Goal: Communication & Community: Answer question/provide support

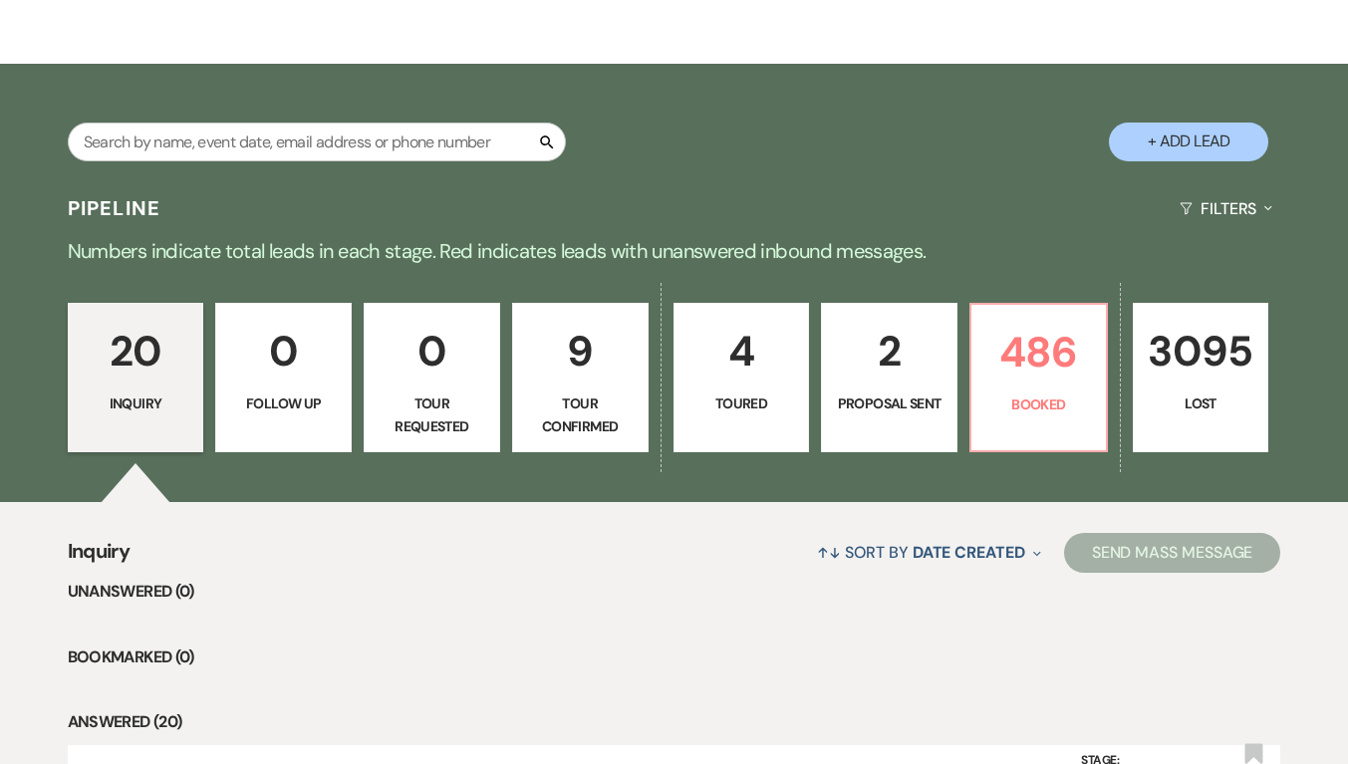
scroll to position [398, 0]
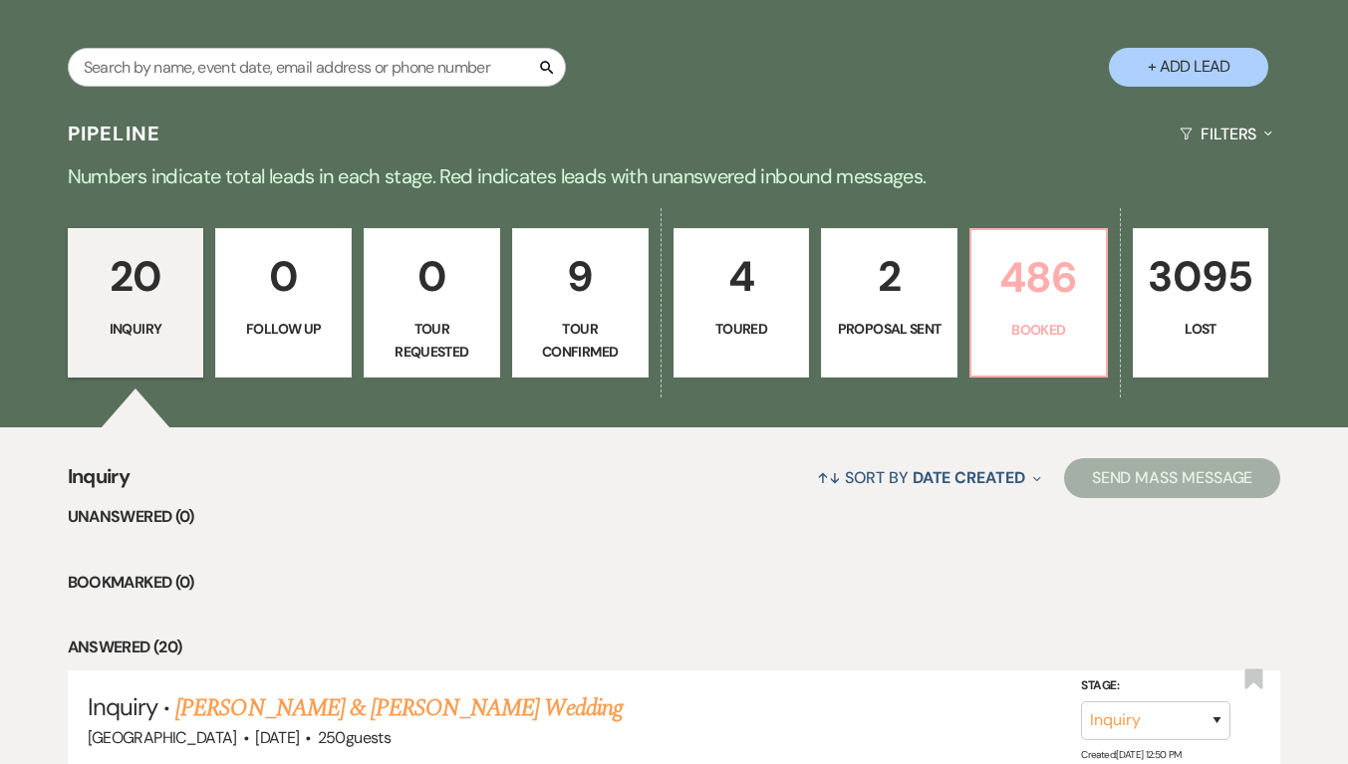
click at [1051, 360] on link "486 Booked" at bounding box center [1038, 302] width 138 height 149
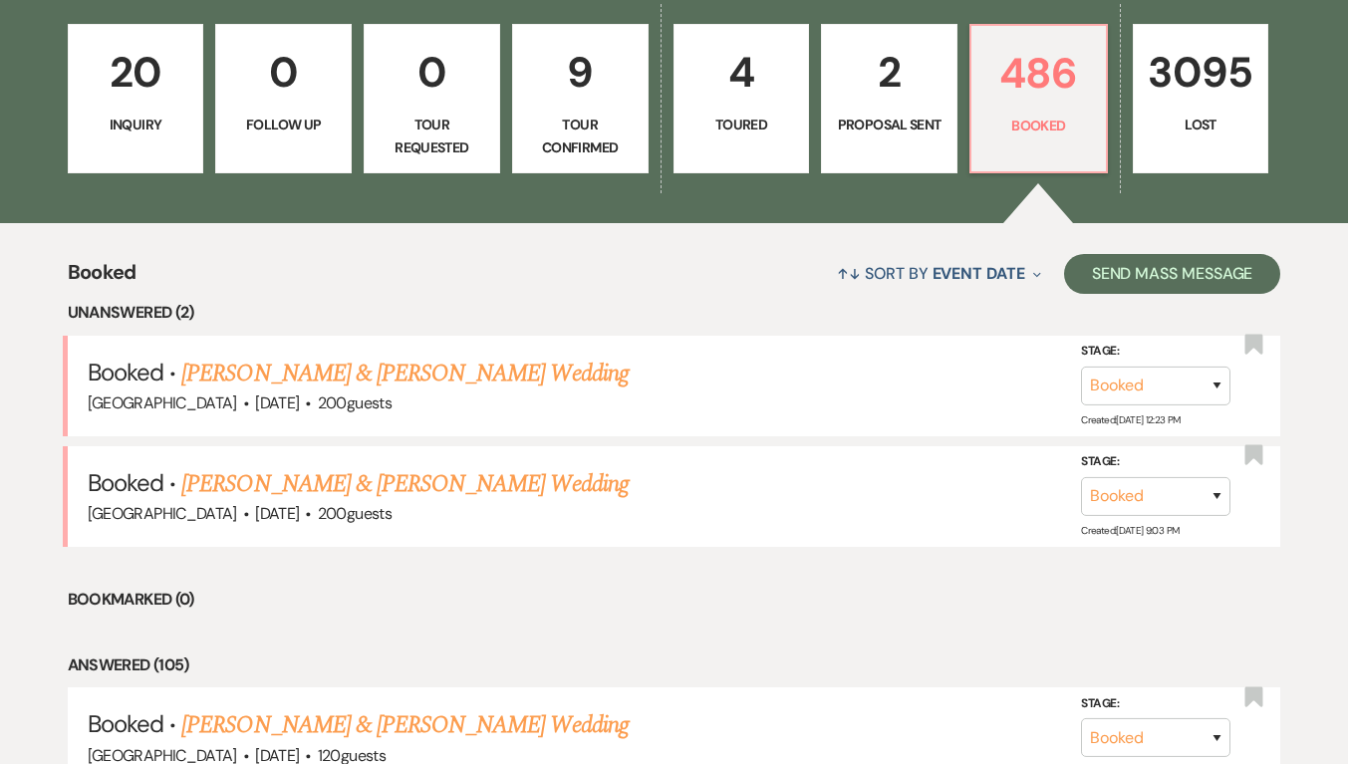
scroll to position [602, 0]
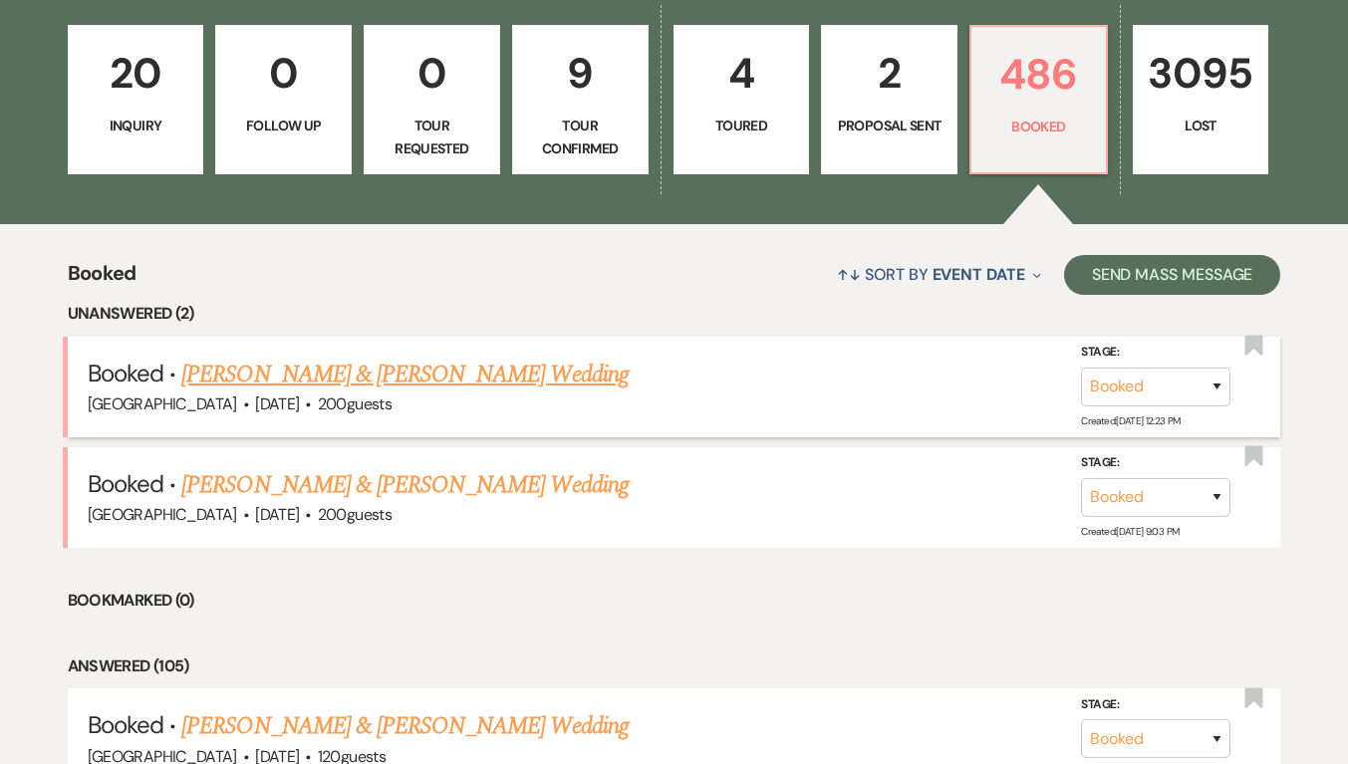
click at [443, 381] on link "[PERSON_NAME] & [PERSON_NAME] Wedding" at bounding box center [404, 375] width 446 height 36
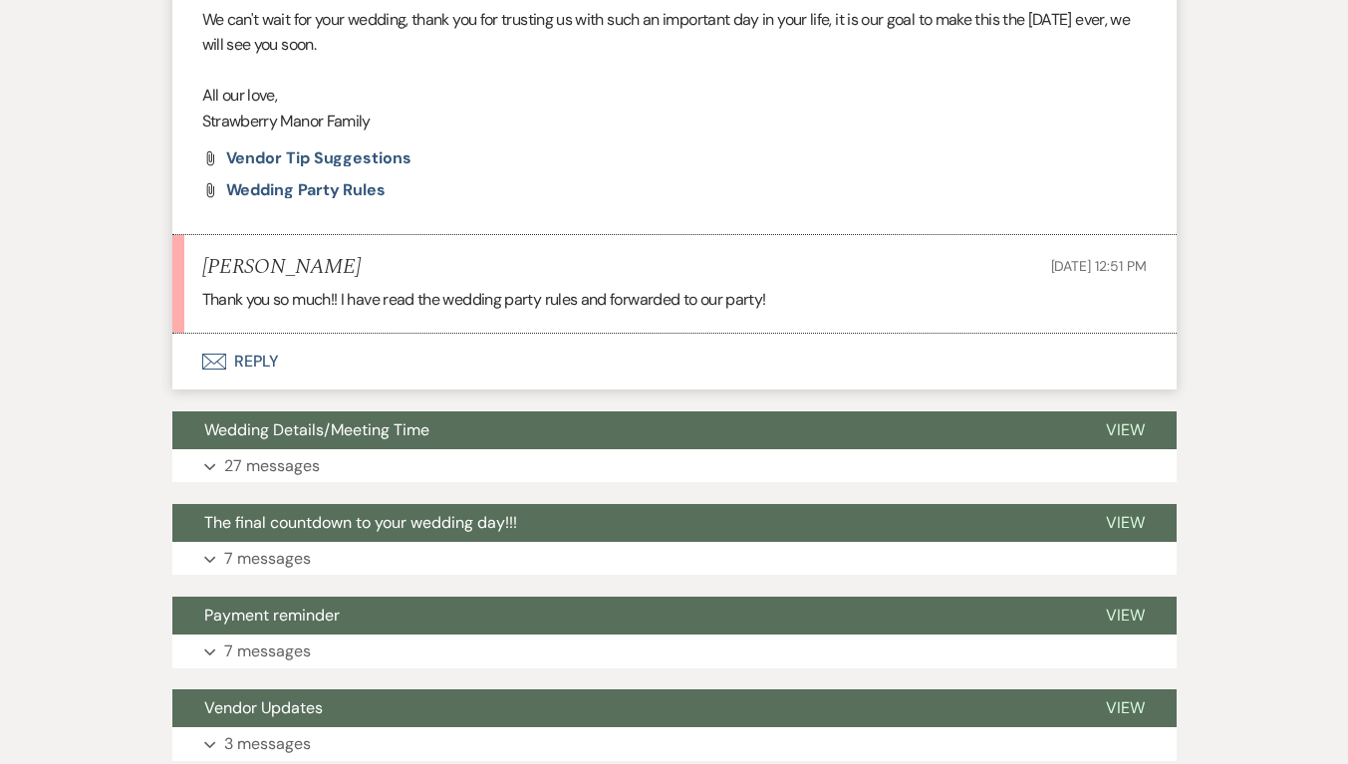
scroll to position [1849, 0]
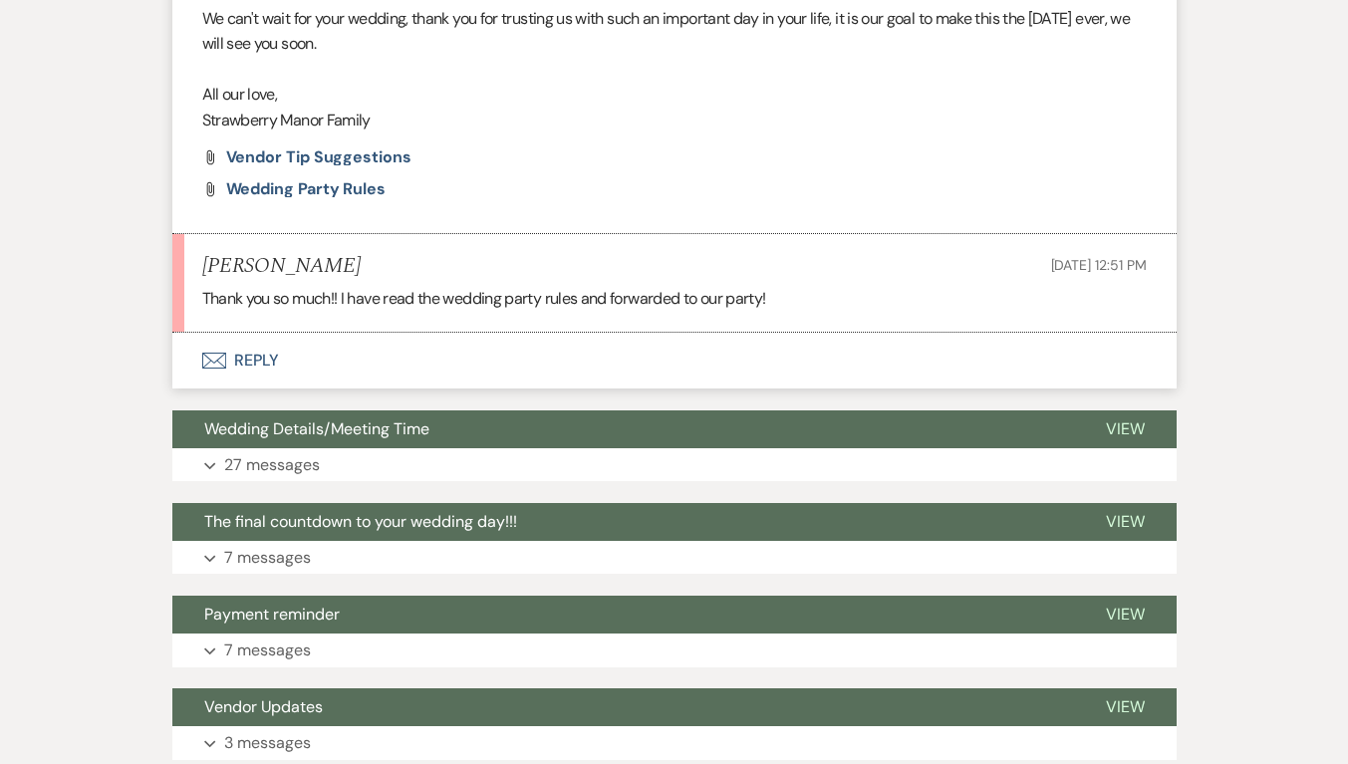
click at [251, 343] on button "Envelope Reply" at bounding box center [674, 361] width 1004 height 56
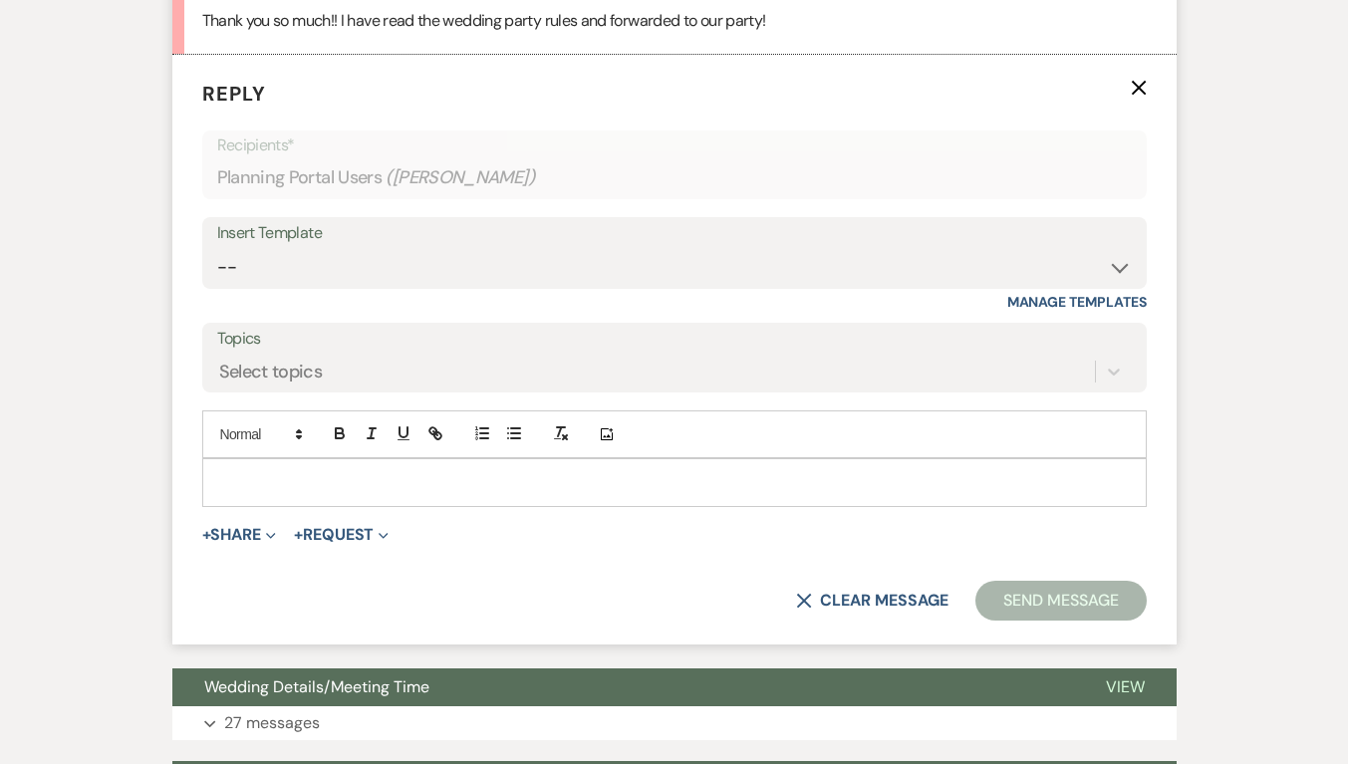
scroll to position [2128, 0]
click at [302, 477] on p at bounding box center [674, 481] width 912 height 22
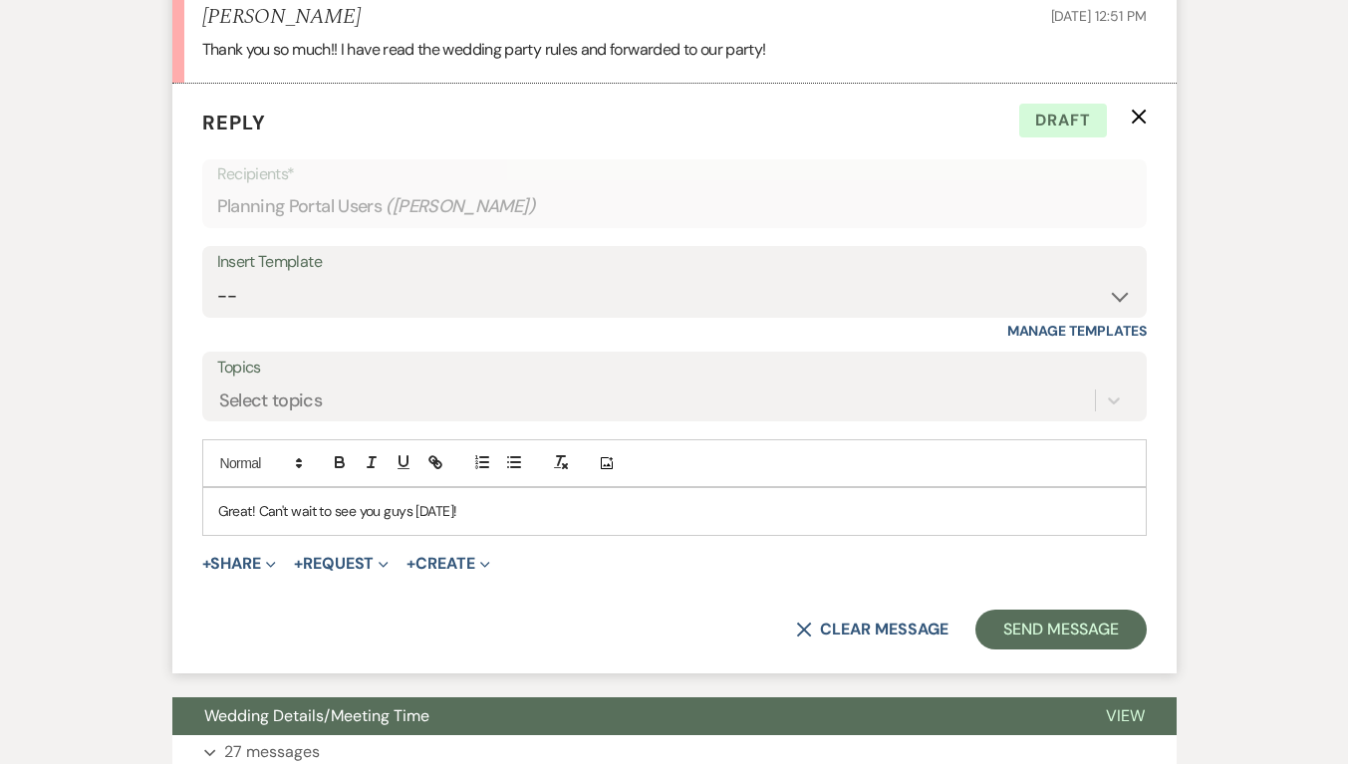
scroll to position [2099, 0]
click at [726, 519] on p "Great! Can't wait to see you guys on Thursday!" at bounding box center [674, 510] width 912 height 22
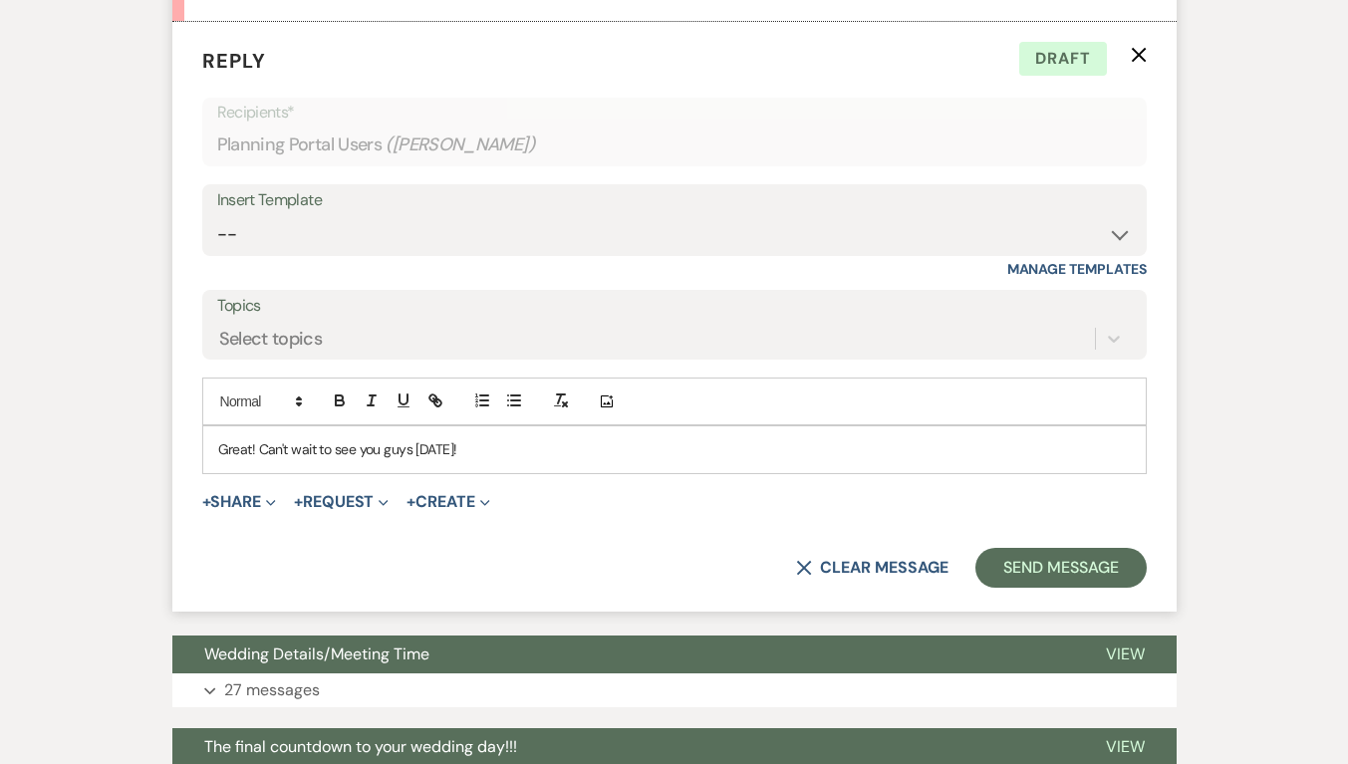
scroll to position [2160, 0]
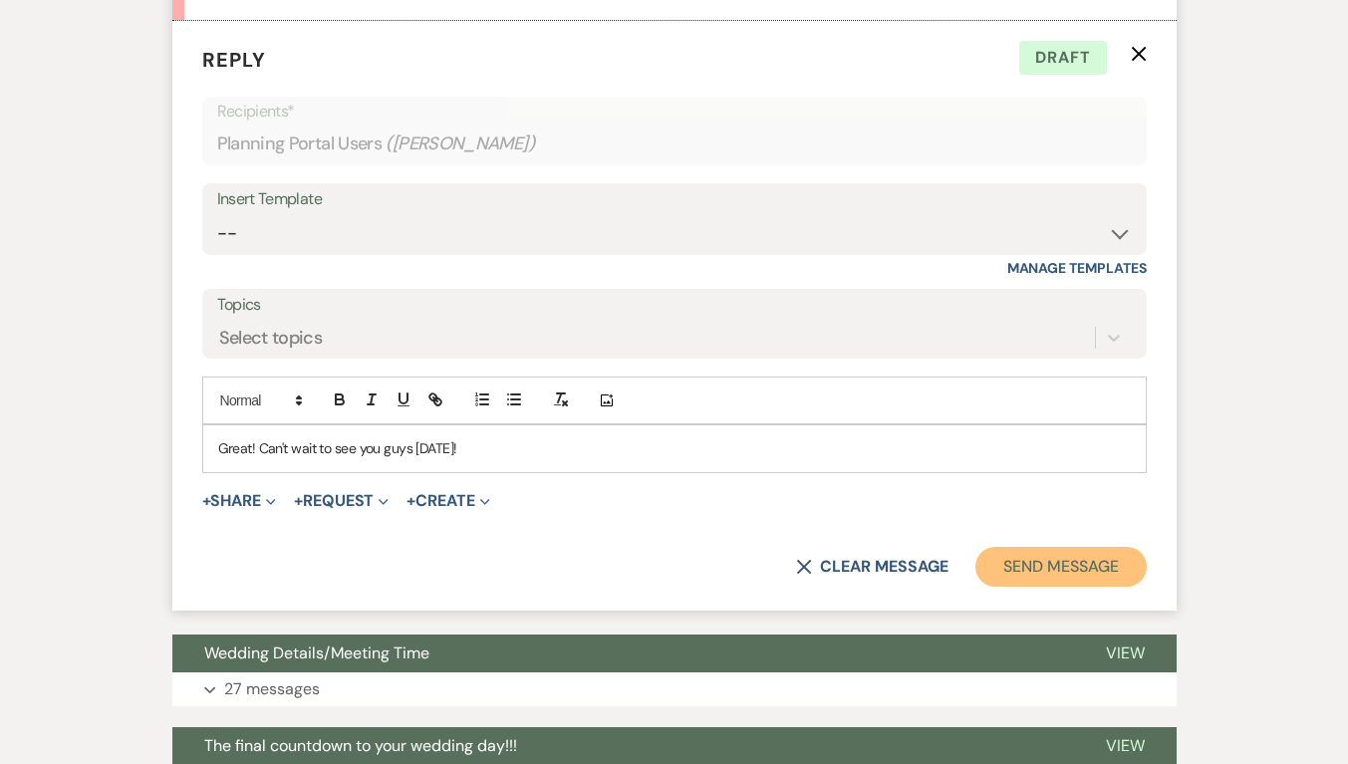
click at [1076, 560] on button "Send Message" at bounding box center [1060, 567] width 170 height 40
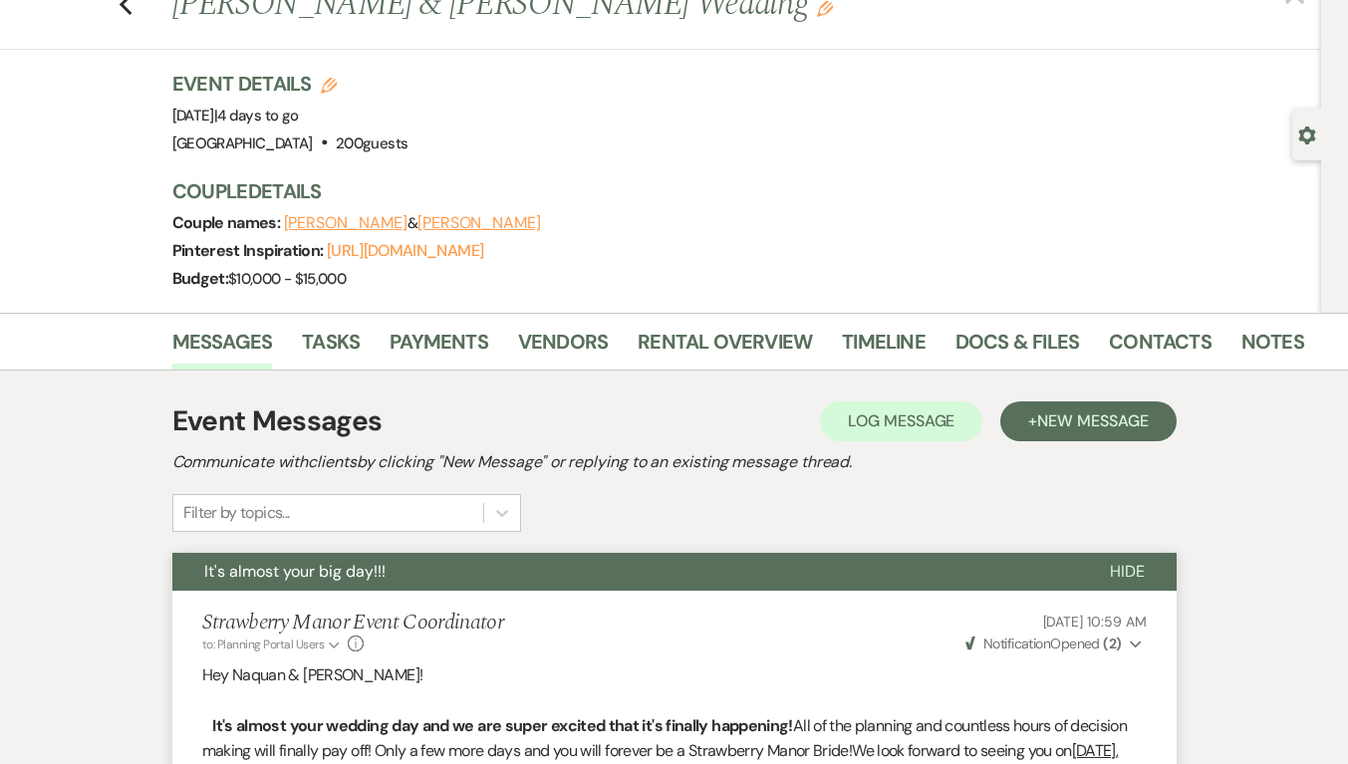
scroll to position [0, 0]
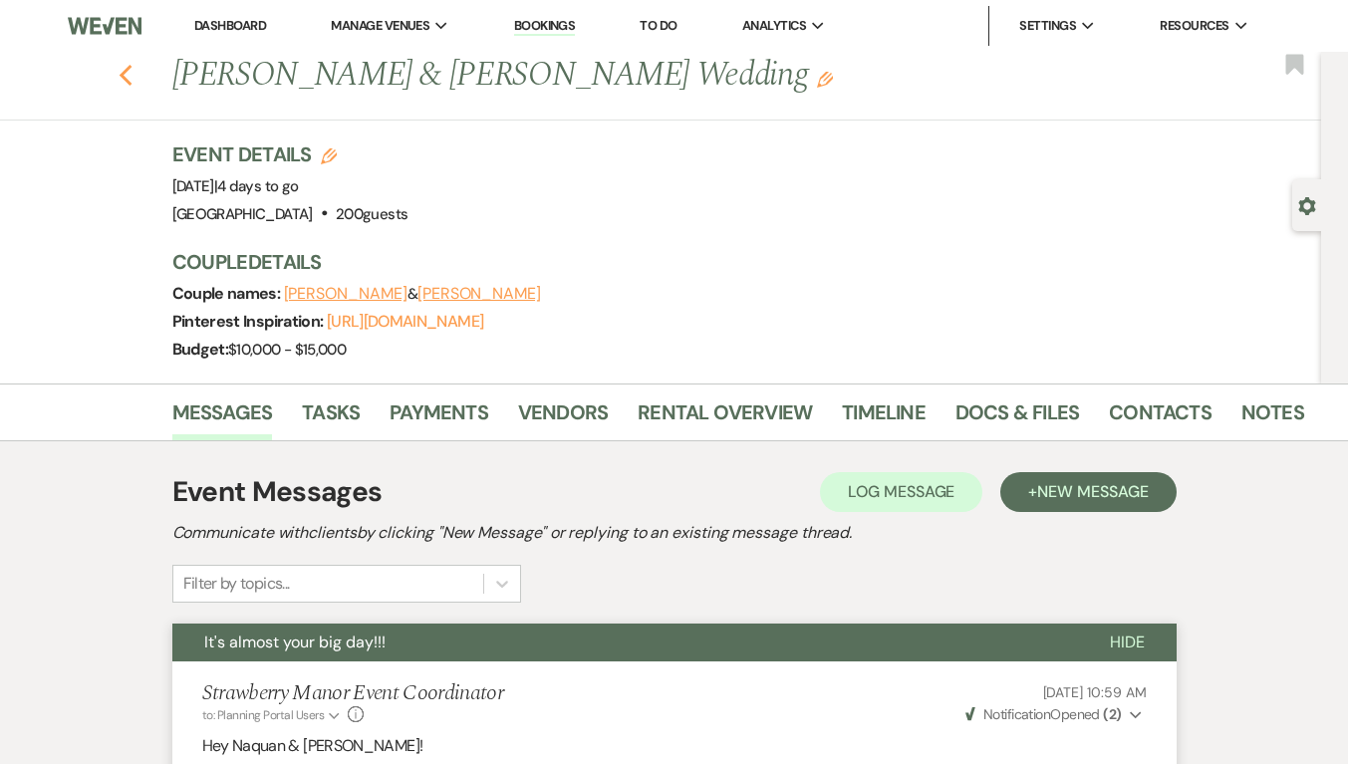
click at [132, 76] on icon "Previous" at bounding box center [126, 76] width 15 height 24
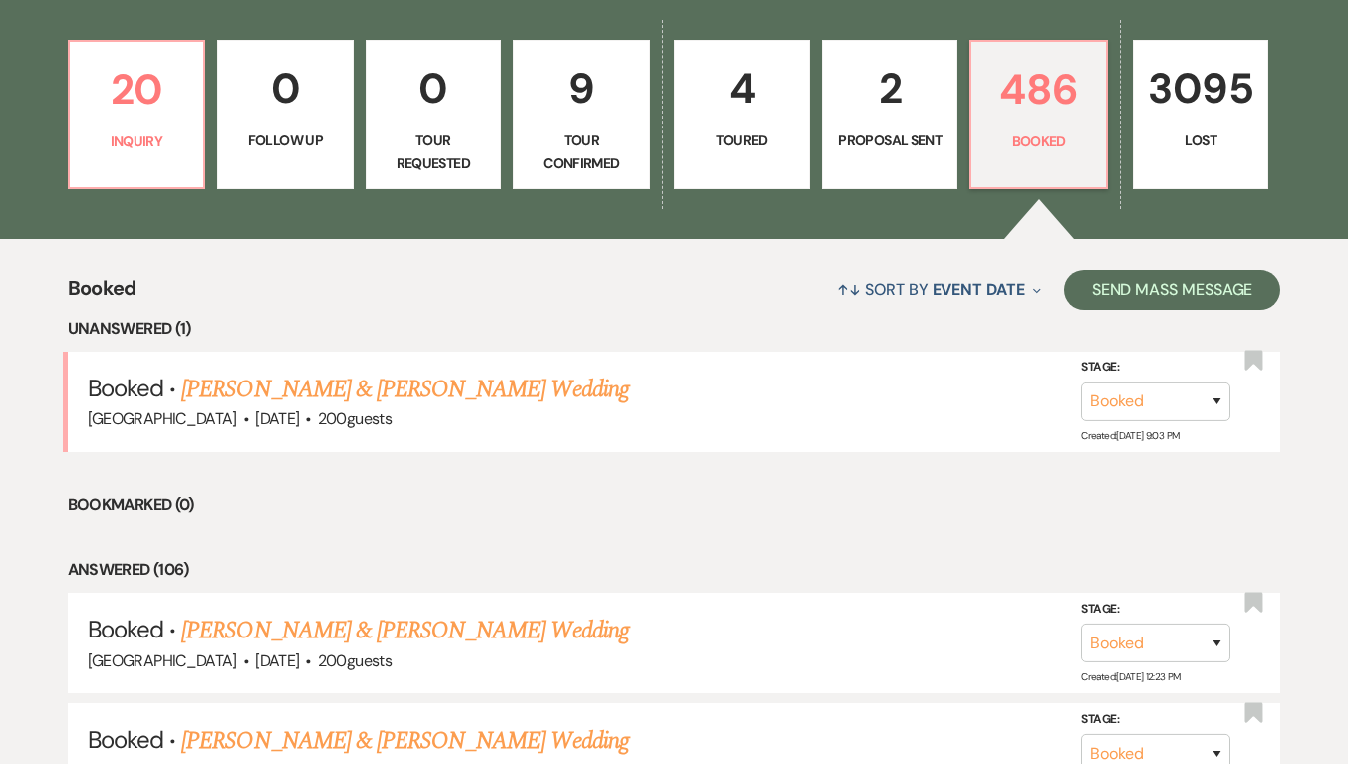
scroll to position [288, 0]
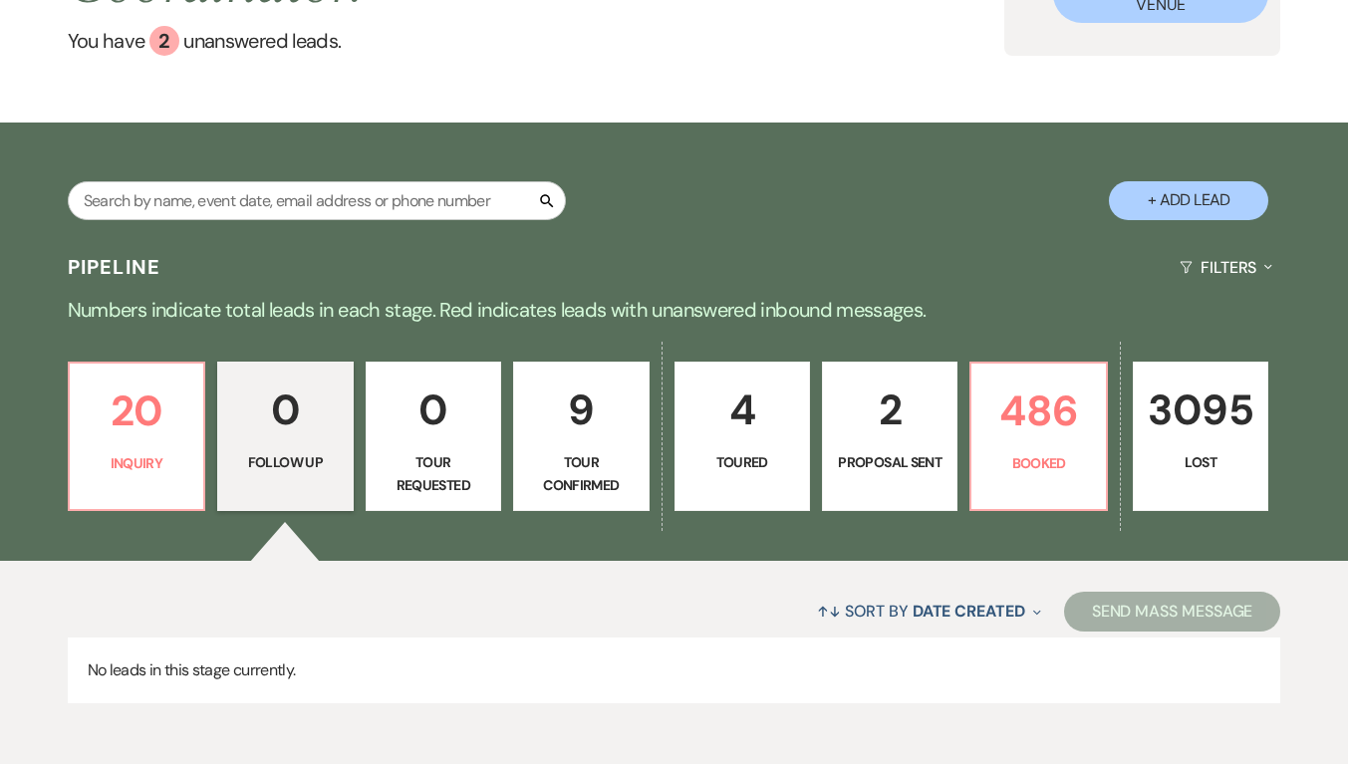
click at [841, 153] on div "Search + Add Lead" at bounding box center [674, 184] width 1348 height 104
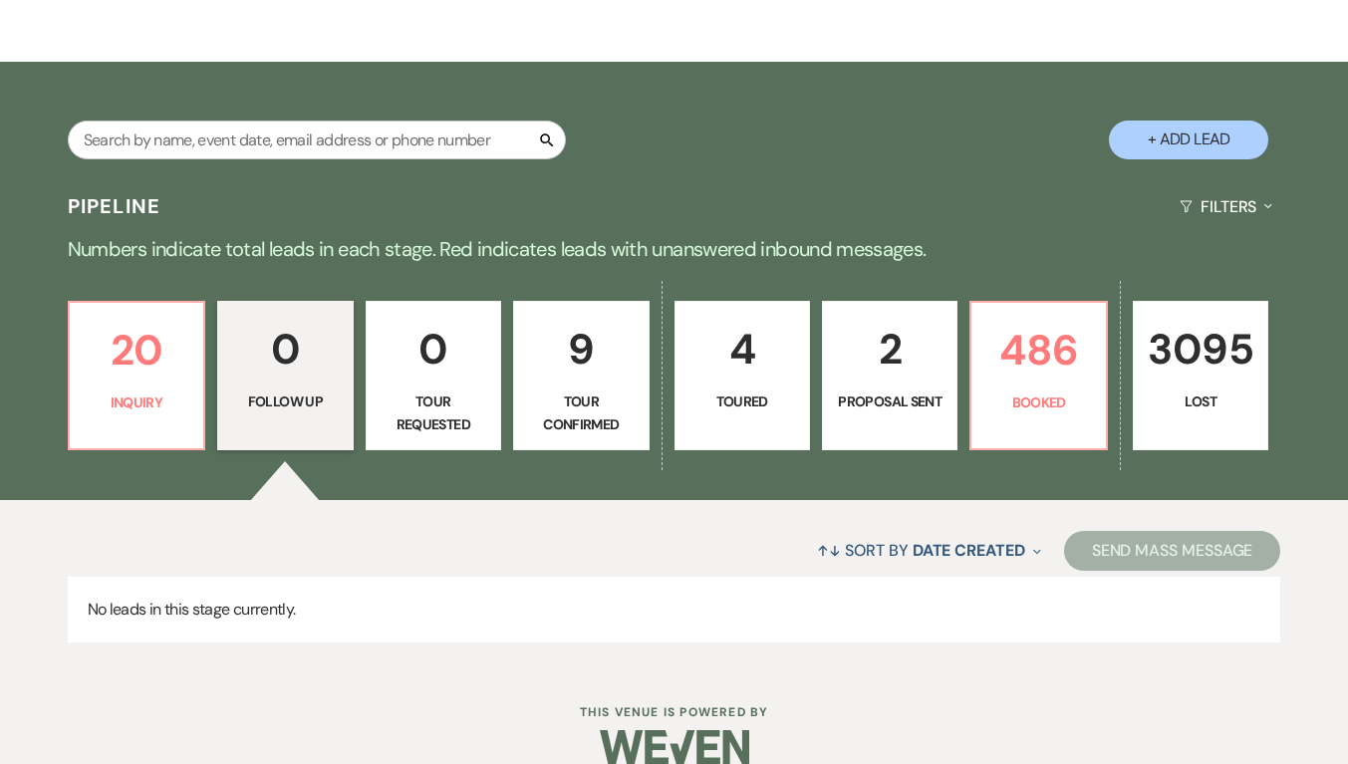
scroll to position [359, 0]
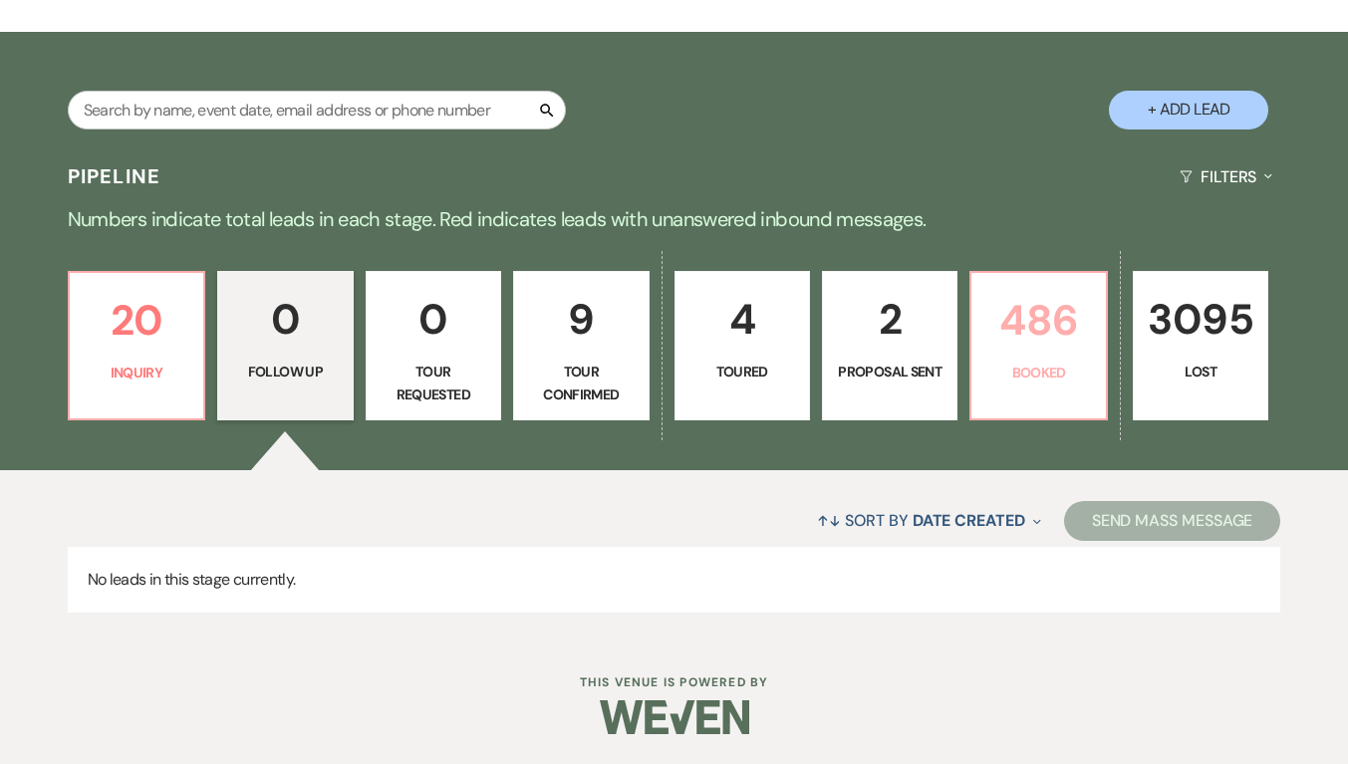
click at [1020, 341] on p "486" at bounding box center [1038, 320] width 110 height 67
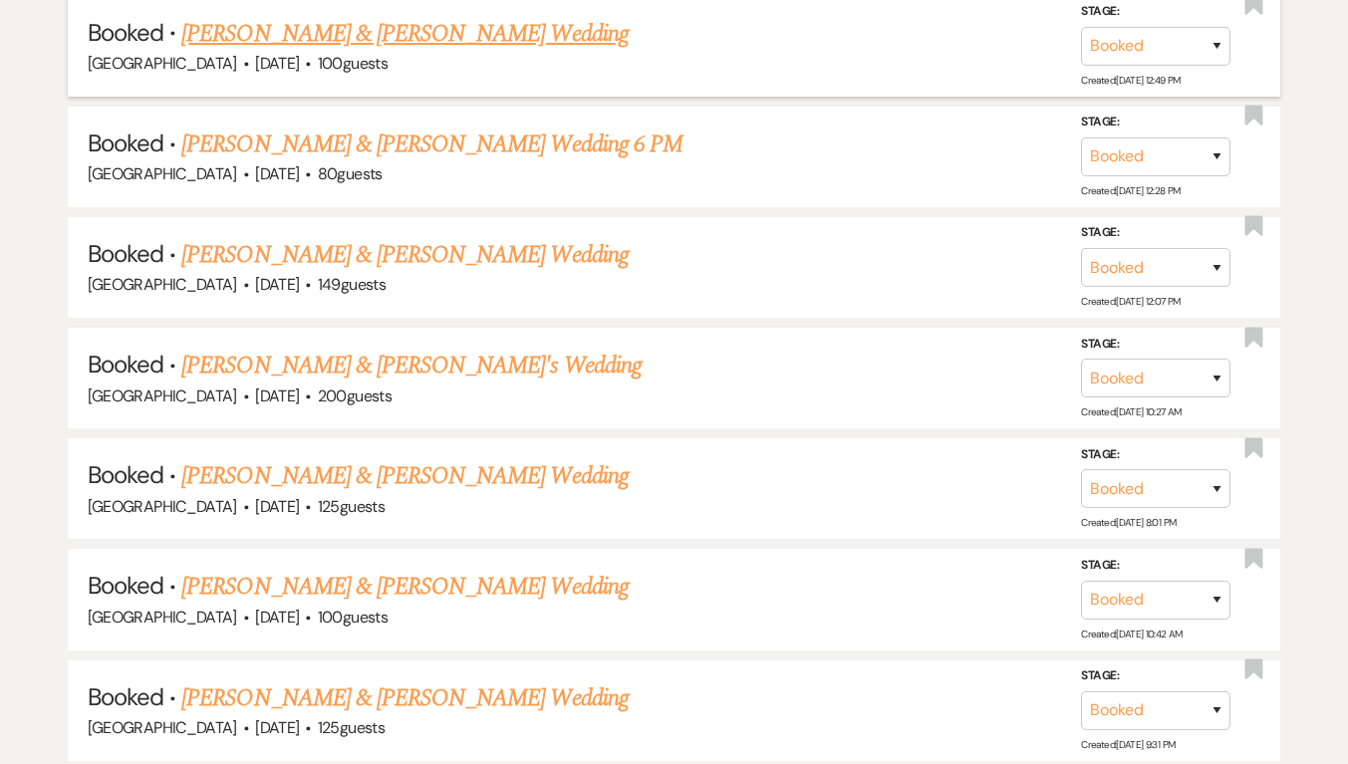
scroll to position [1554, 0]
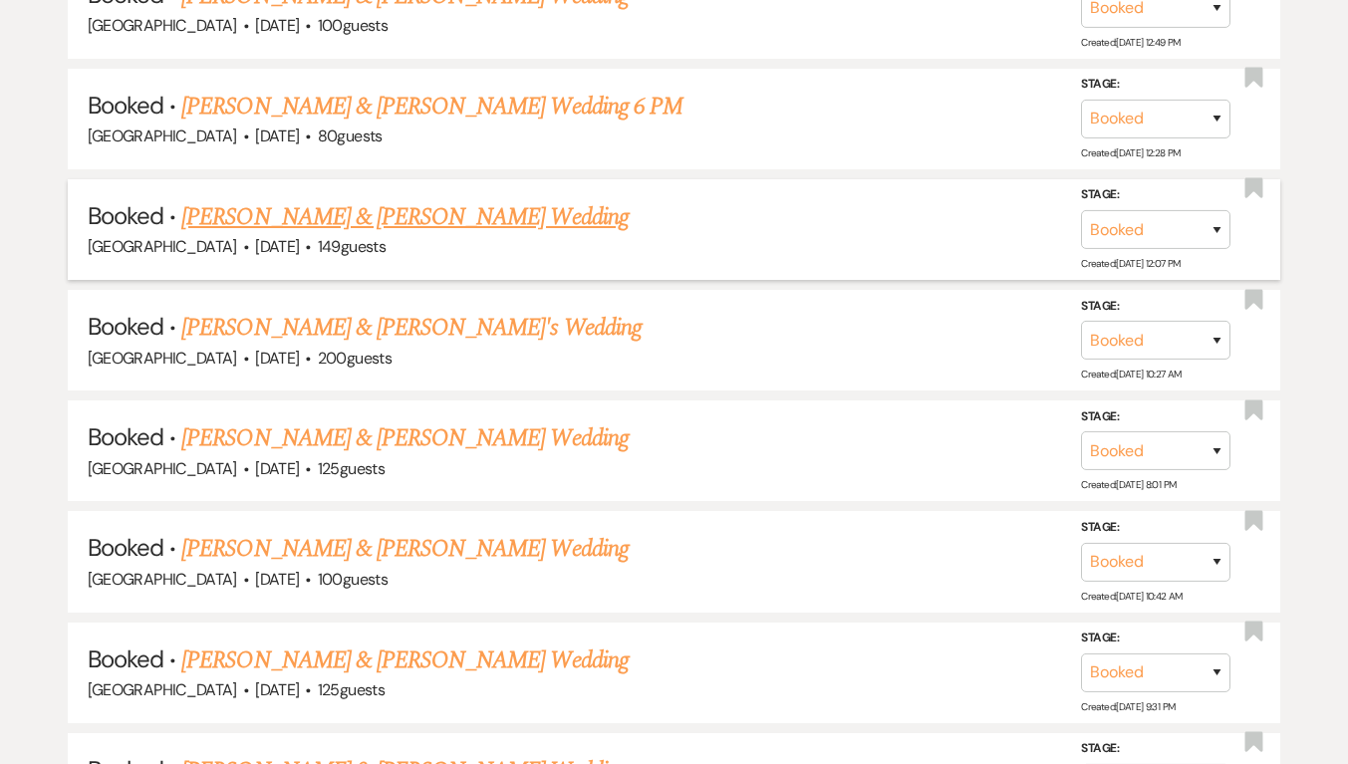
click at [384, 210] on link "[PERSON_NAME] & [PERSON_NAME] Wedding" at bounding box center [404, 217] width 446 height 36
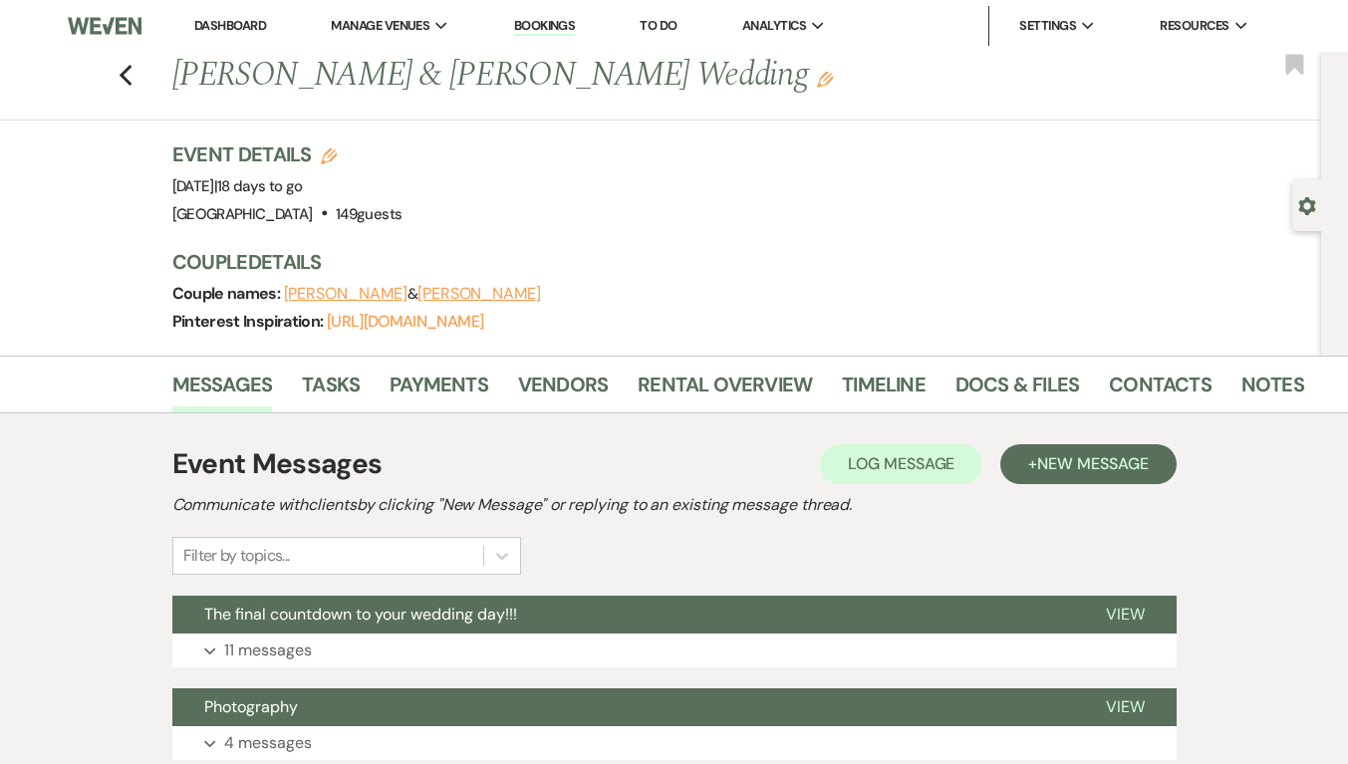
scroll to position [299, 0]
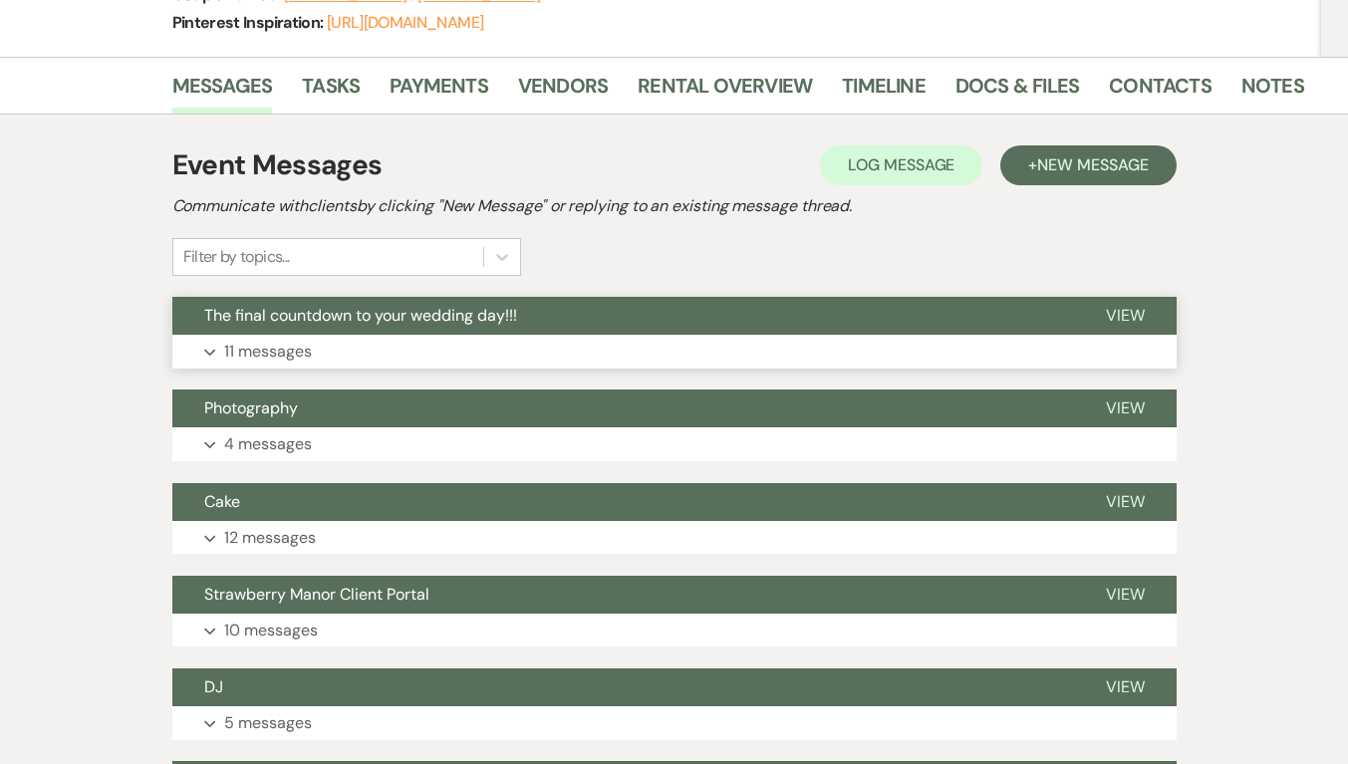
click at [540, 304] on button "The final countdown to your wedding day!!!" at bounding box center [622, 316] width 901 height 38
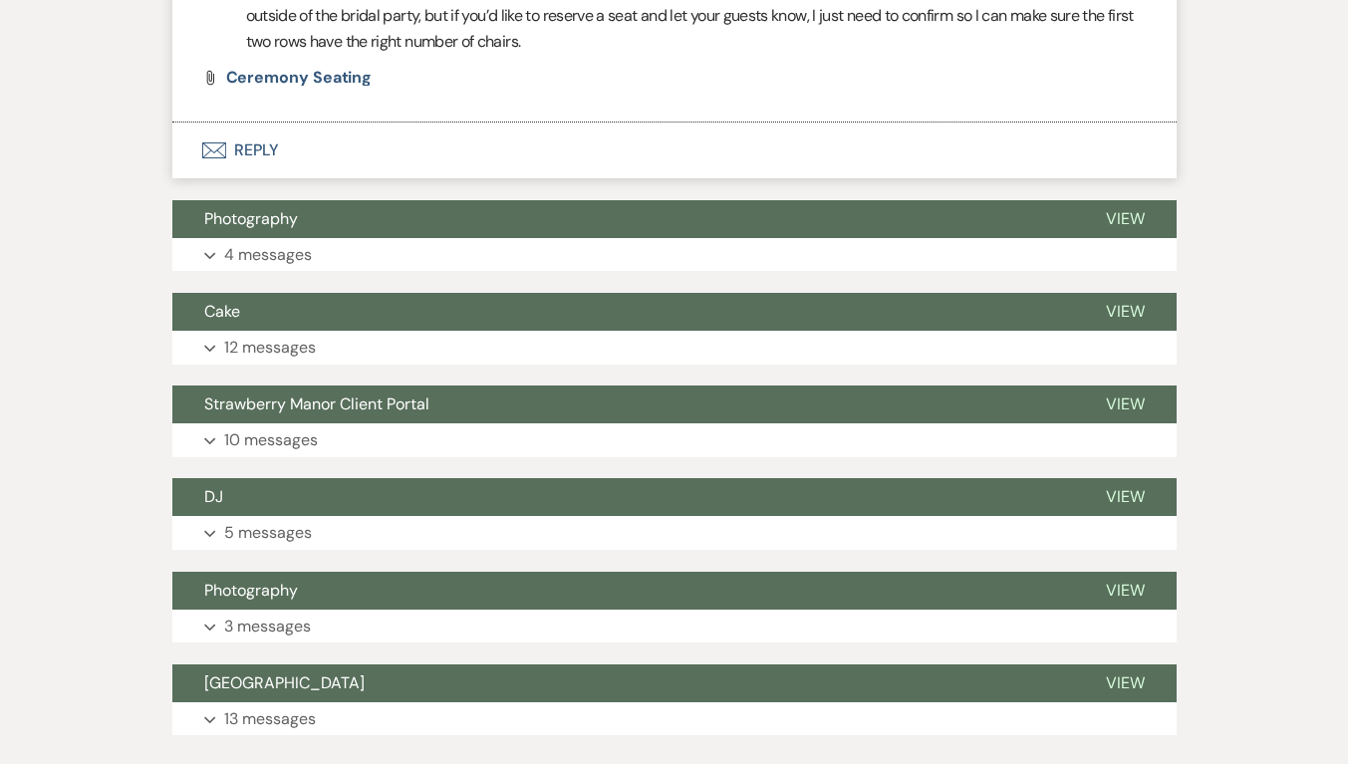
scroll to position [3287, 0]
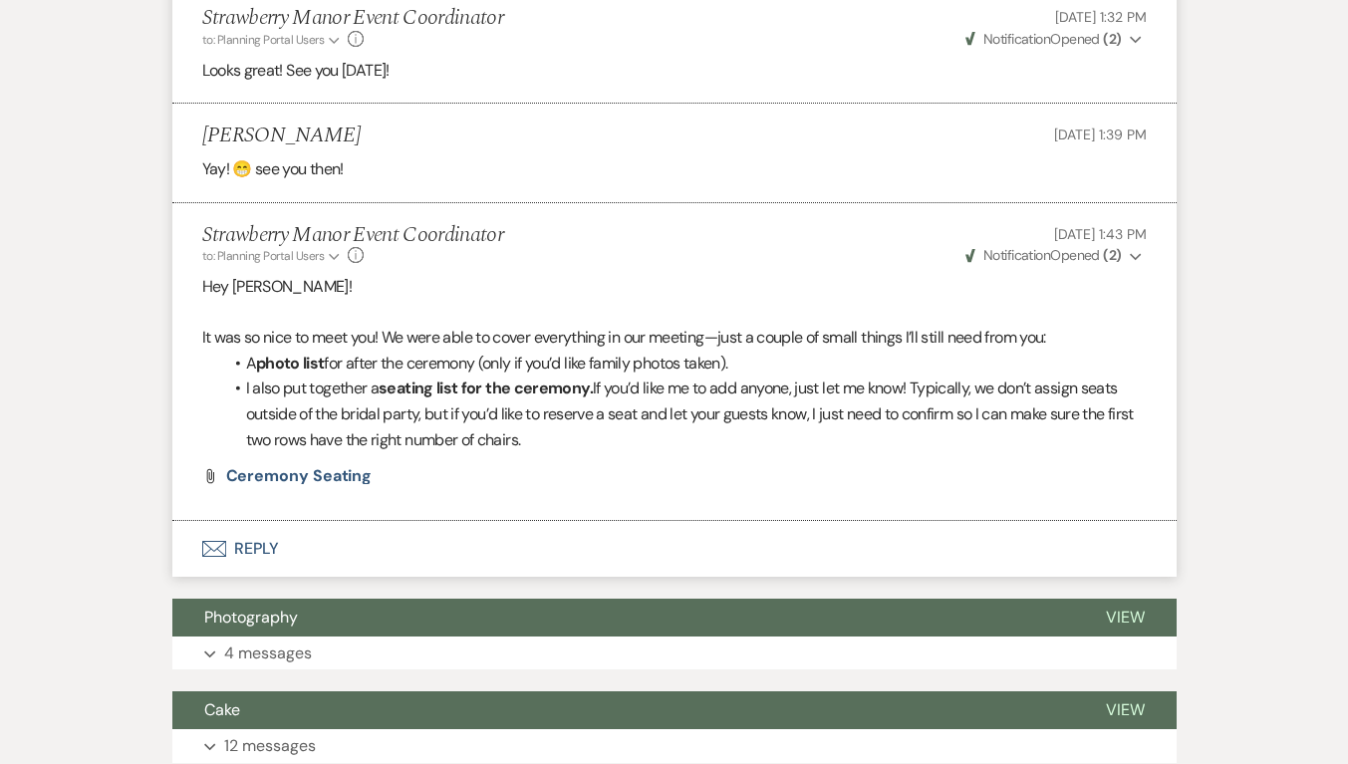
click at [1097, 259] on span "Weven Check Notification Opened ( 2 )" at bounding box center [1043, 255] width 156 height 18
click at [339, 475] on span "Ceremony Seating" at bounding box center [299, 475] width 146 height 21
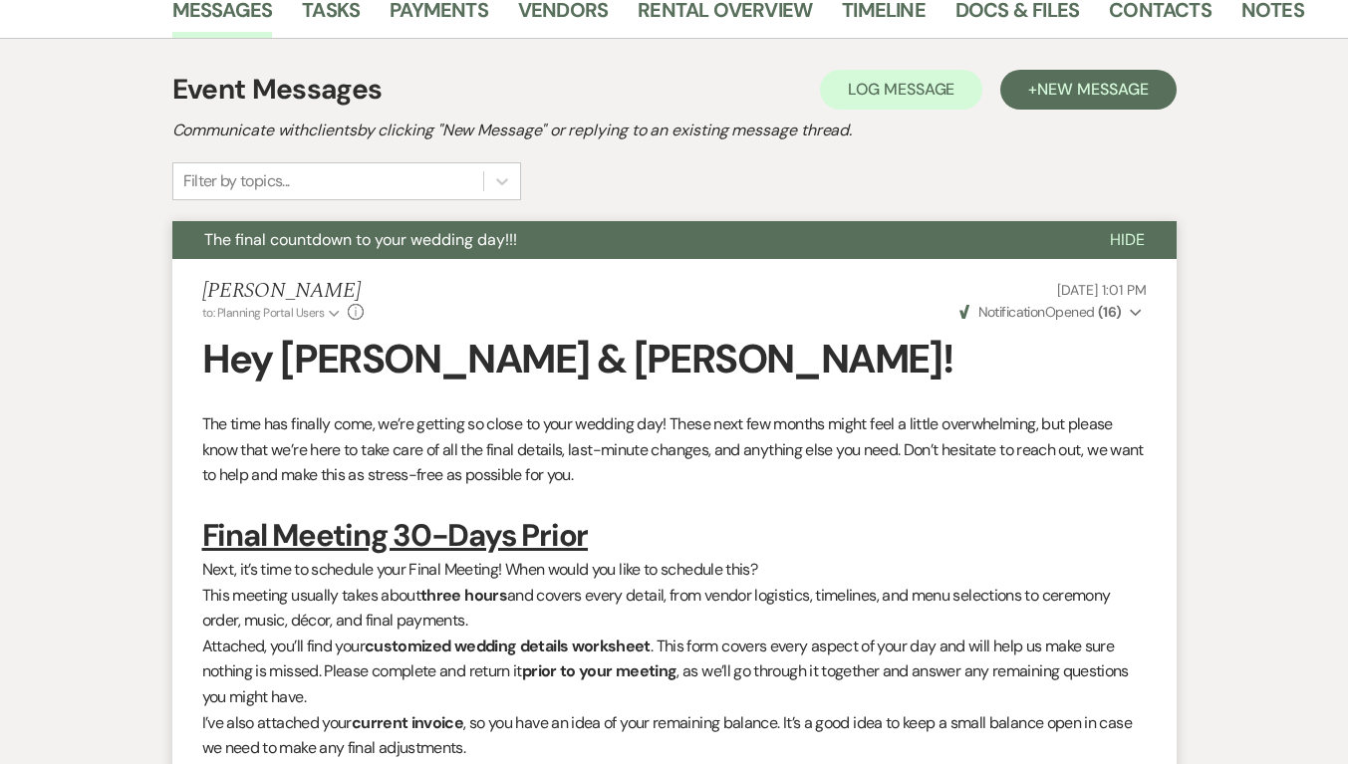
scroll to position [398, 0]
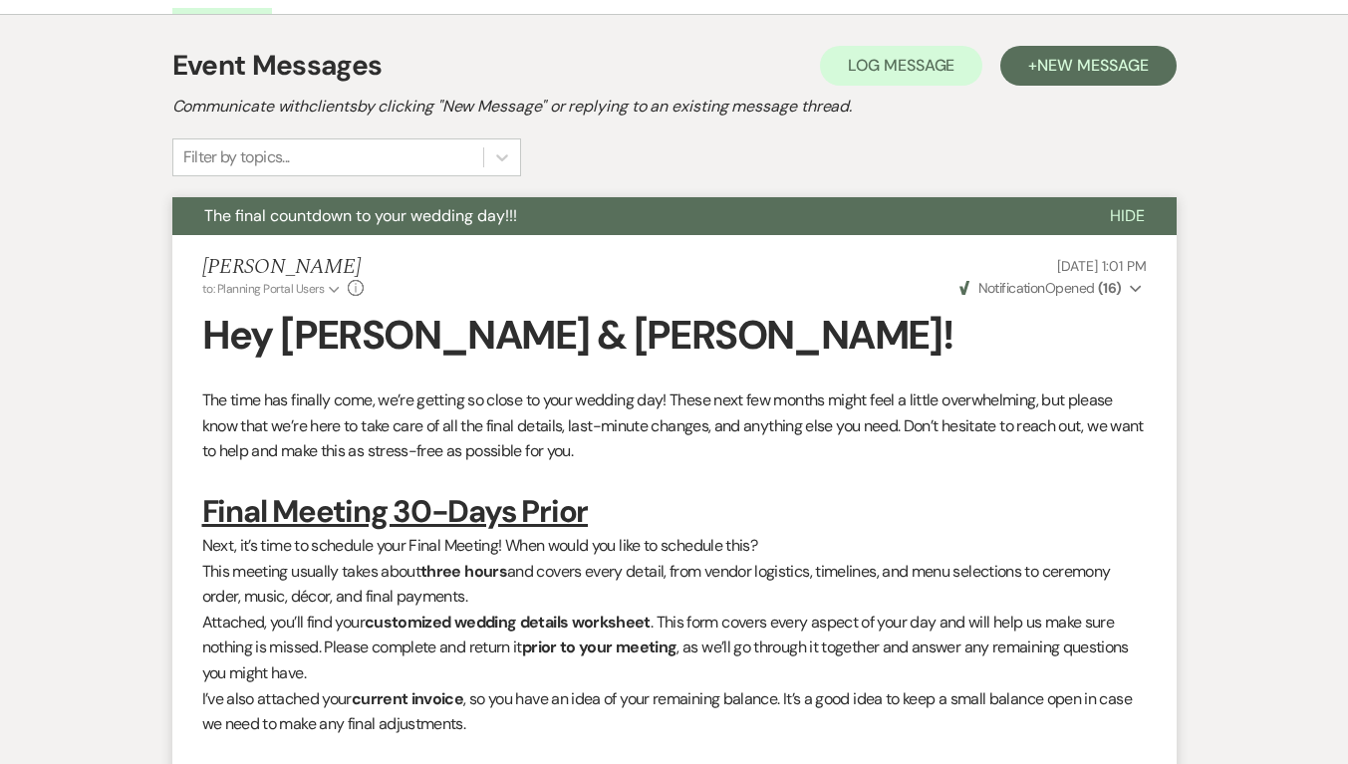
click at [1133, 212] on span "Hide" at bounding box center [1127, 215] width 35 height 21
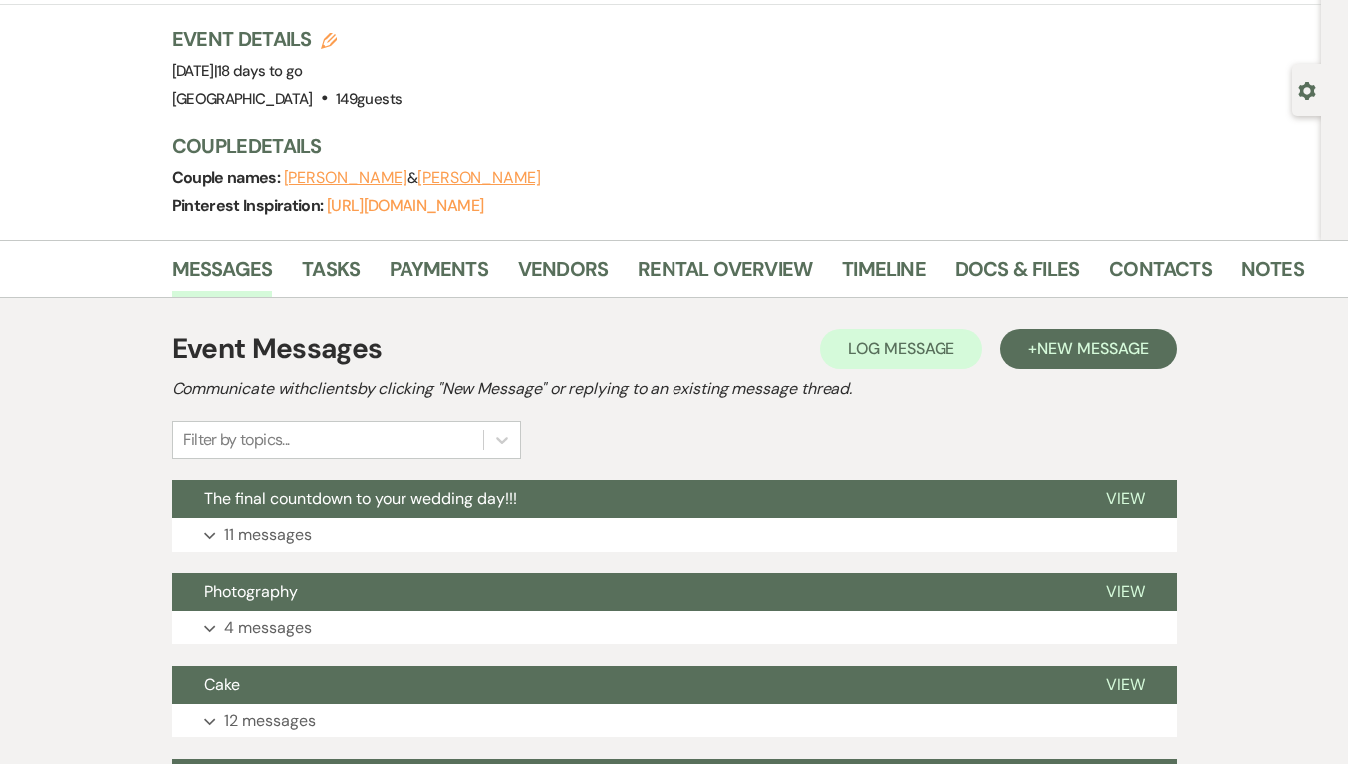
scroll to position [0, 0]
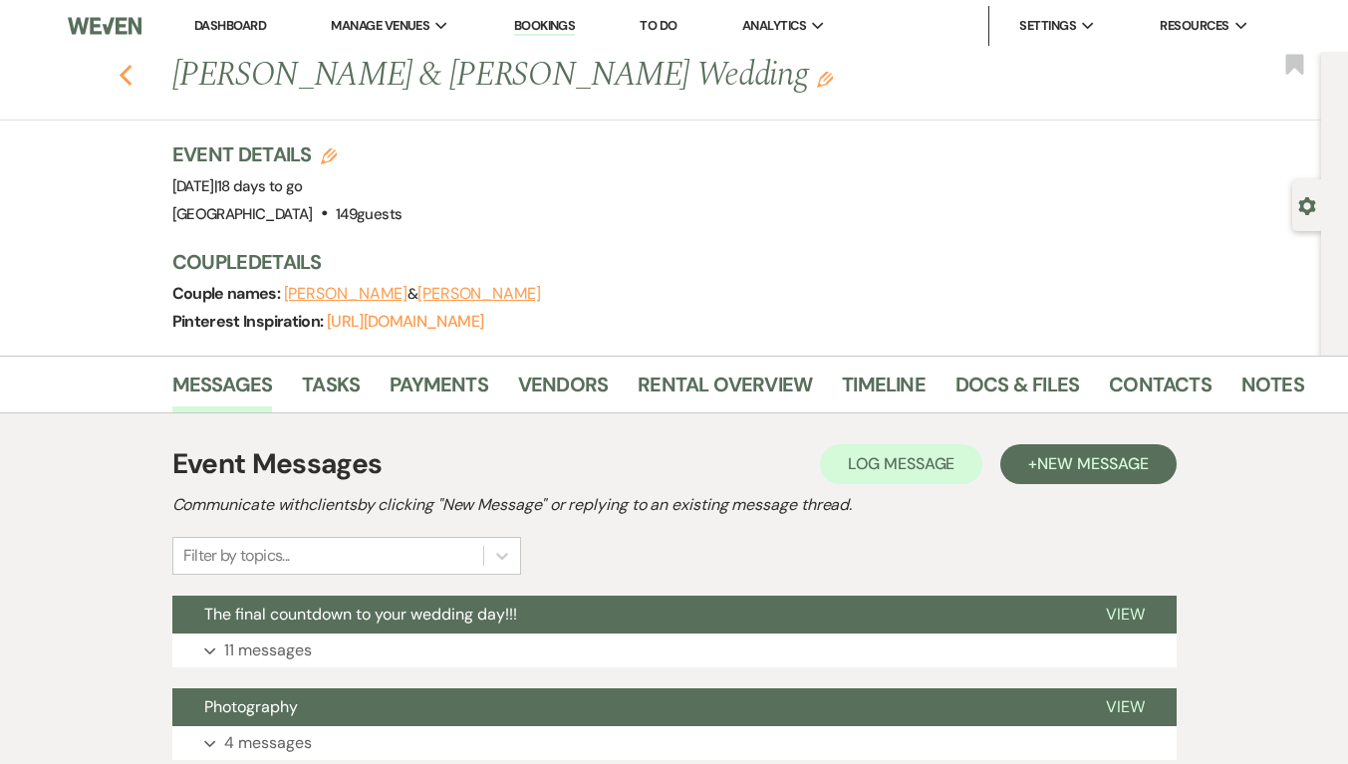
click at [131, 81] on use "button" at bounding box center [125, 76] width 13 height 22
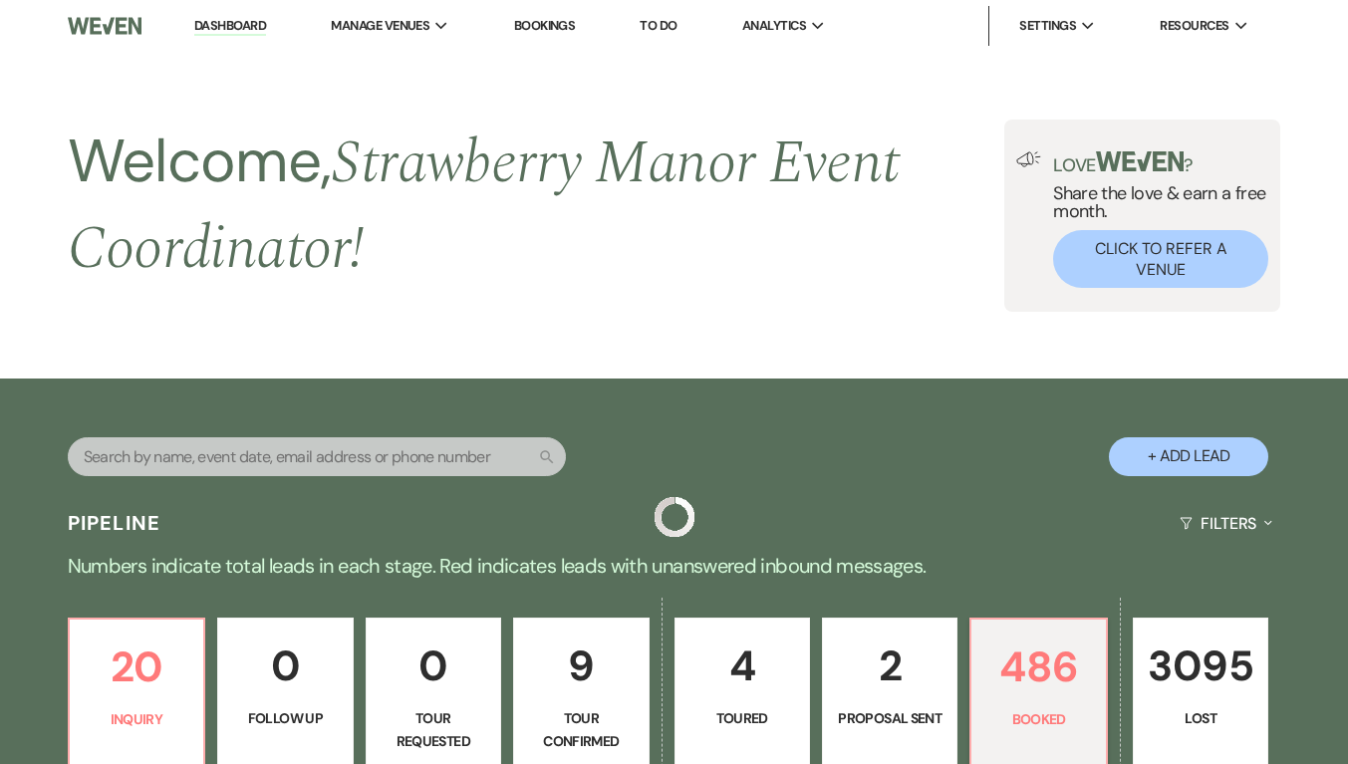
scroll to position [1554, 0]
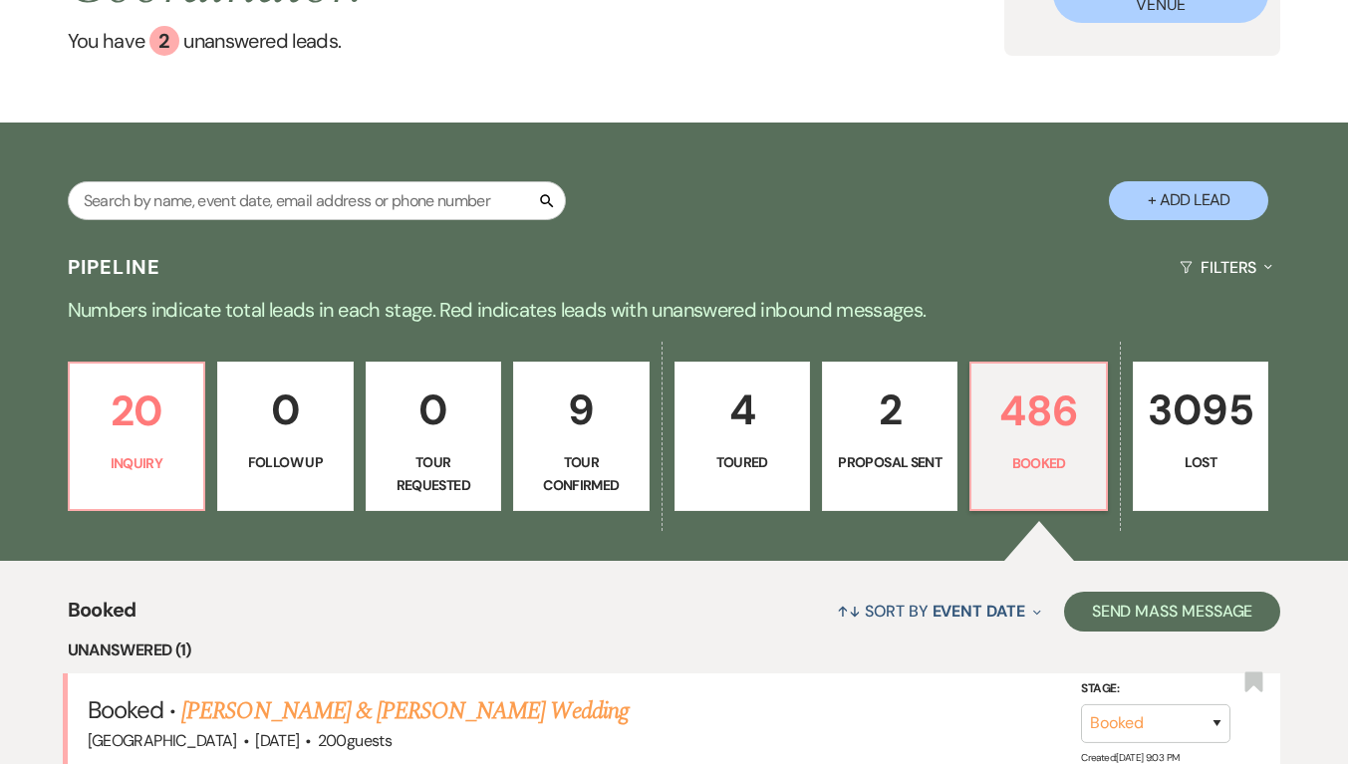
scroll to position [62, 0]
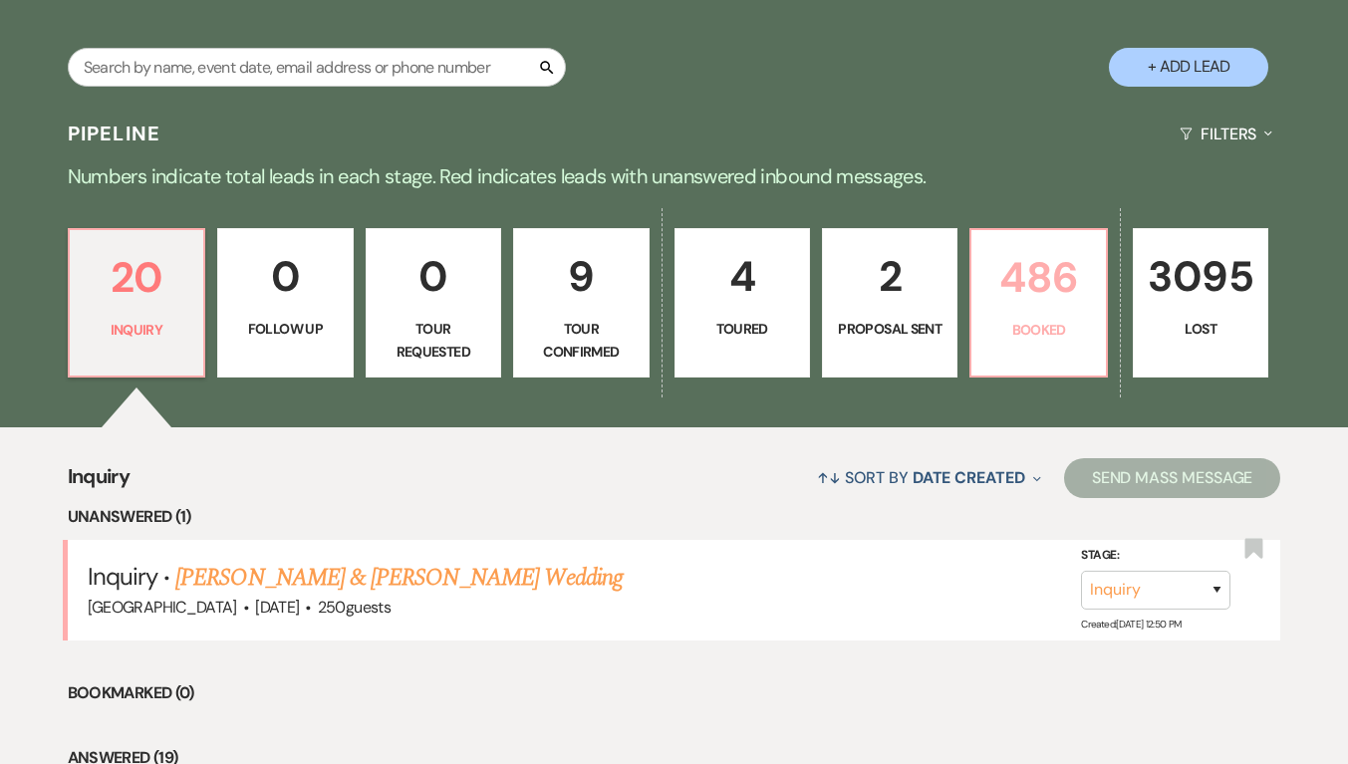
click at [1046, 306] on p "486" at bounding box center [1038, 277] width 110 height 67
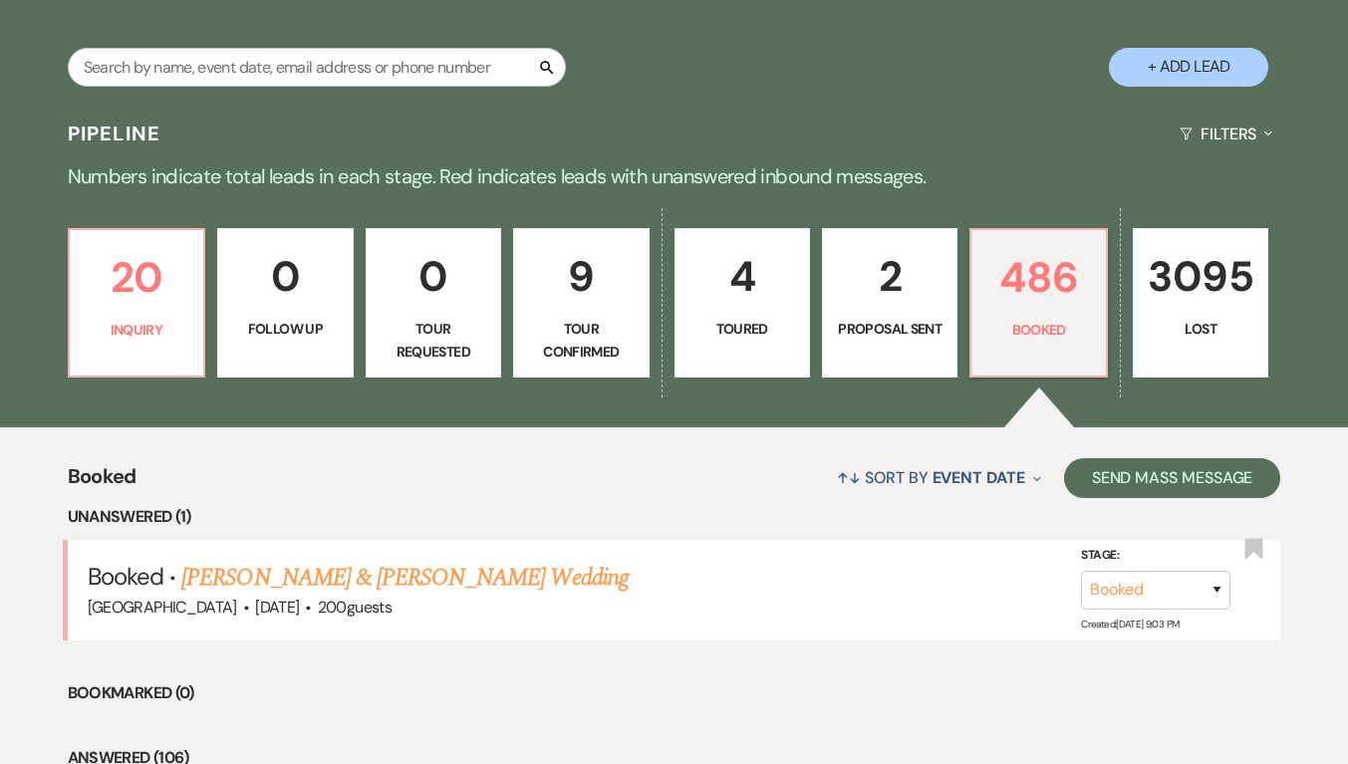
scroll to position [100, 0]
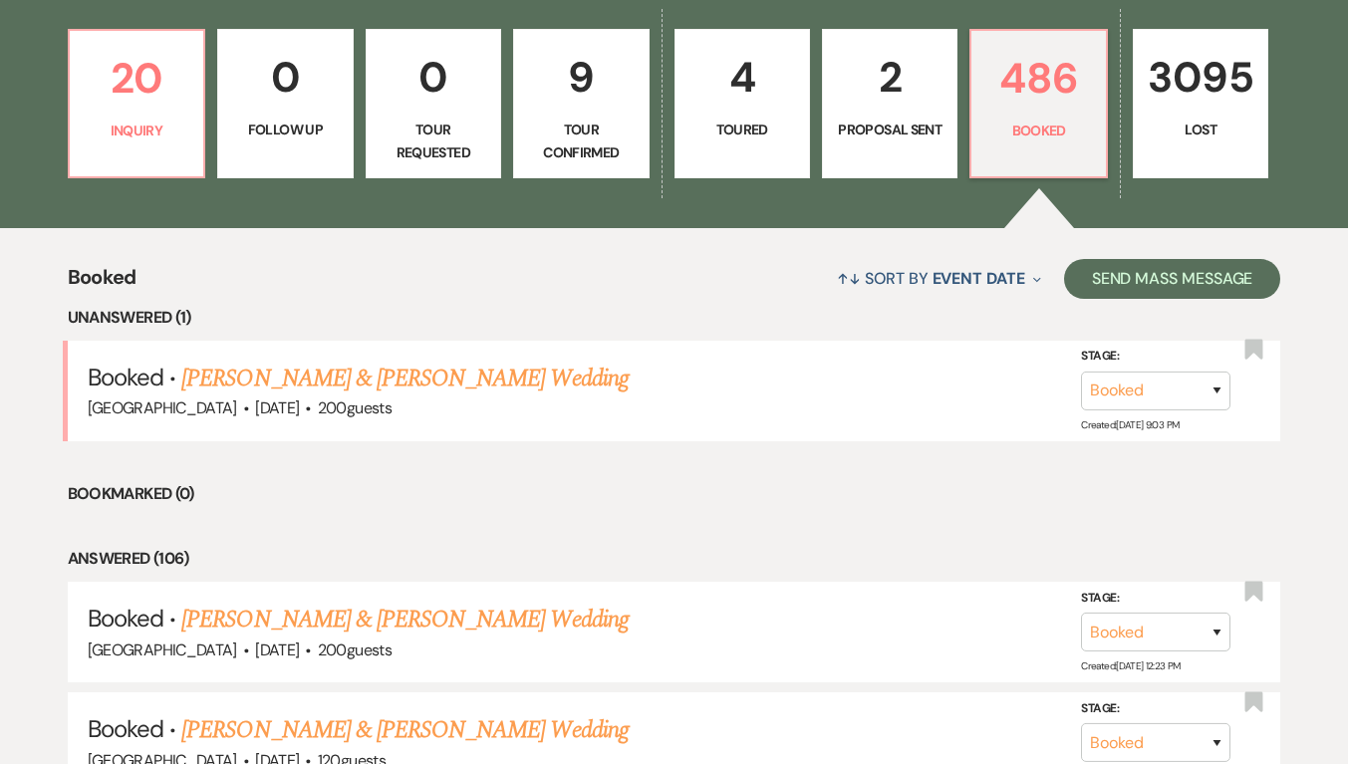
scroll to position [299, 0]
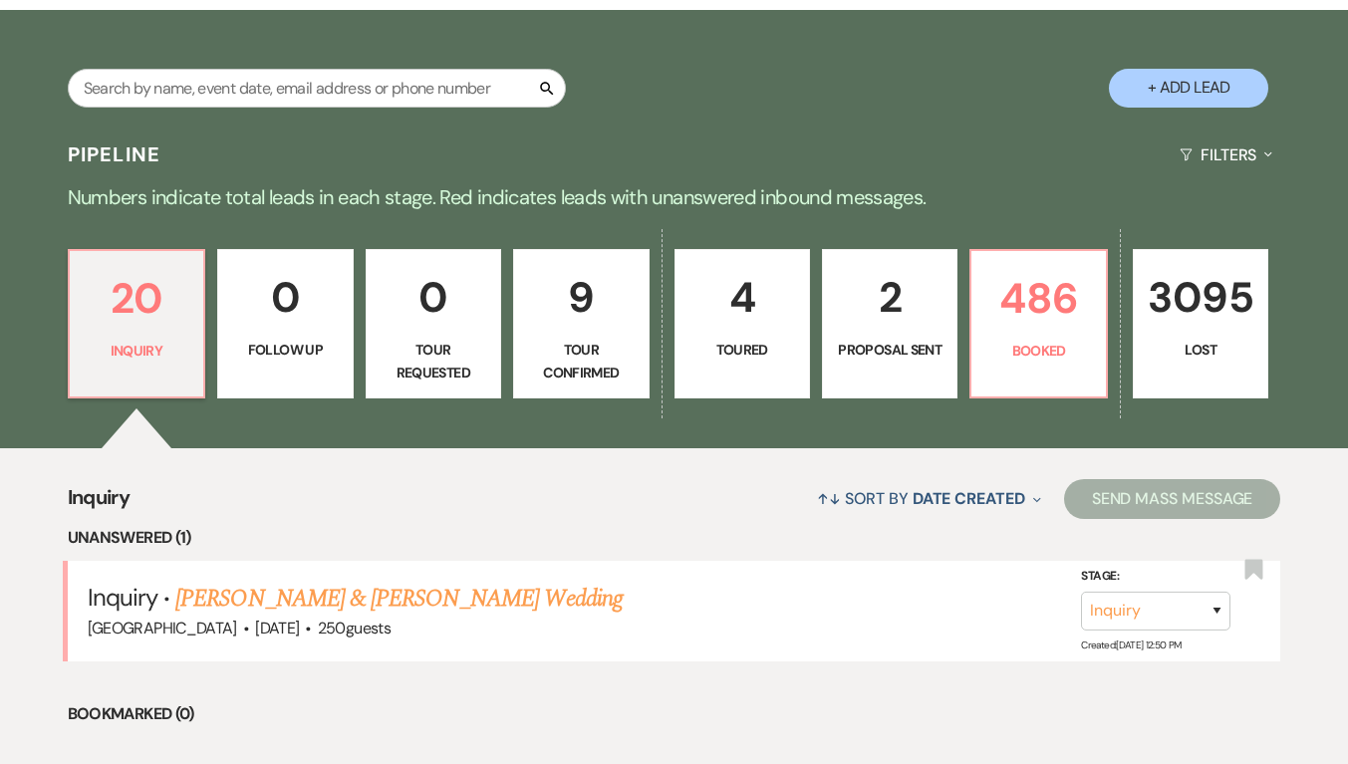
scroll to position [398, 0]
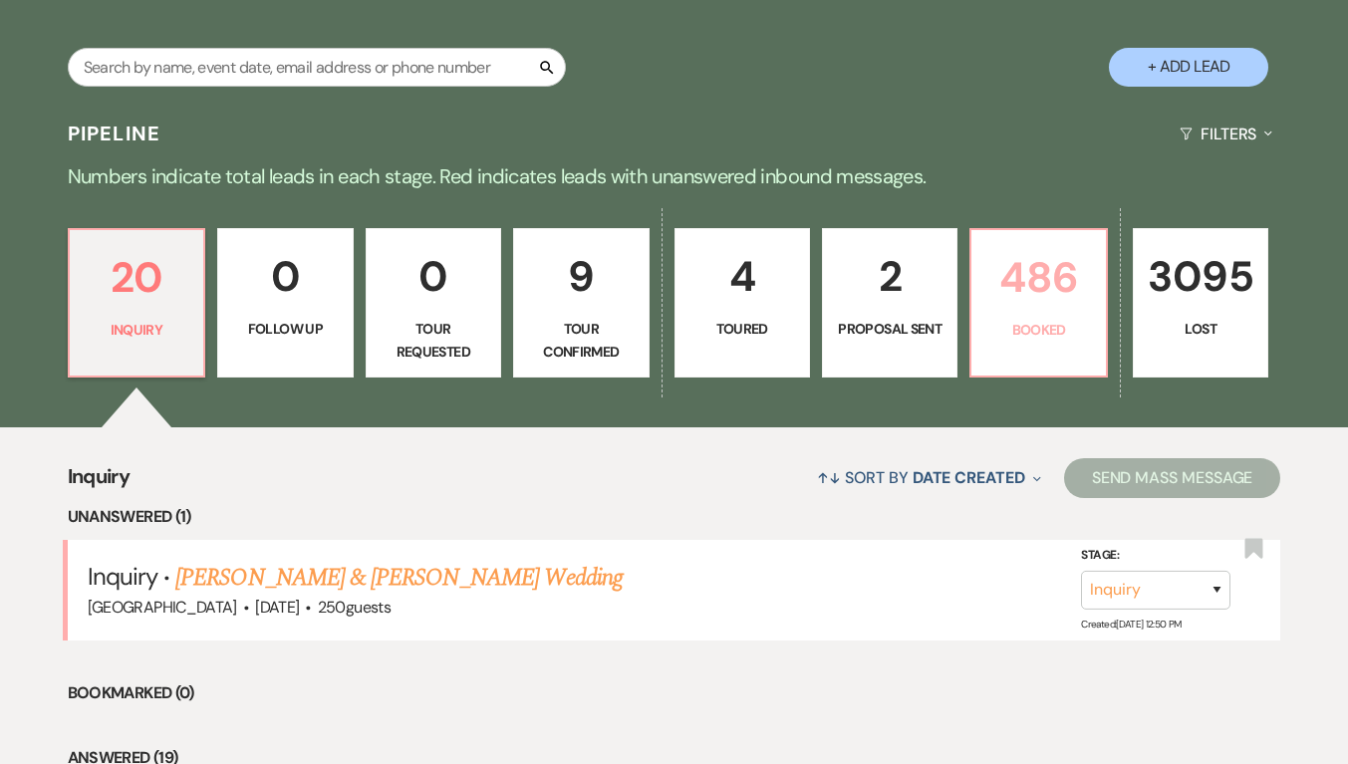
click at [1050, 327] on p "Booked" at bounding box center [1038, 330] width 110 height 22
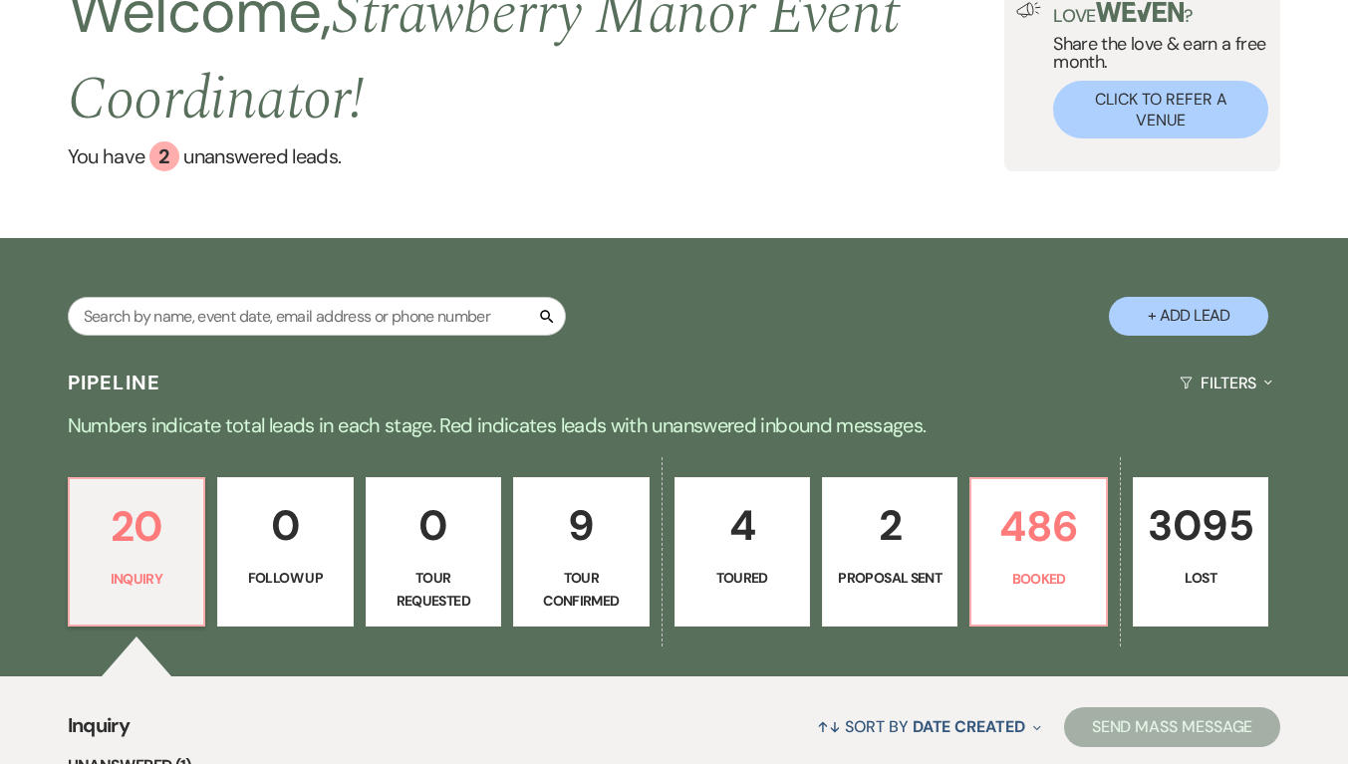
scroll to position [299, 0]
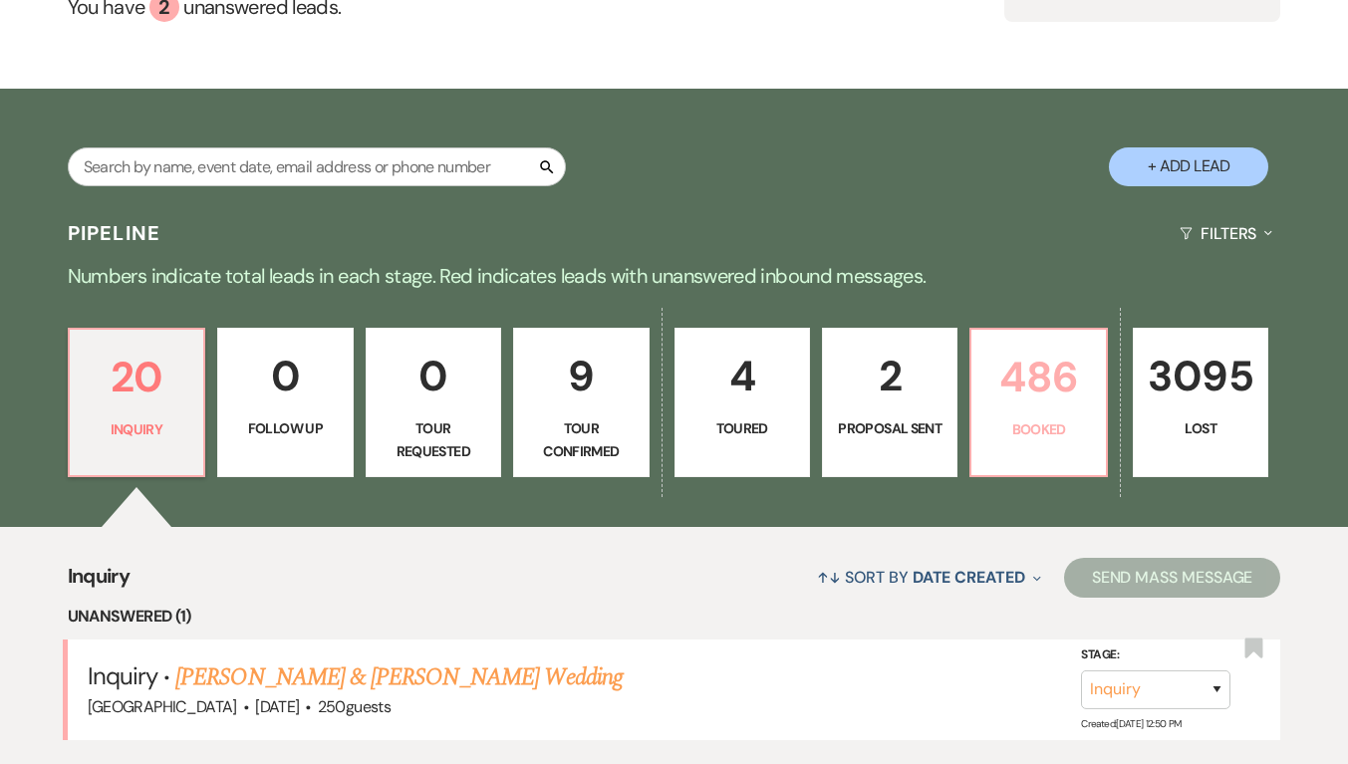
click at [1013, 370] on p "486" at bounding box center [1038, 377] width 110 height 67
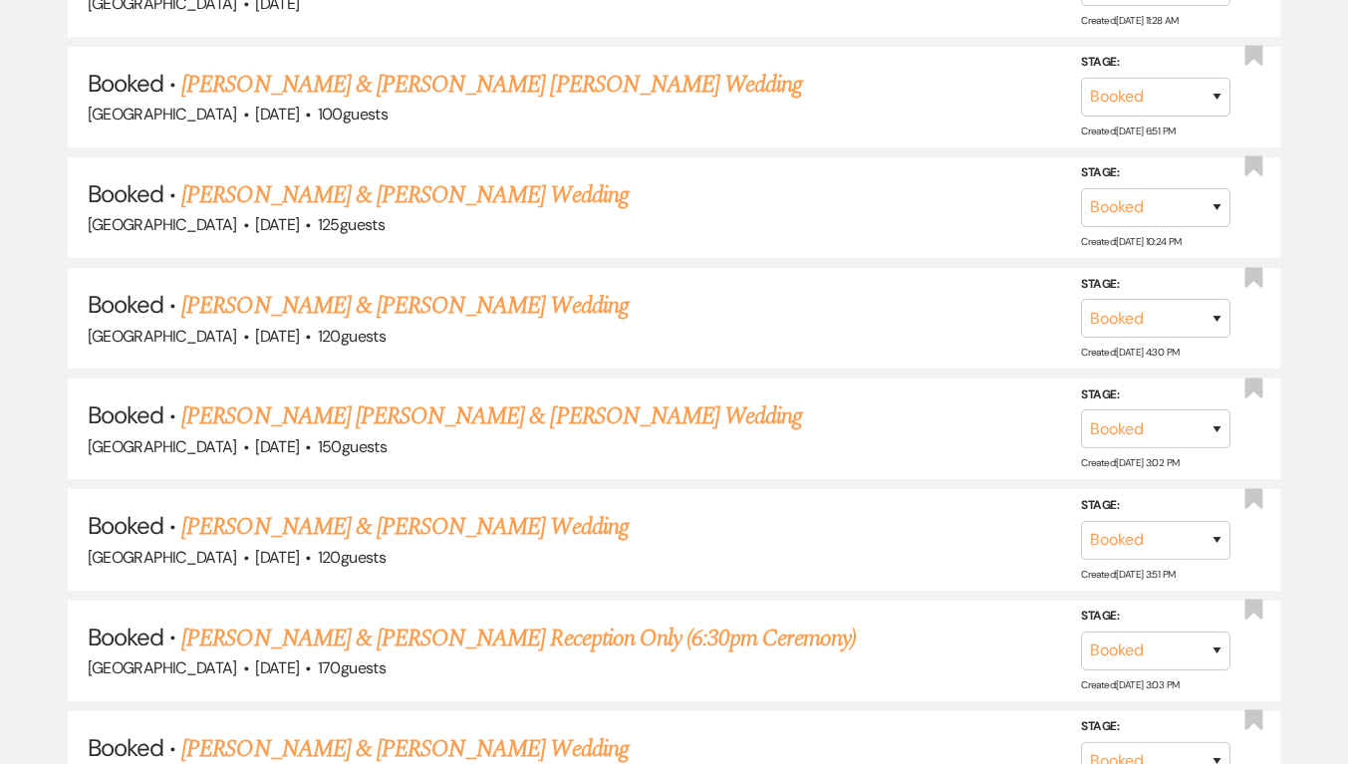
scroll to position [4283, 0]
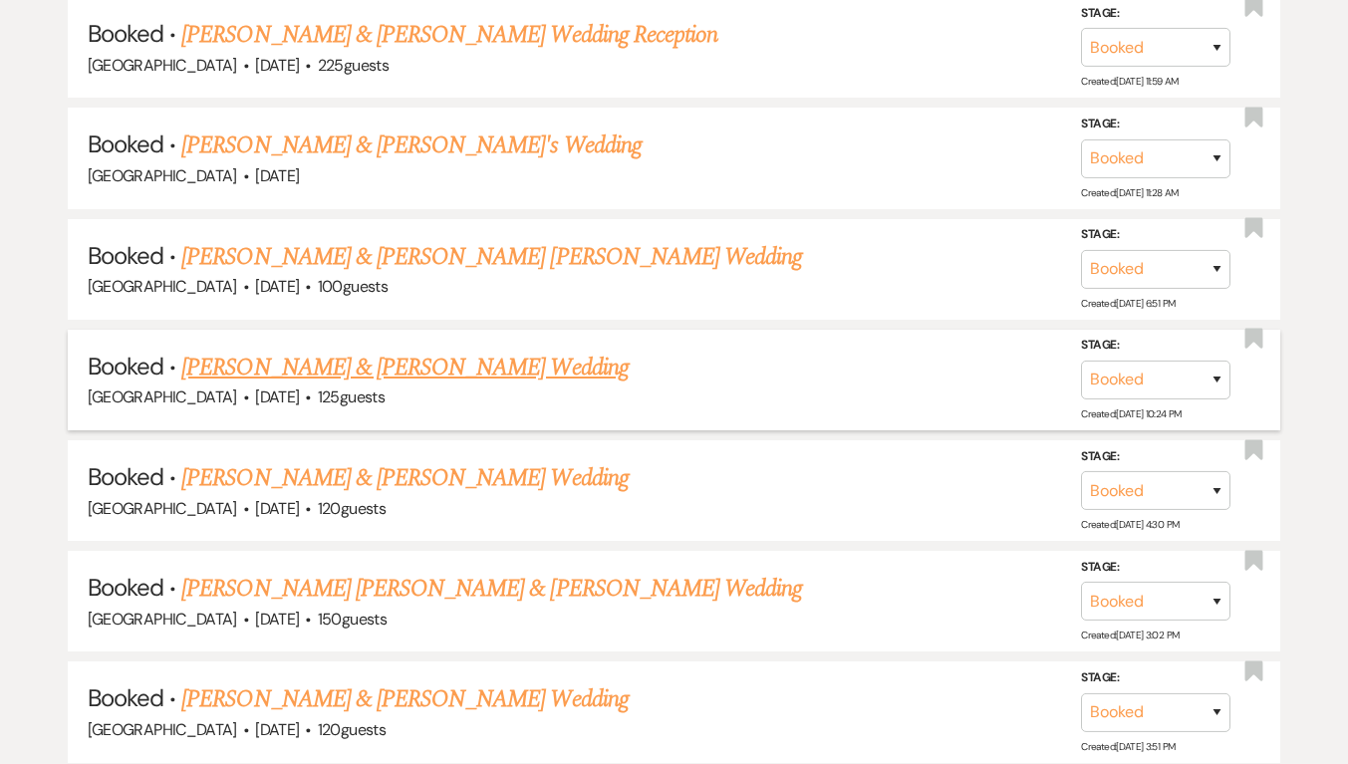
click at [404, 350] on link "[PERSON_NAME] & [PERSON_NAME] Wedding" at bounding box center [404, 368] width 446 height 36
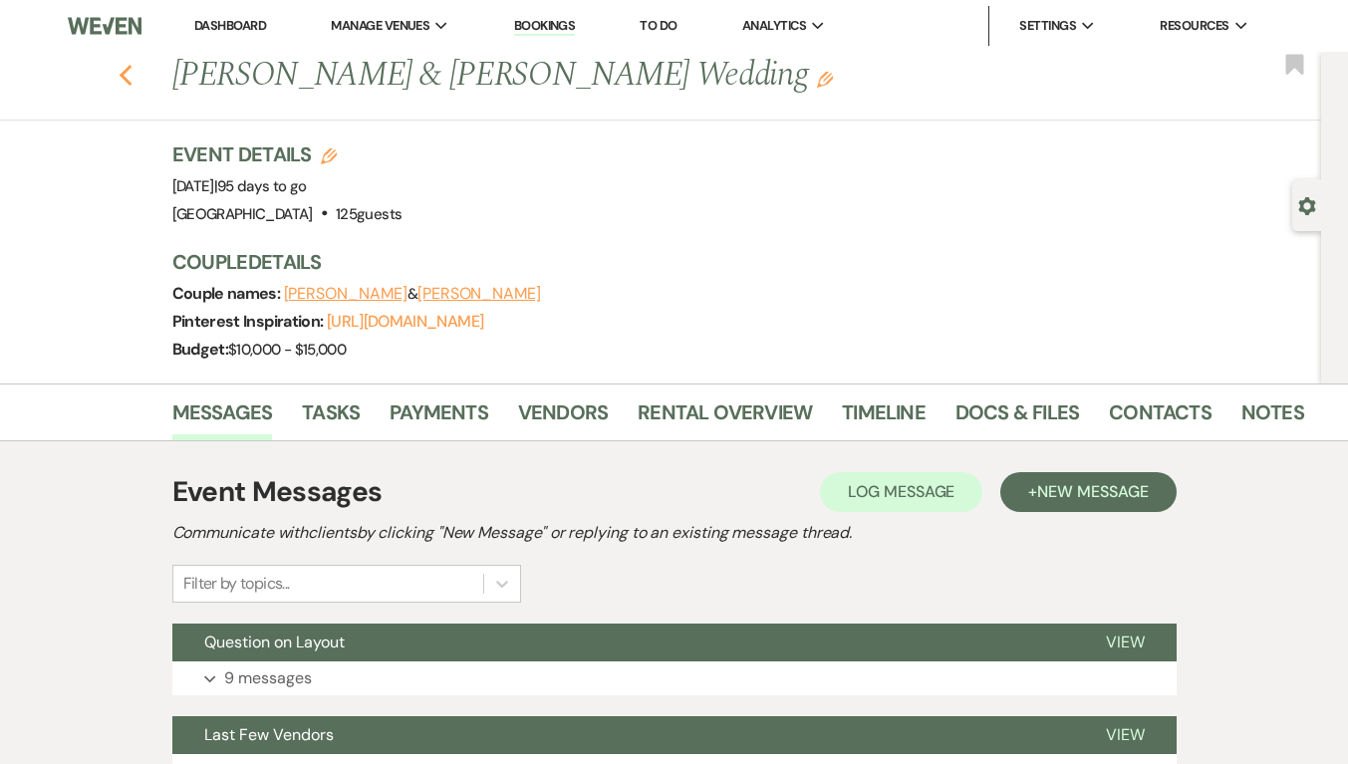
click at [133, 77] on icon "Previous" at bounding box center [126, 76] width 15 height 24
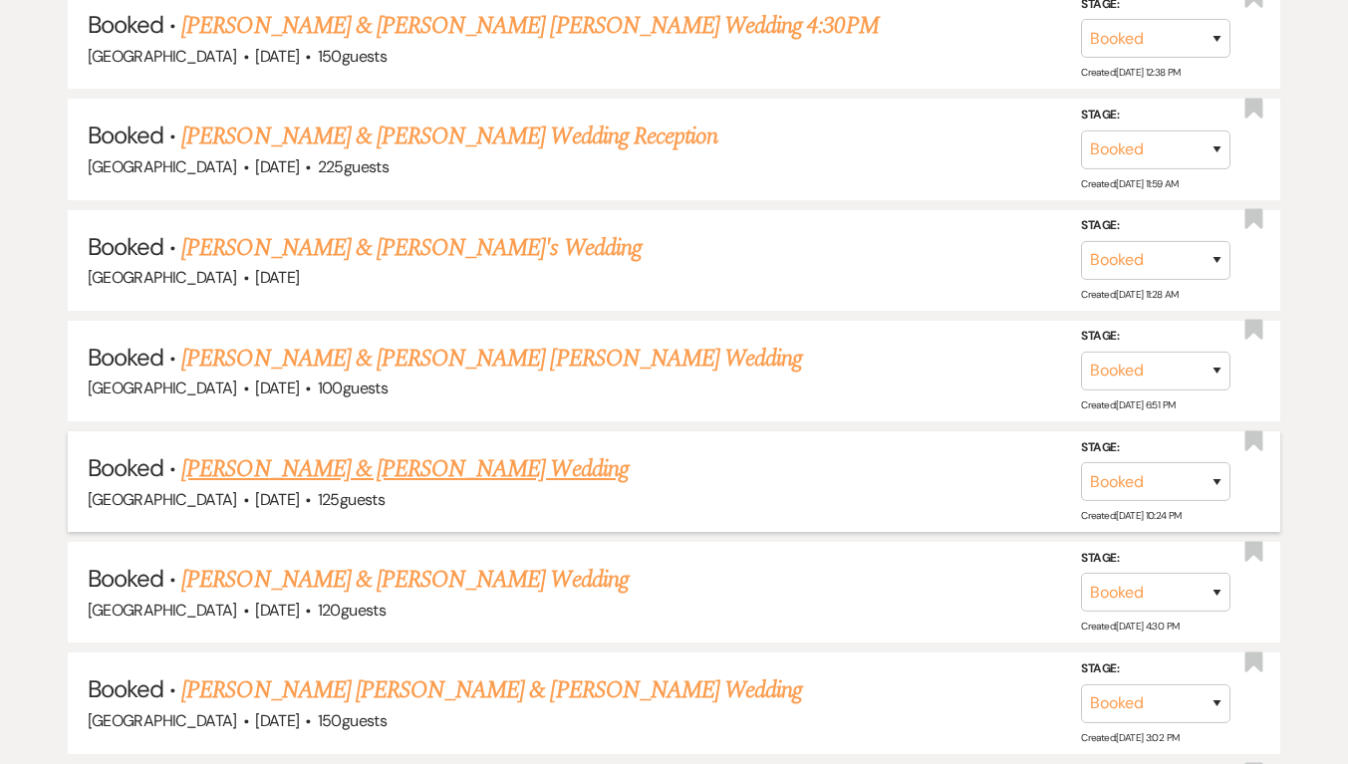
scroll to position [4392, 0]
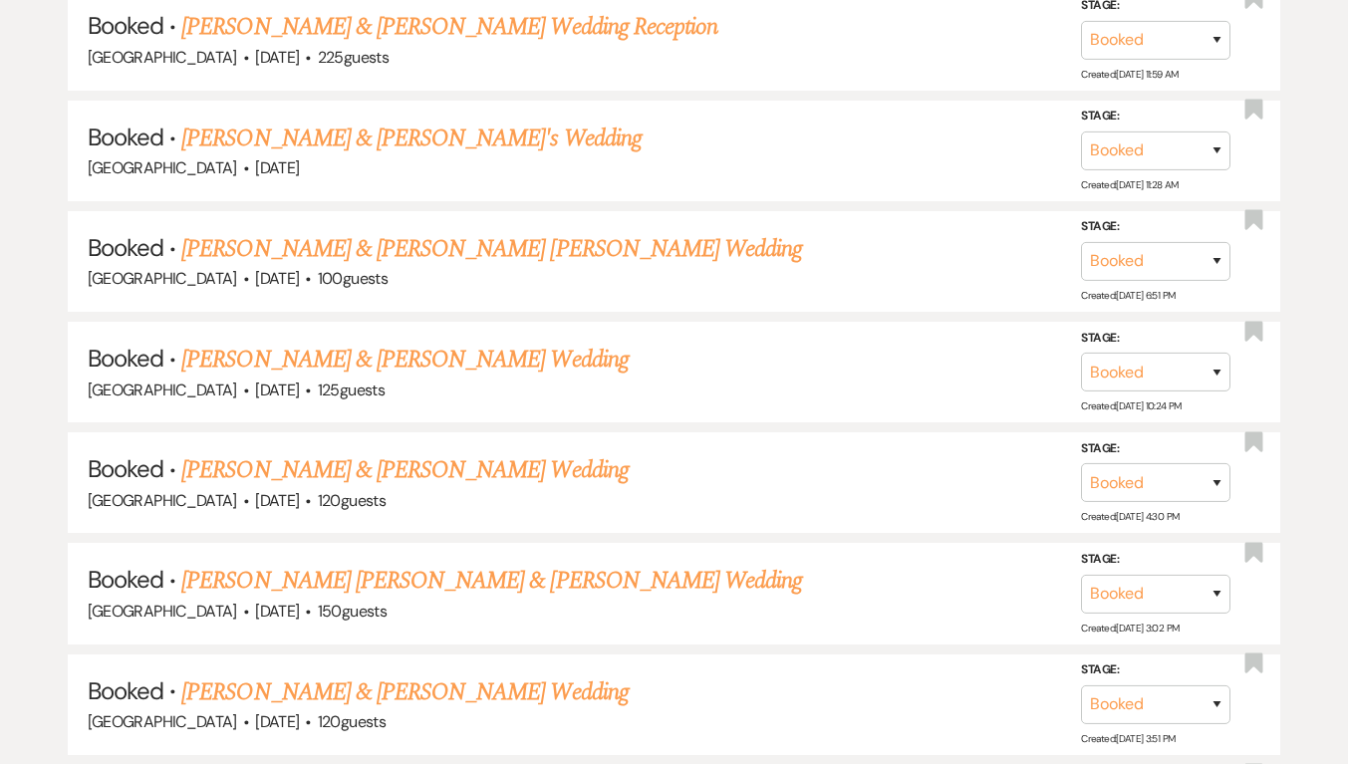
drag, startPoint x: 429, startPoint y: 226, endPoint x: 406, endPoint y: 95, distance: 133.5
click at [429, 231] on link "[PERSON_NAME] & [PERSON_NAME] [PERSON_NAME] Wedding" at bounding box center [491, 249] width 621 height 36
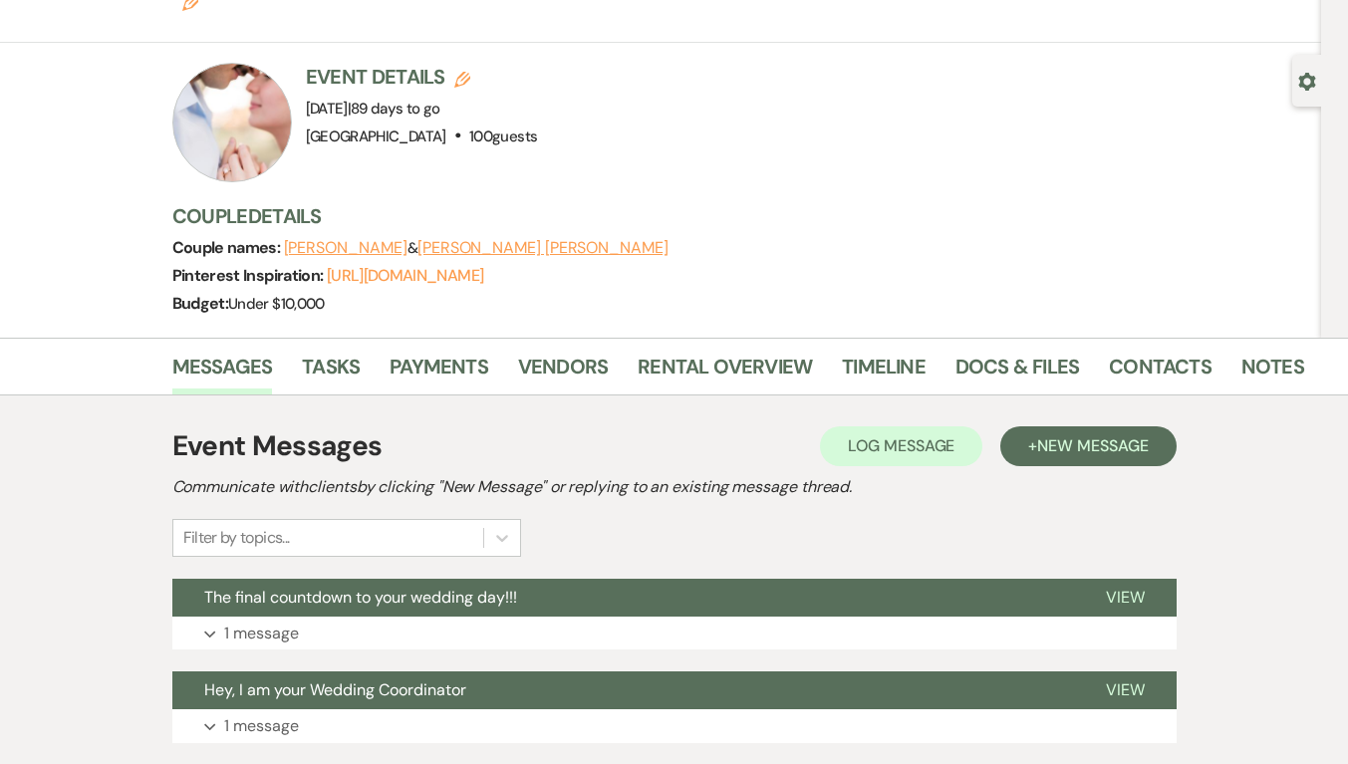
scroll to position [100, 0]
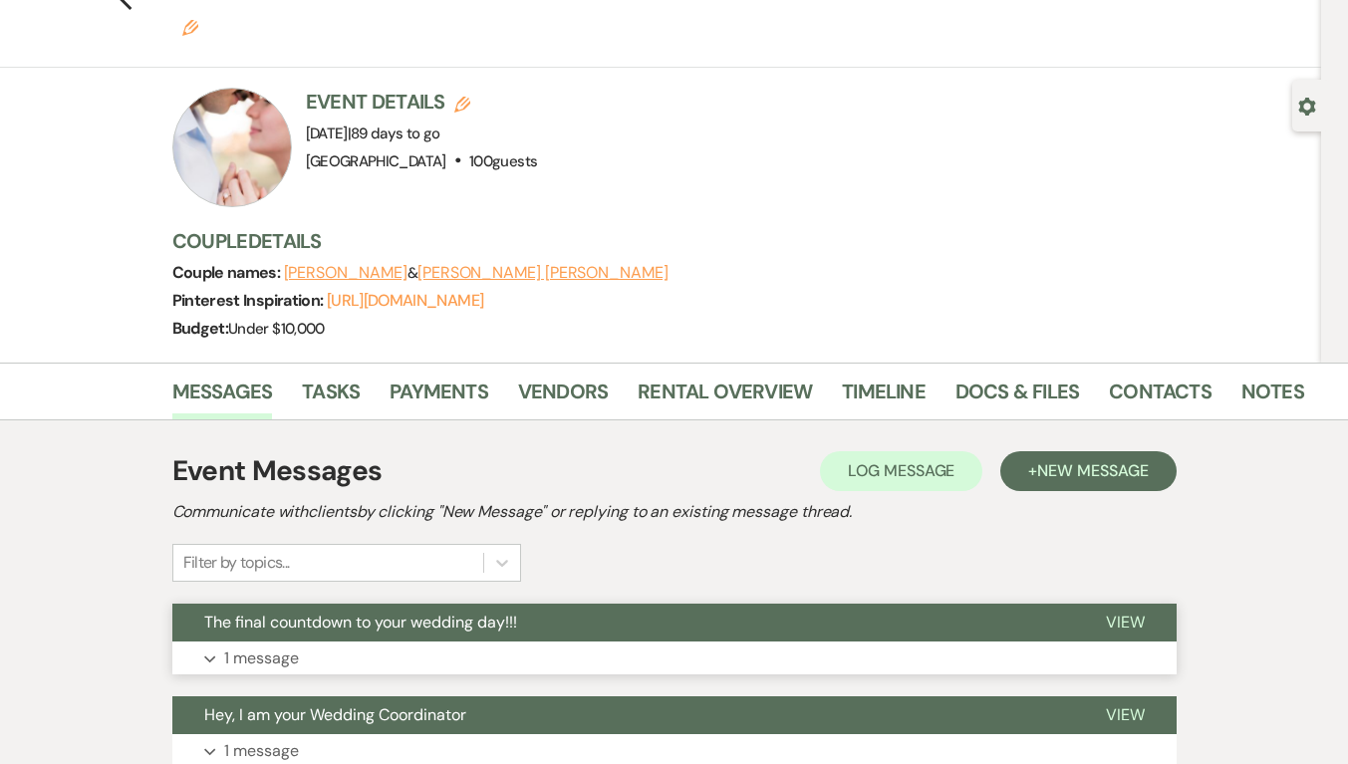
drag, startPoint x: 542, startPoint y: 601, endPoint x: 567, endPoint y: 563, distance: 45.3
click at [542, 641] on button "Expand 1 message" at bounding box center [674, 658] width 1004 height 34
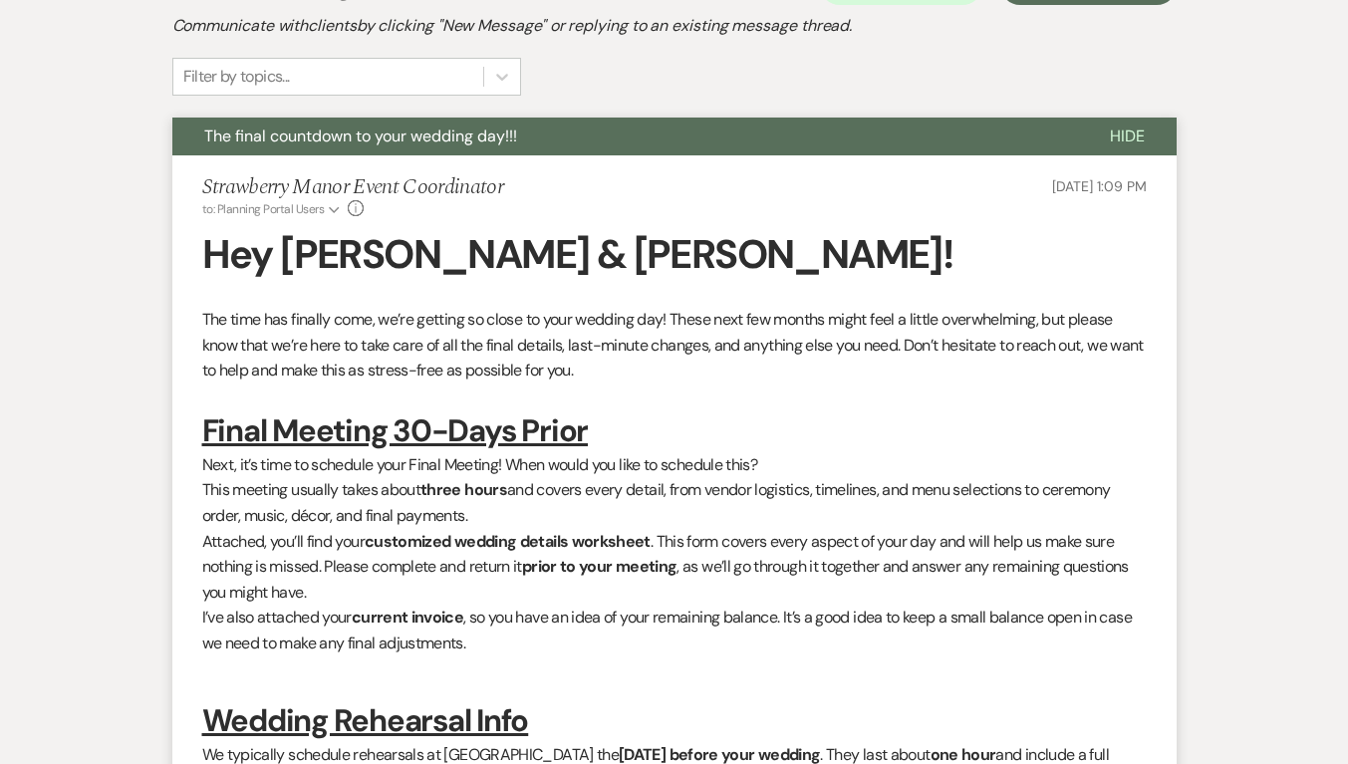
scroll to position [598, 0]
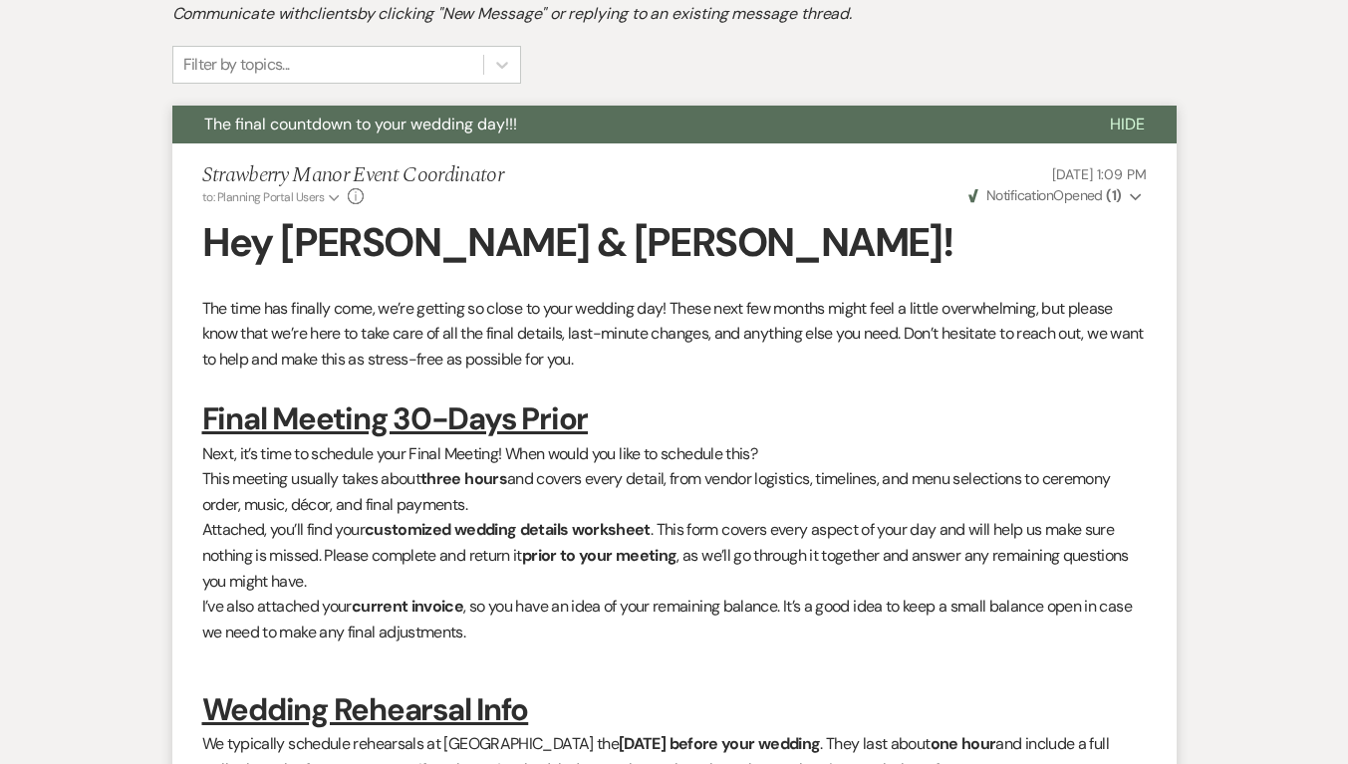
click at [1064, 186] on span "Weven Check Notification Opened ( 1 )" at bounding box center [1044, 195] width 153 height 18
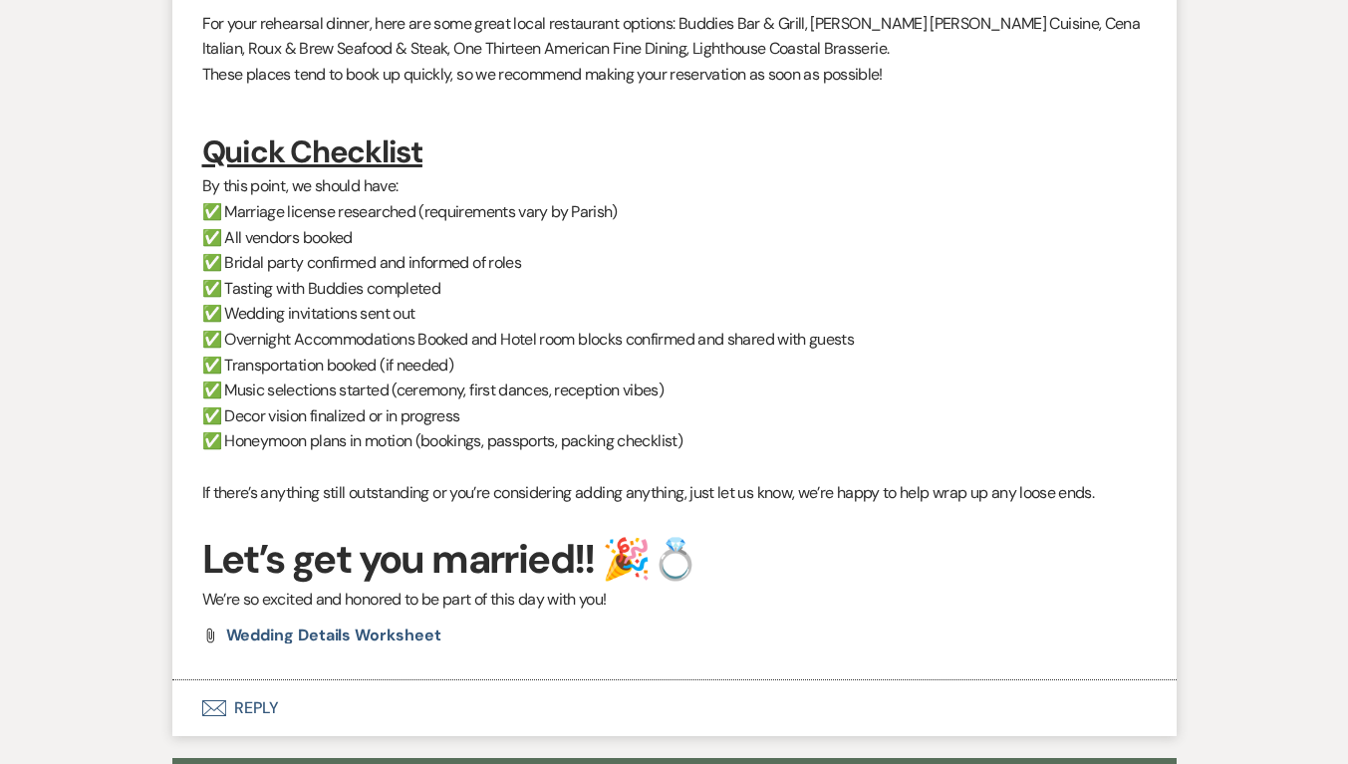
scroll to position [1892, 0]
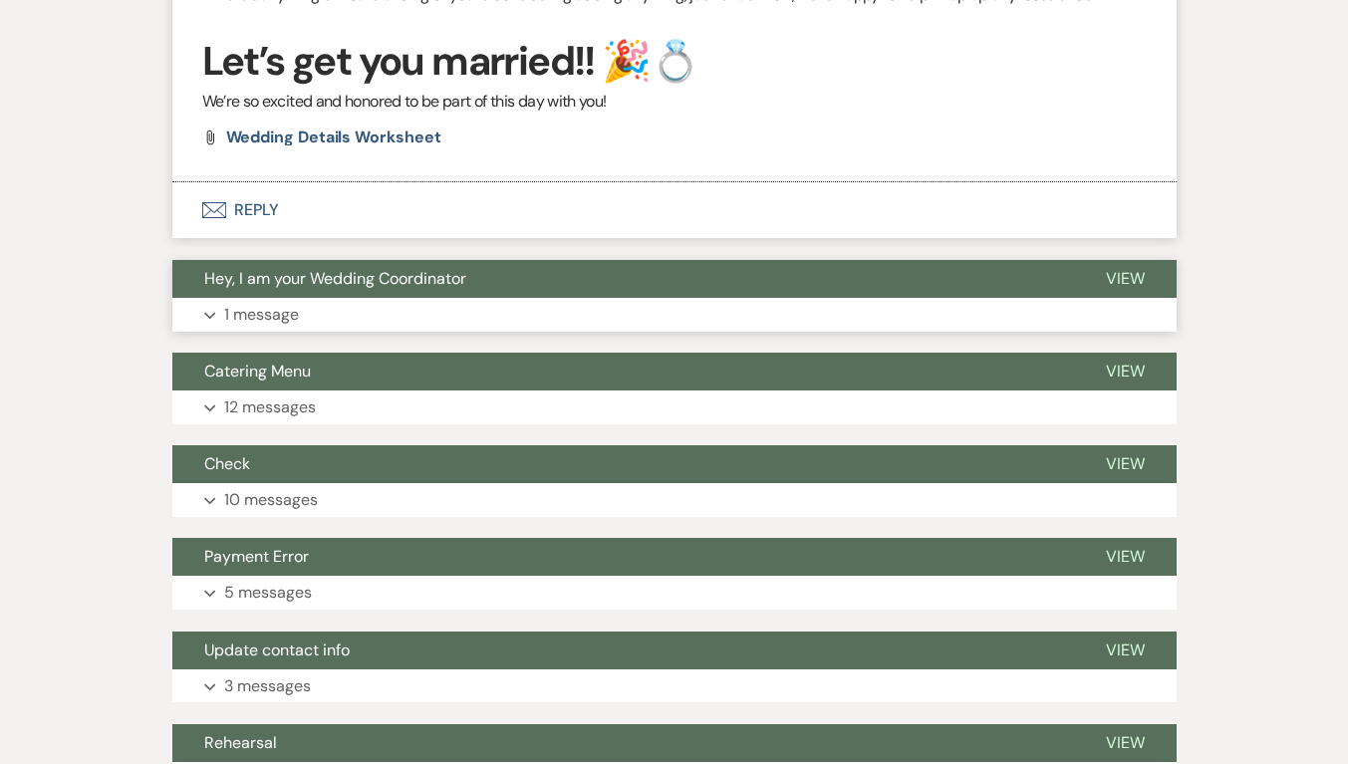
click at [729, 298] on button "Expand 1 message" at bounding box center [674, 315] width 1004 height 34
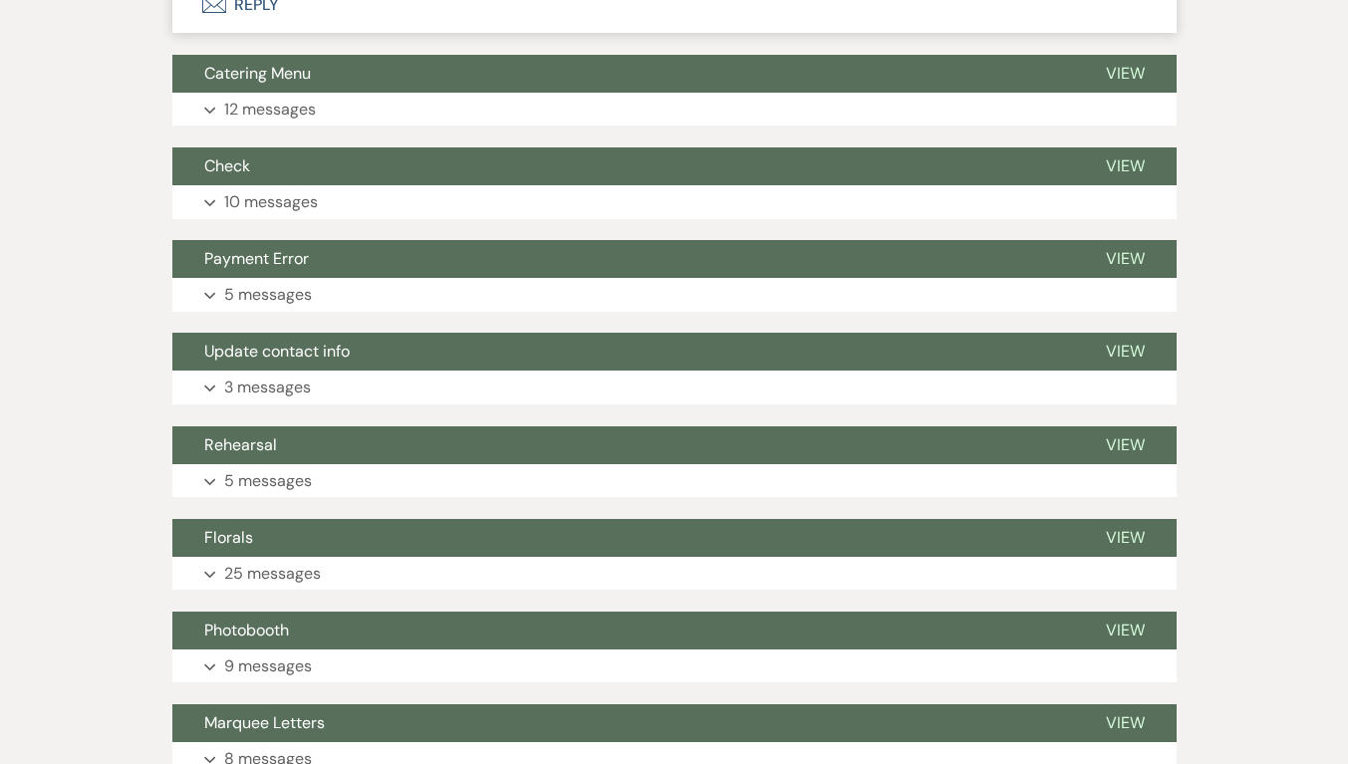
scroll to position [2888, 0]
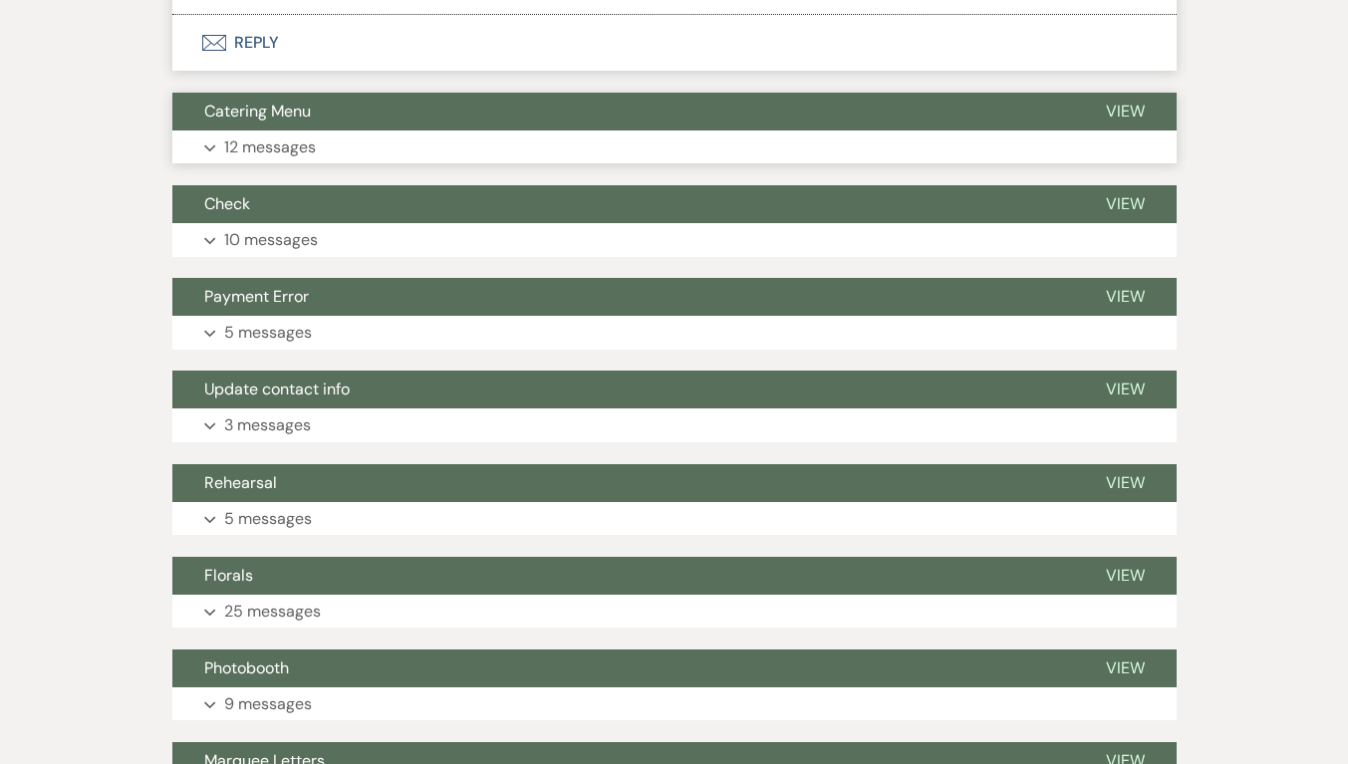
click at [1087, 93] on button "View" at bounding box center [1125, 112] width 103 height 38
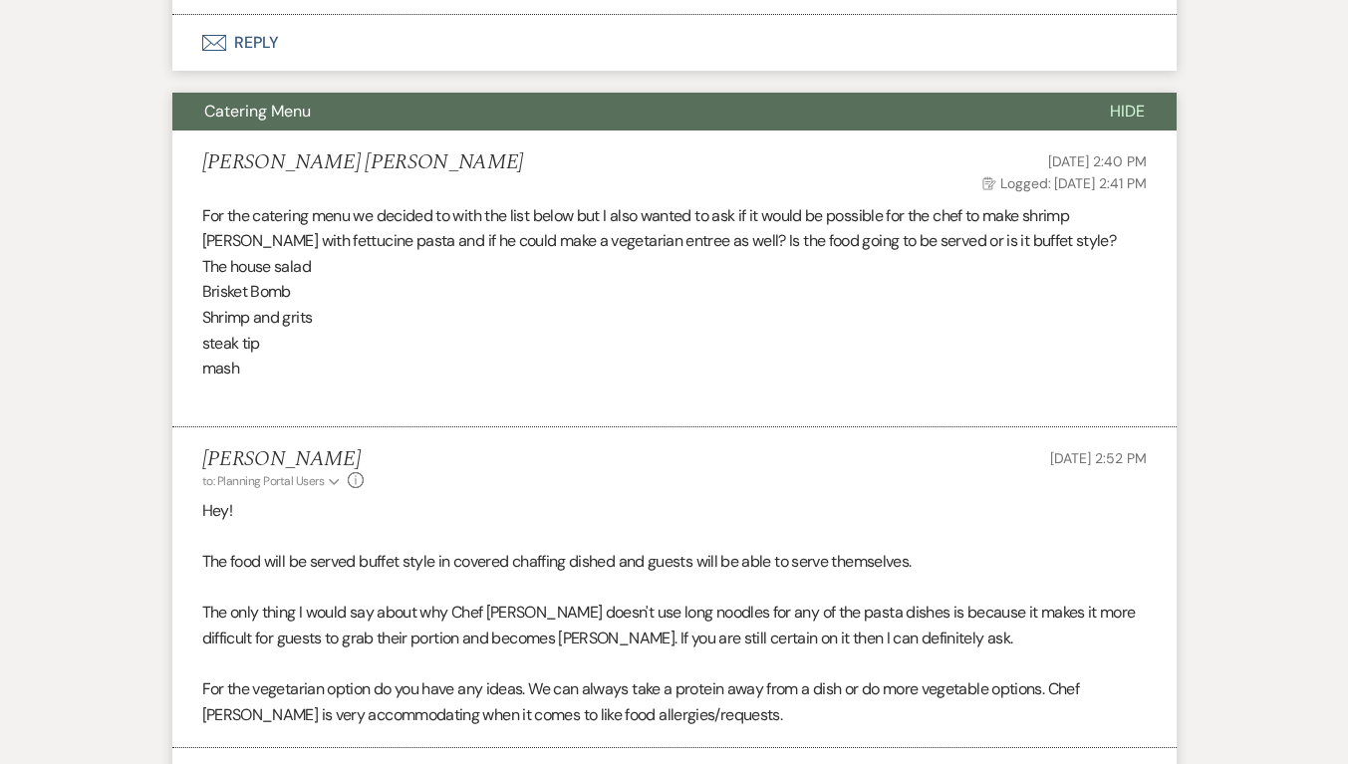
click at [1128, 101] on span "Hide" at bounding box center [1127, 111] width 35 height 21
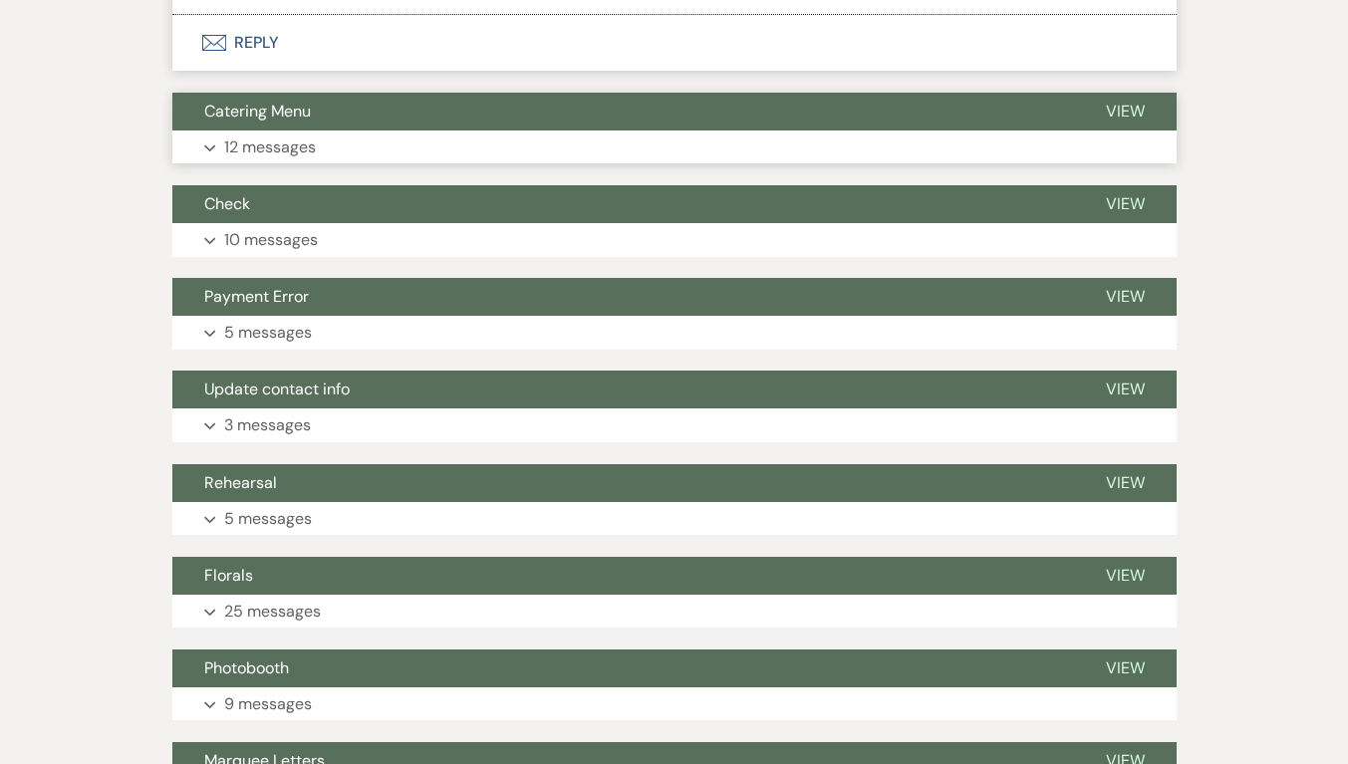
click at [1128, 101] on span "View" at bounding box center [1125, 111] width 39 height 21
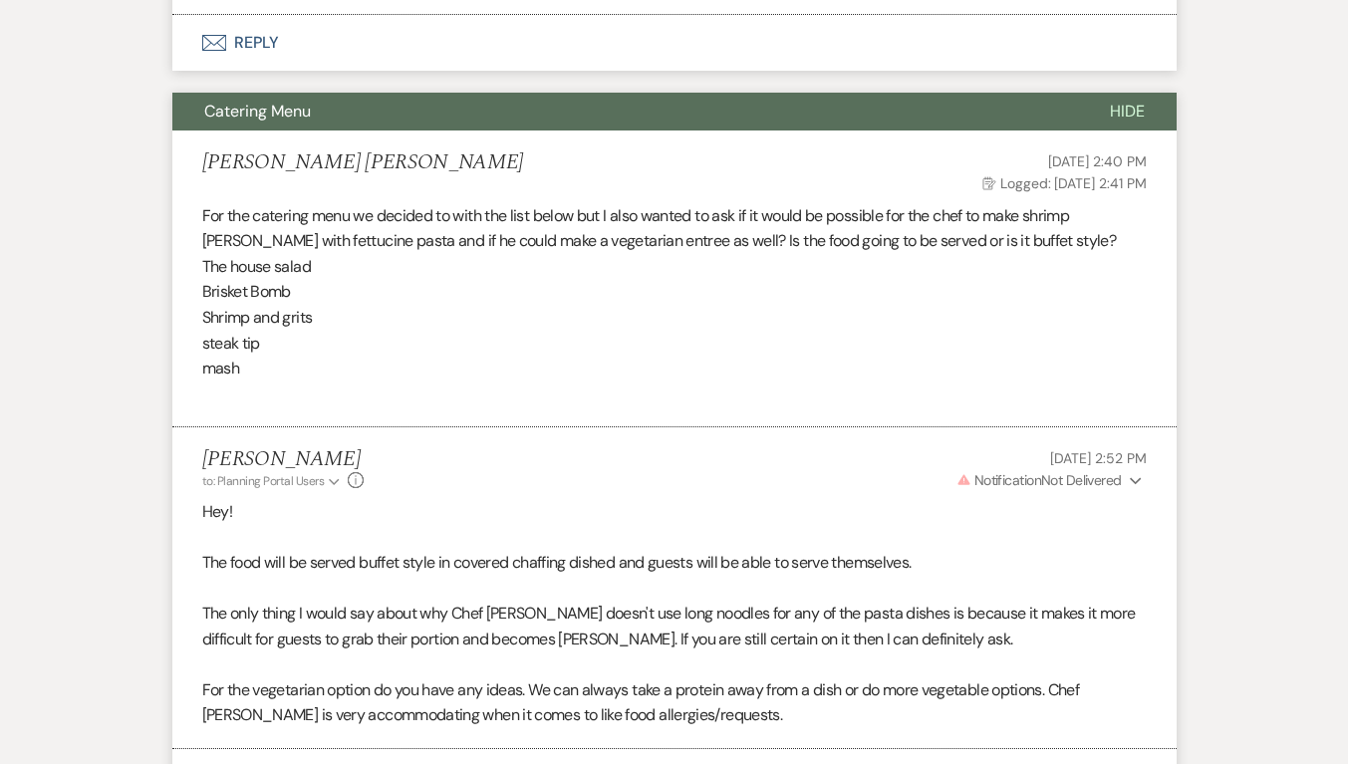
click at [1129, 101] on span "Hide" at bounding box center [1127, 111] width 35 height 21
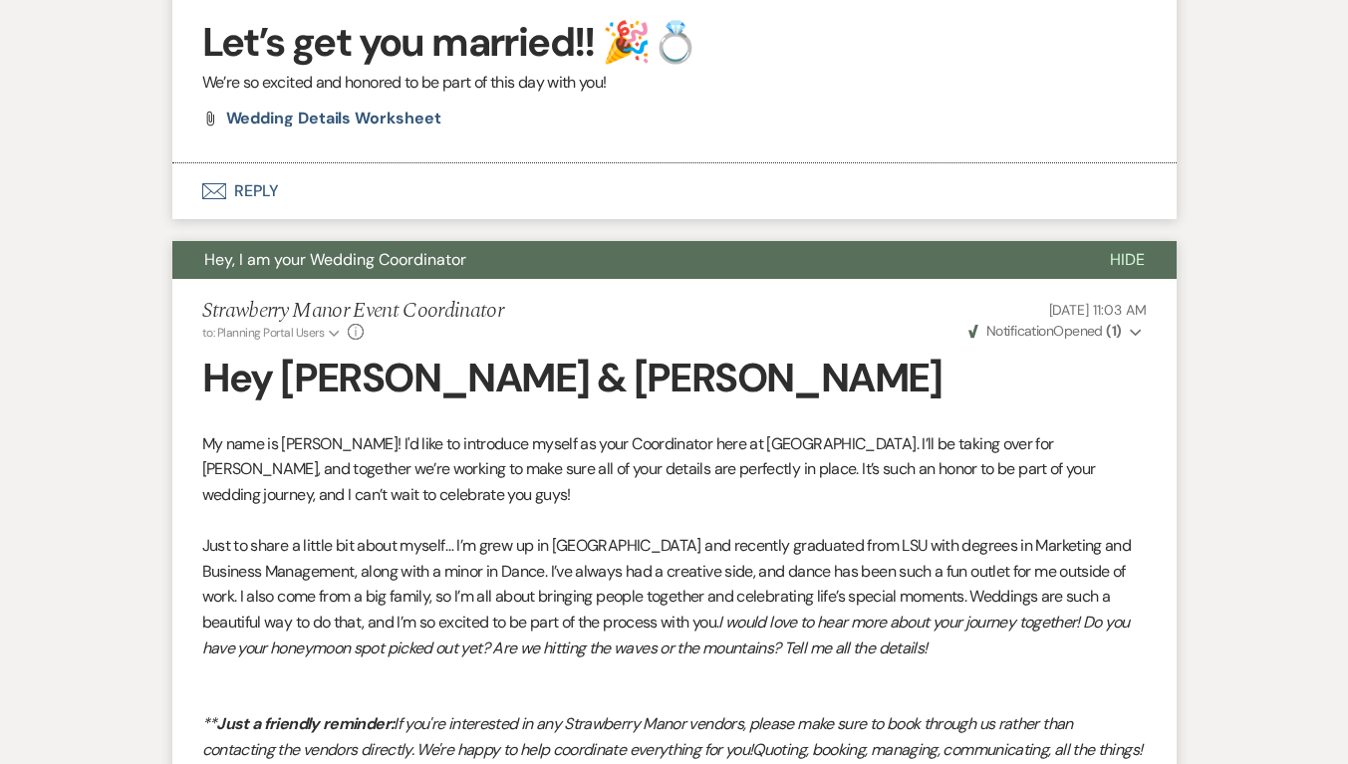
scroll to position [1892, 0]
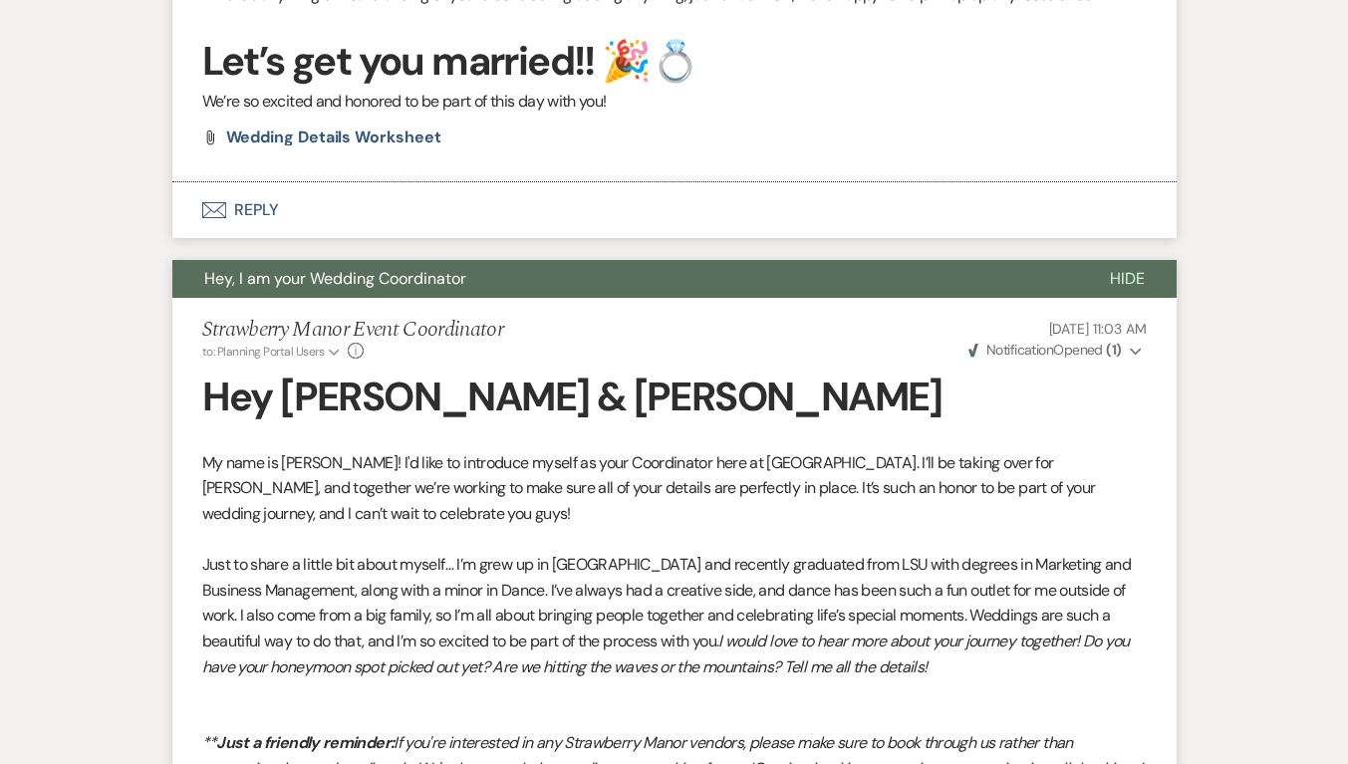
click at [1106, 260] on button "Hide" at bounding box center [1127, 279] width 99 height 38
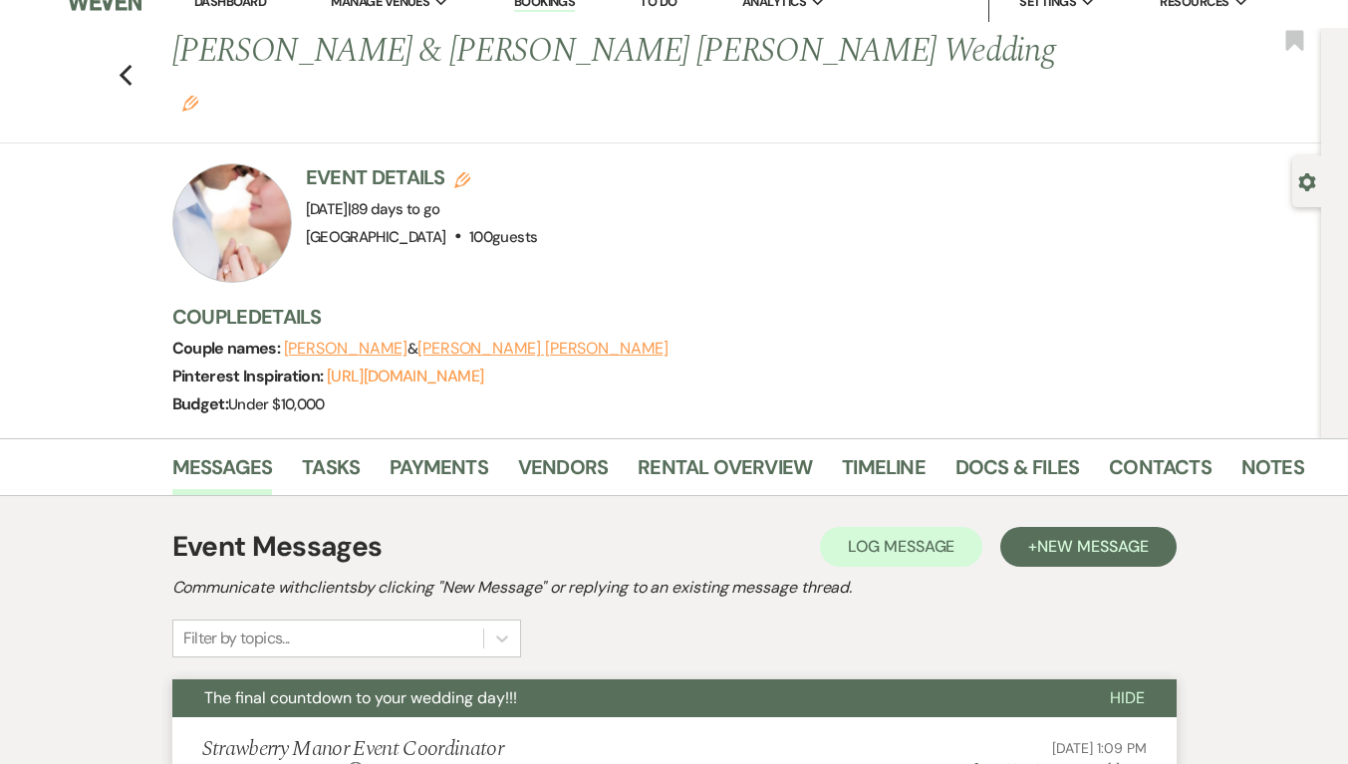
scroll to position [0, 0]
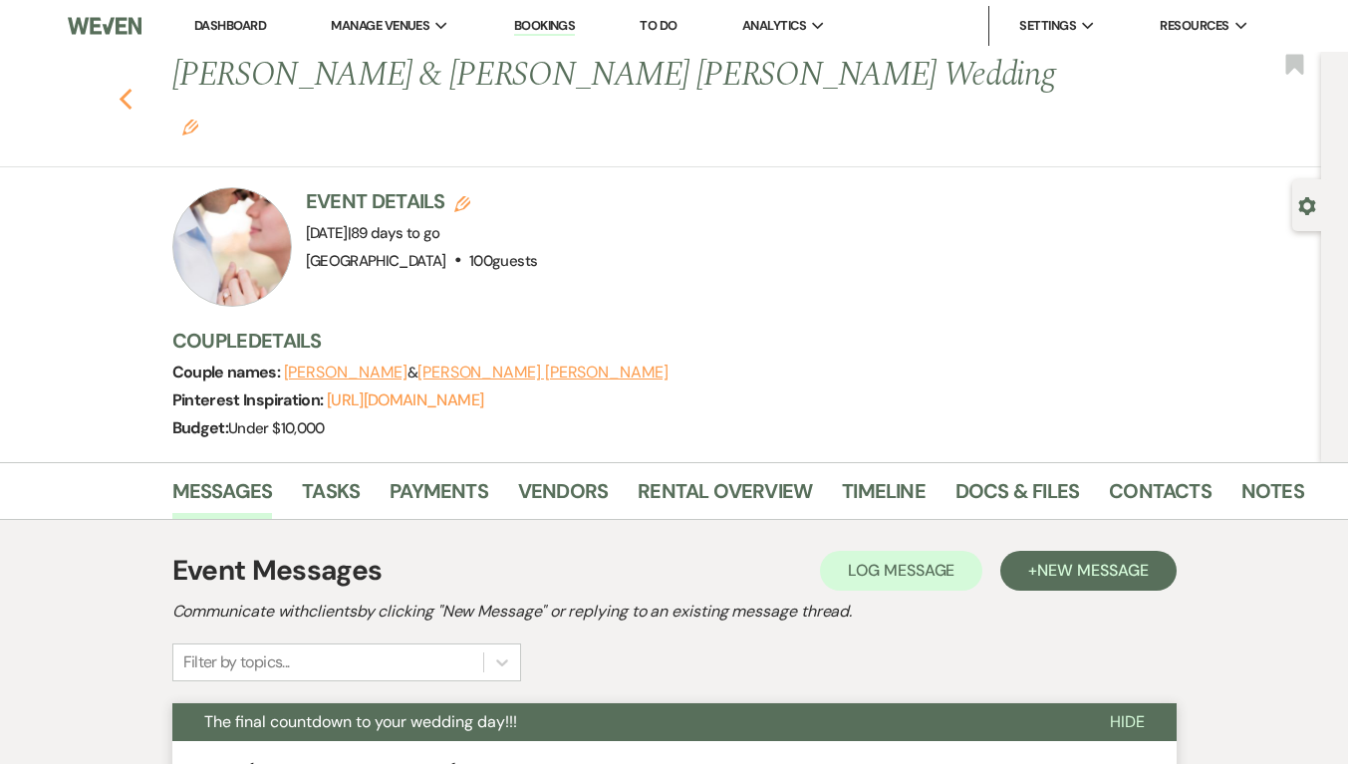
click at [133, 88] on icon "Previous" at bounding box center [126, 100] width 15 height 24
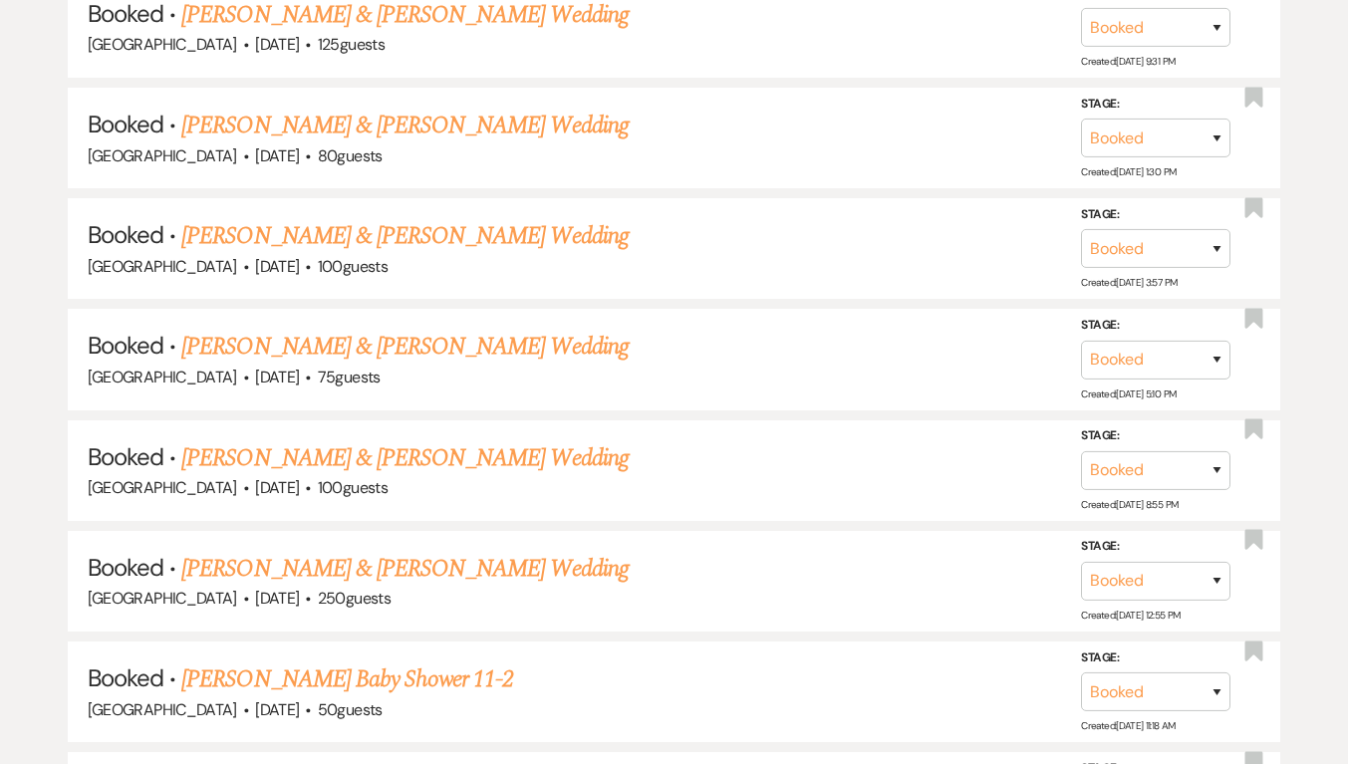
scroll to position [2002, 0]
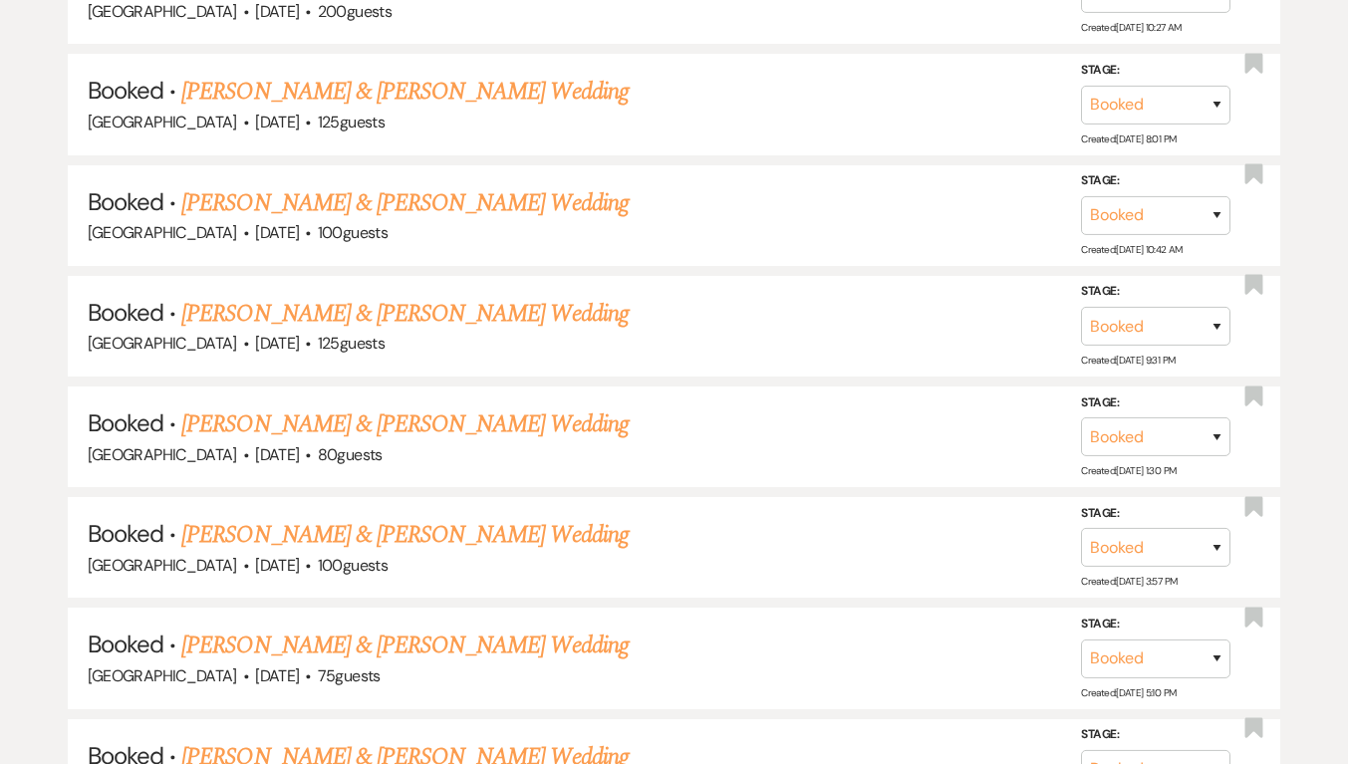
drag, startPoint x: 469, startPoint y: 305, endPoint x: 393, endPoint y: 304, distance: 75.7
click at [469, 305] on link "[PERSON_NAME] & [PERSON_NAME] Wedding" at bounding box center [404, 314] width 446 height 36
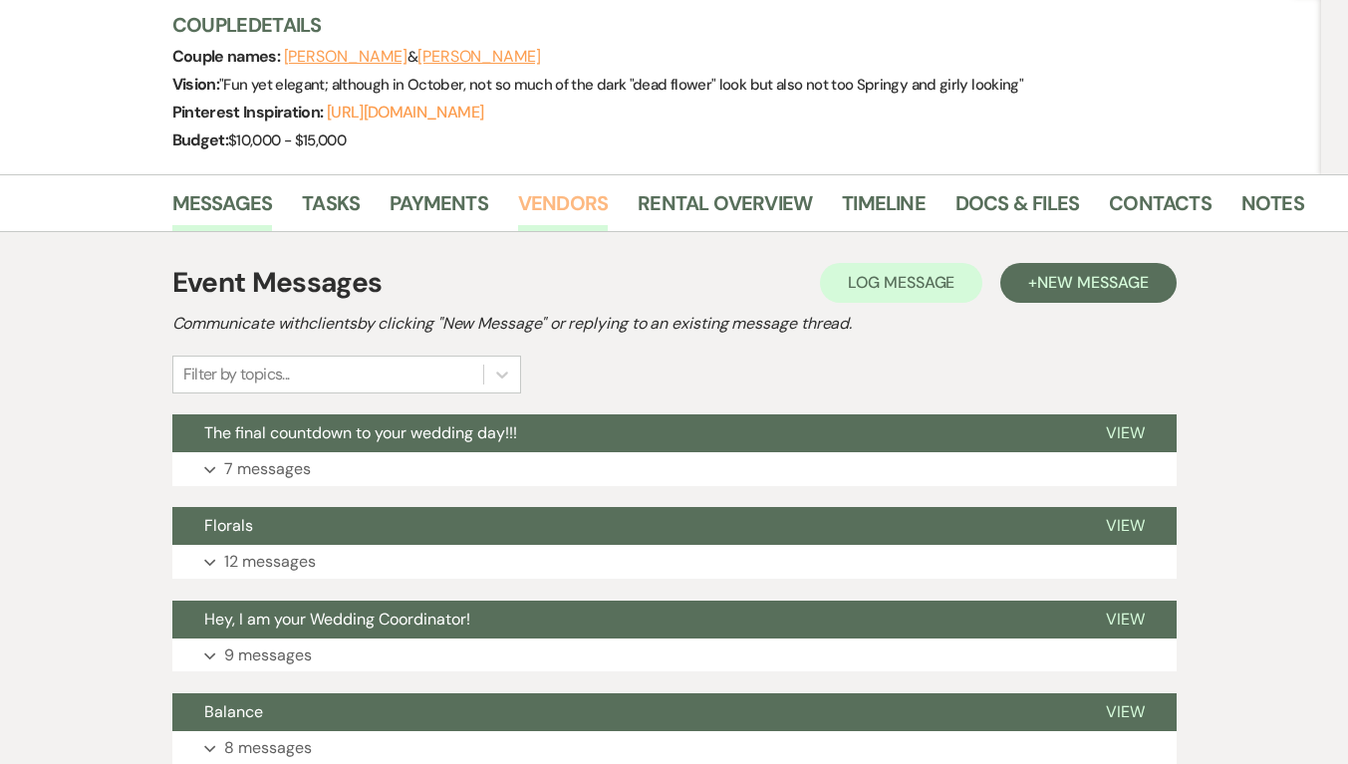
scroll to position [299, 0]
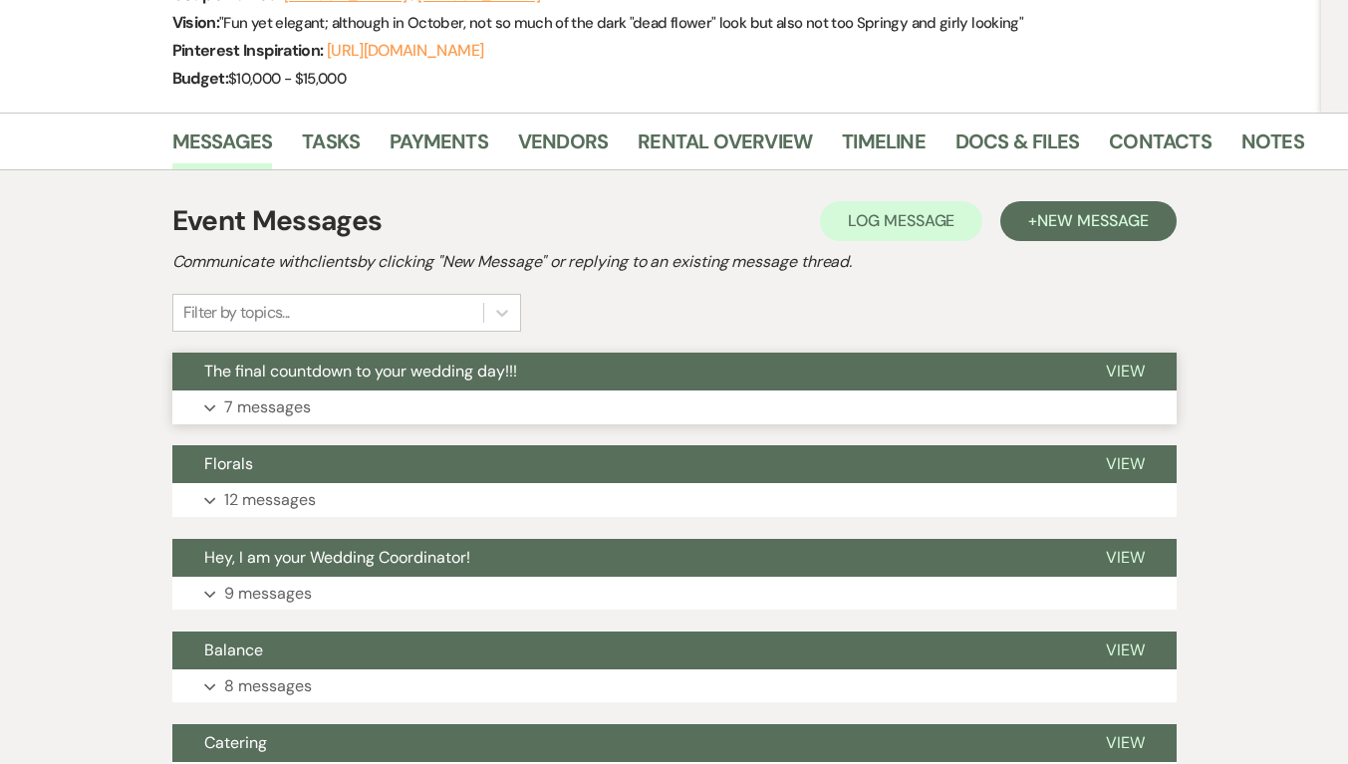
click at [226, 380] on span "The final countdown to your wedding day!!!" at bounding box center [360, 371] width 313 height 21
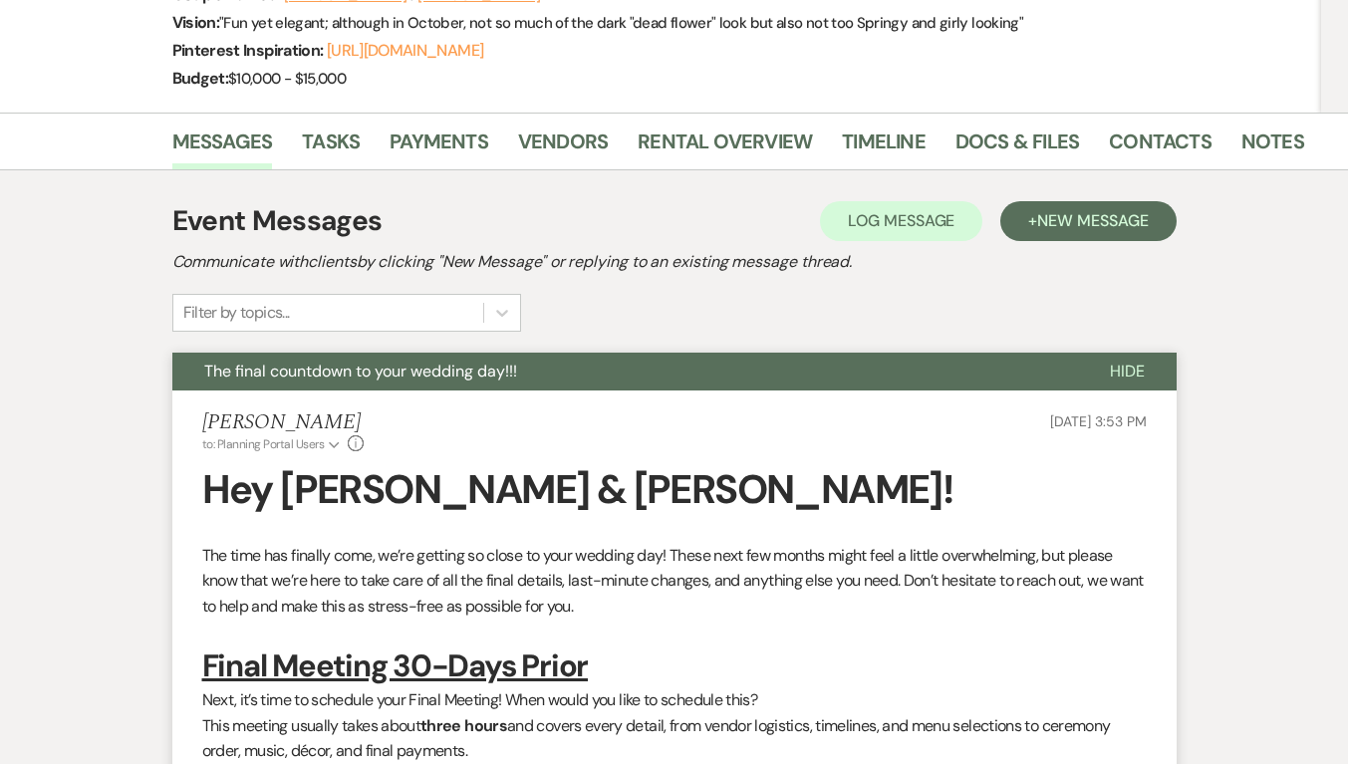
click at [226, 380] on span "The final countdown to your wedding day!!!" at bounding box center [360, 371] width 313 height 21
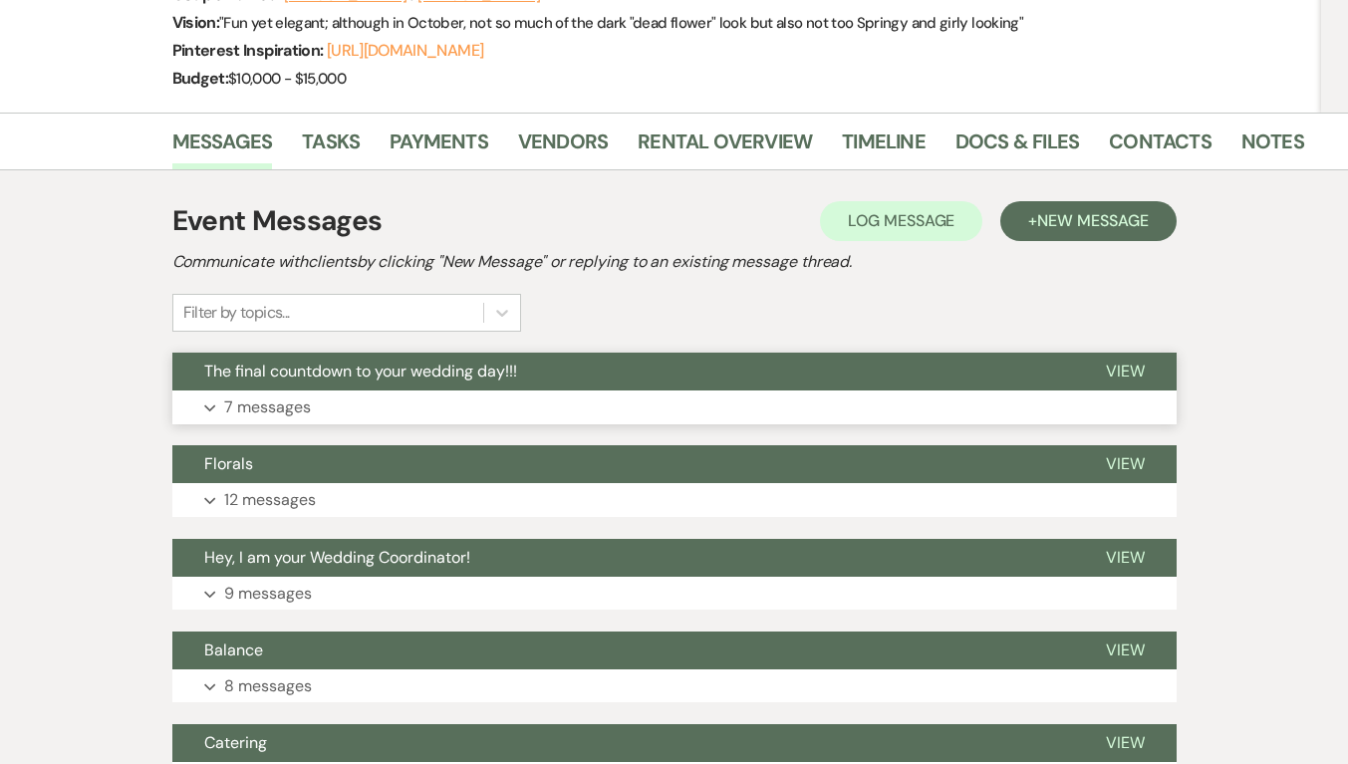
click at [226, 380] on span "The final countdown to your wedding day!!!" at bounding box center [360, 371] width 313 height 21
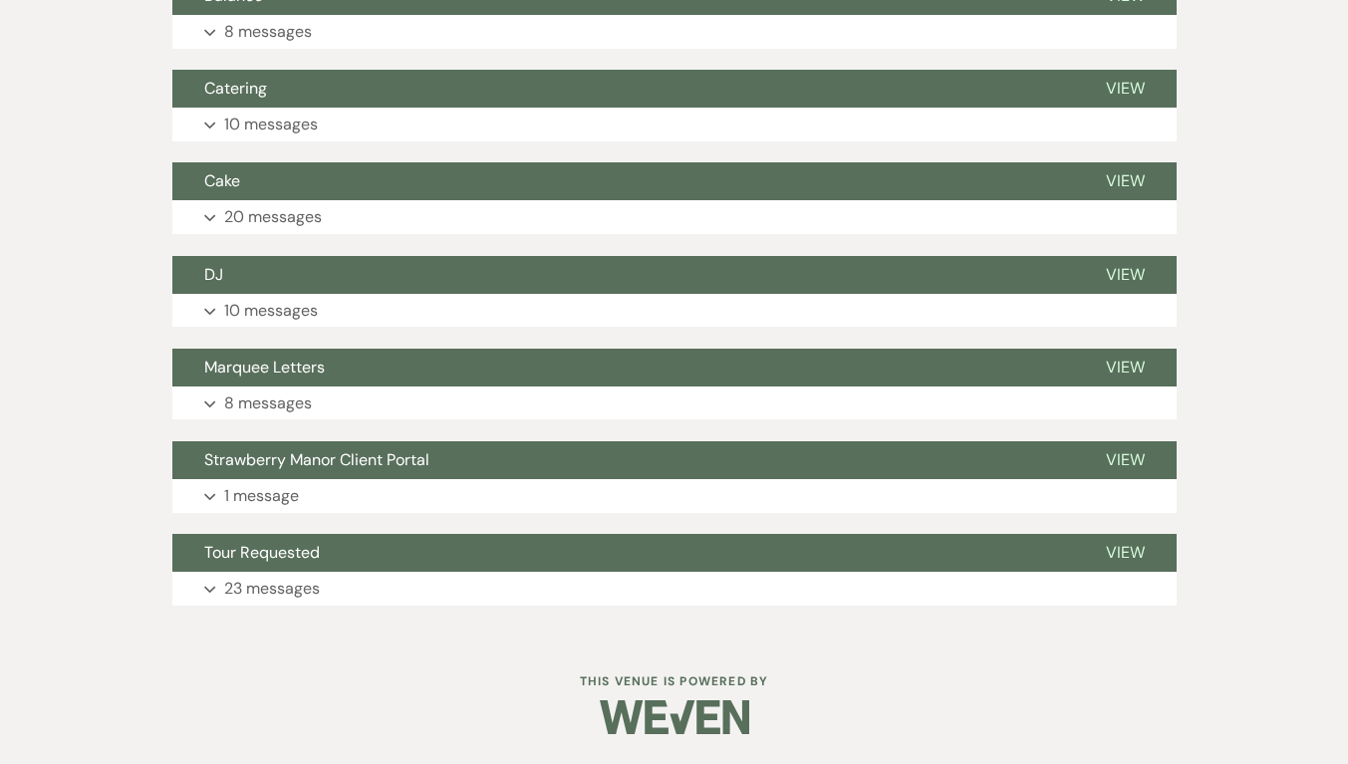
scroll to position [2870, 0]
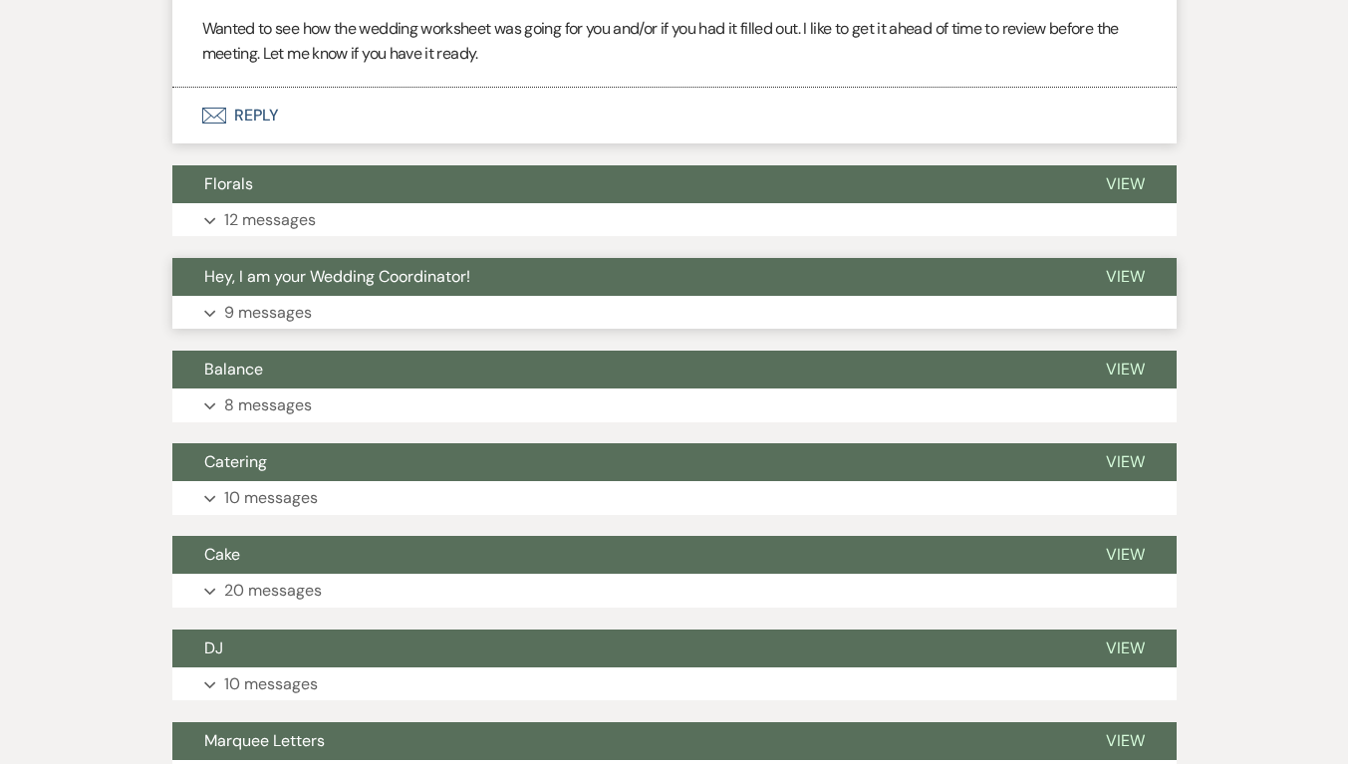
click at [1137, 287] on span "View" at bounding box center [1125, 276] width 39 height 21
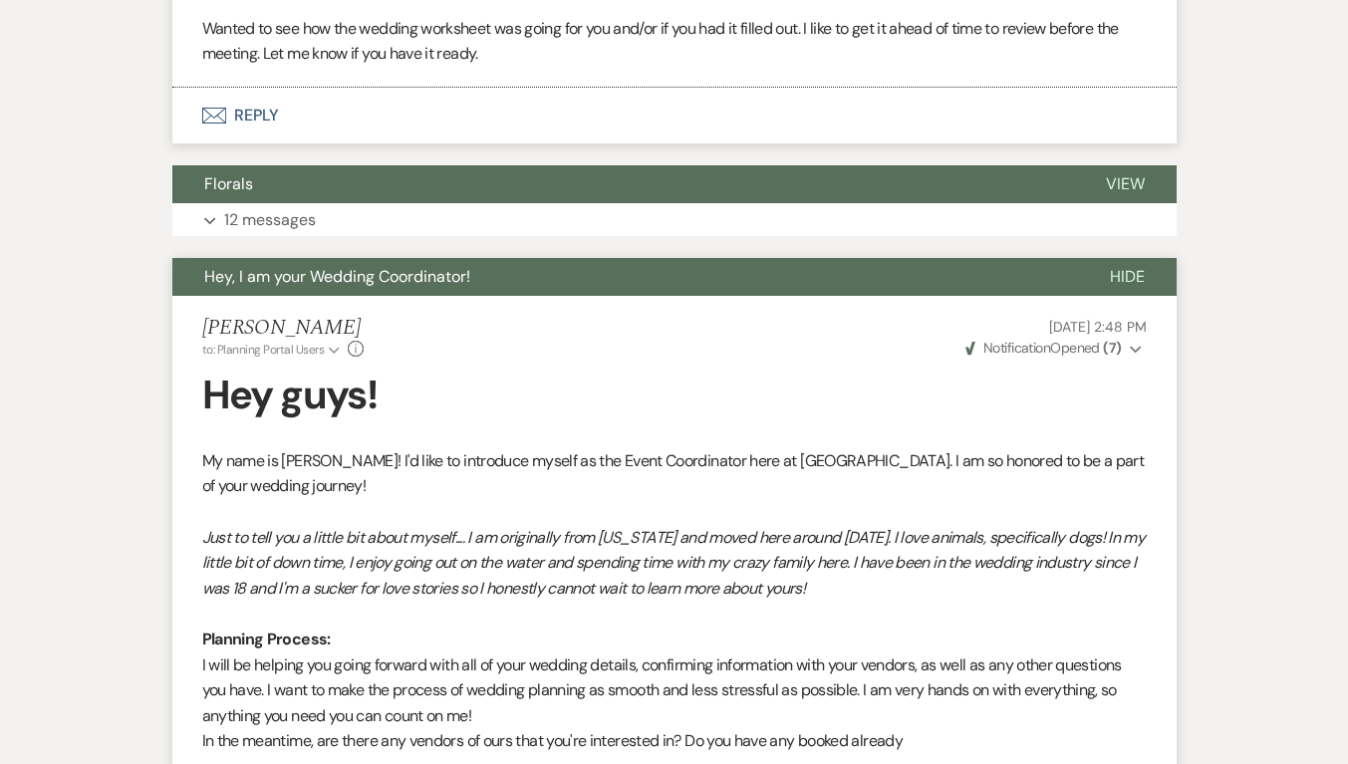
click at [1128, 296] on button "Hide" at bounding box center [1127, 277] width 99 height 38
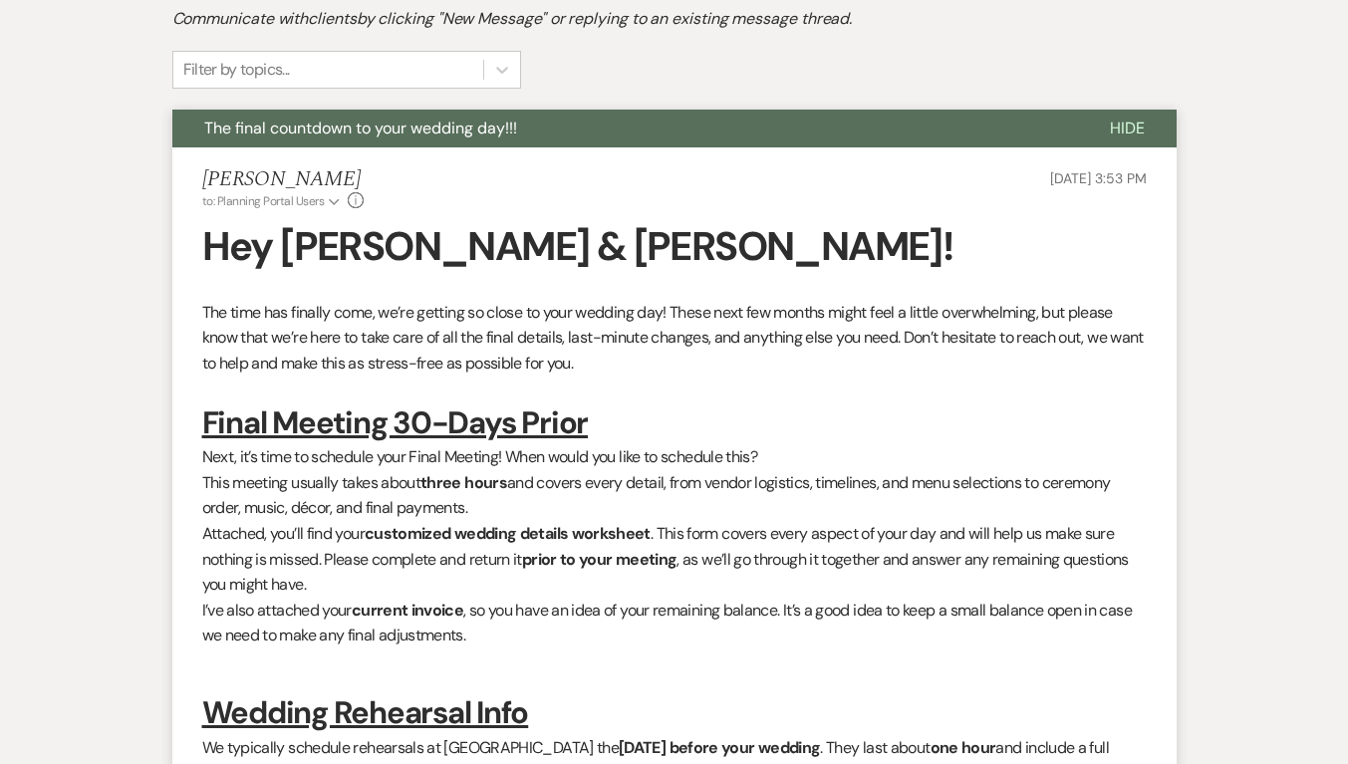
scroll to position [479, 0]
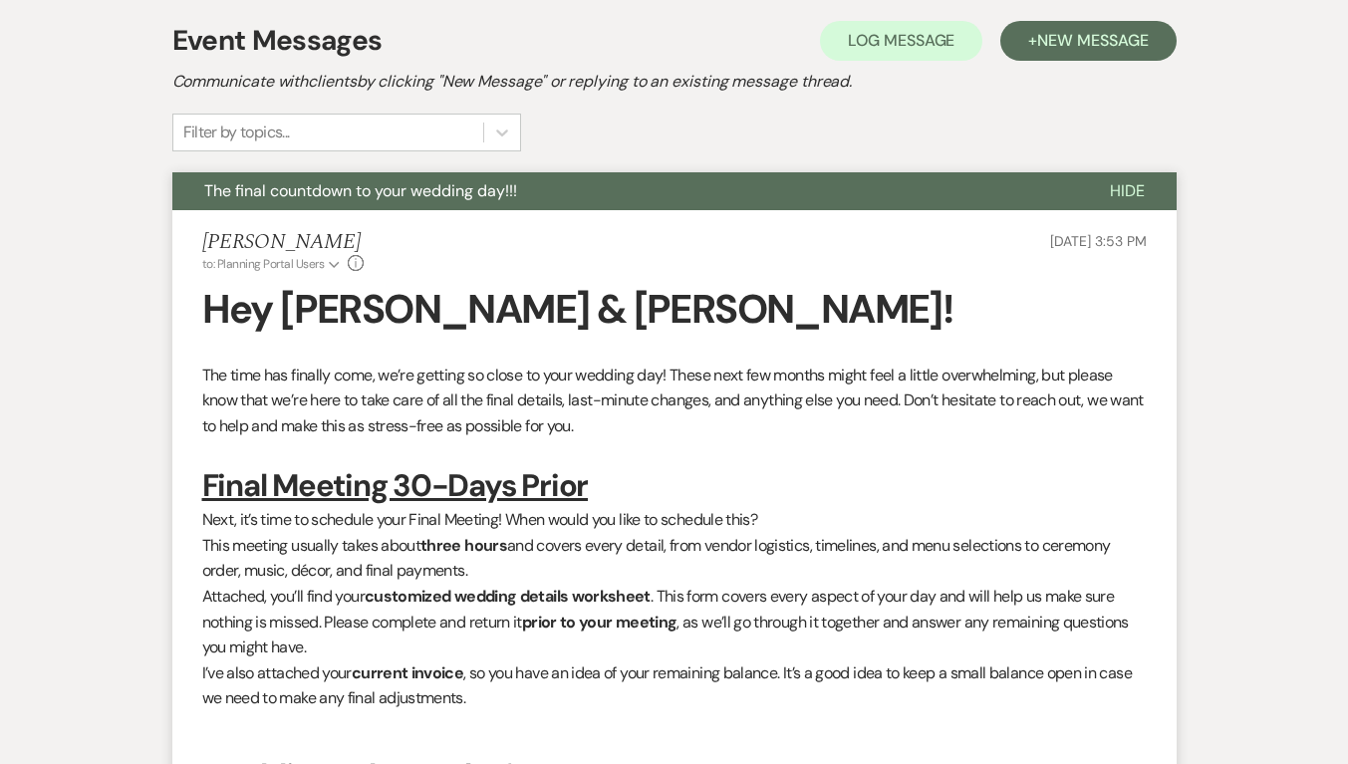
click at [1125, 193] on span "Hide" at bounding box center [1127, 190] width 35 height 21
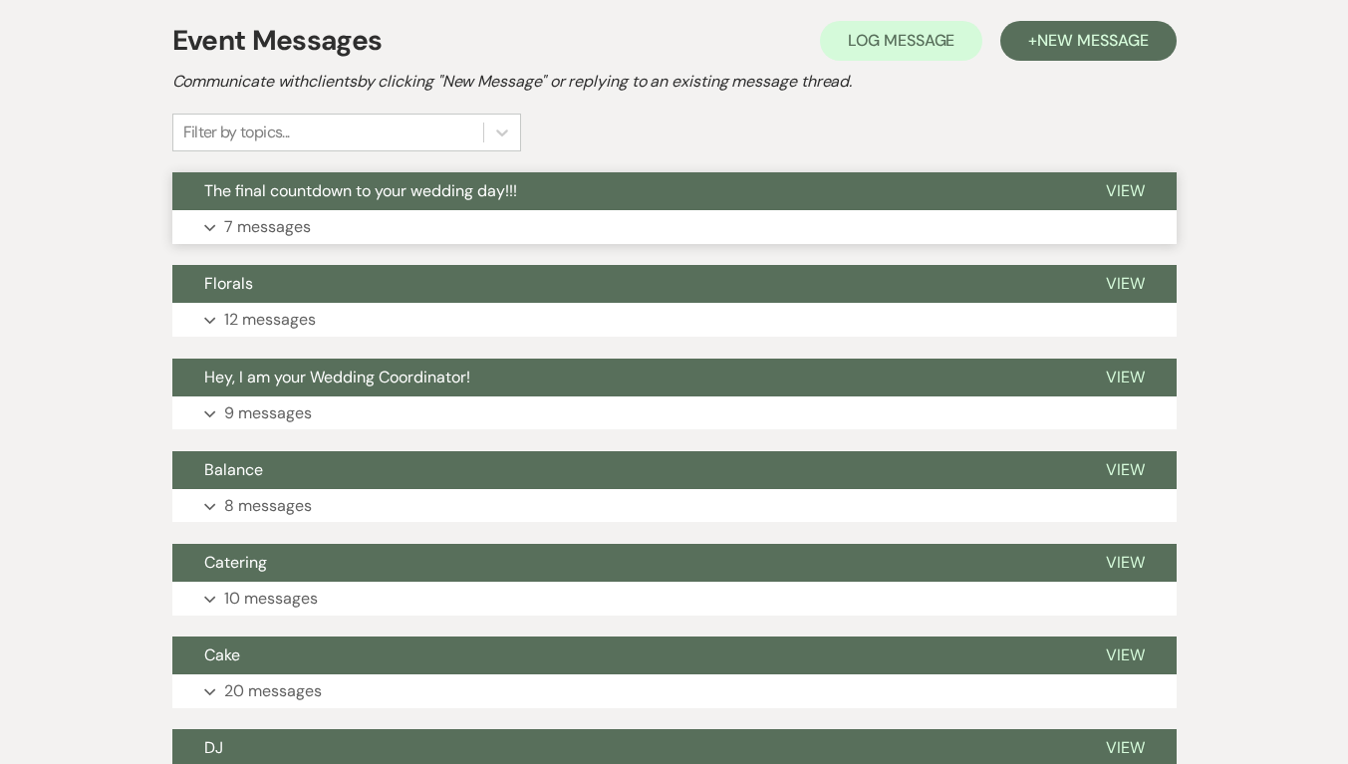
click at [1125, 193] on span "View" at bounding box center [1125, 190] width 39 height 21
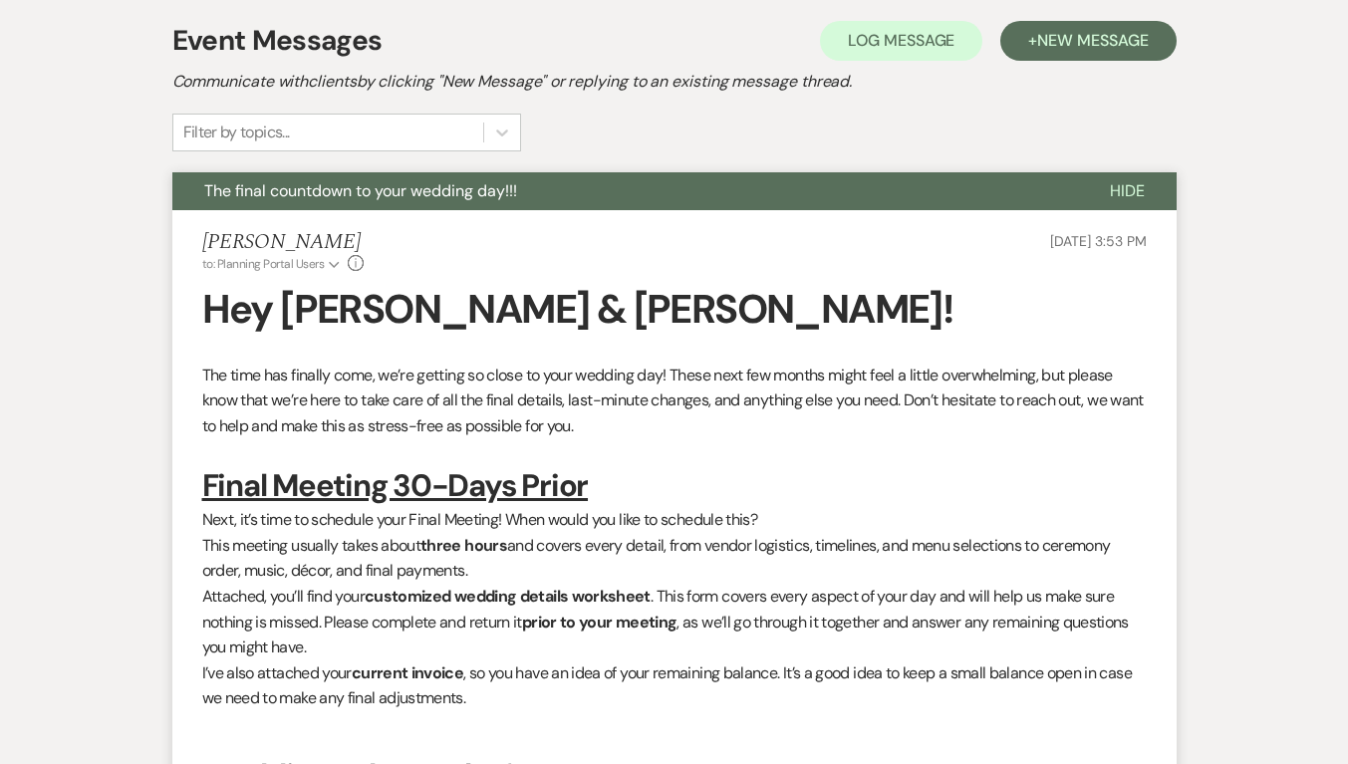
scroll to position [0, 0]
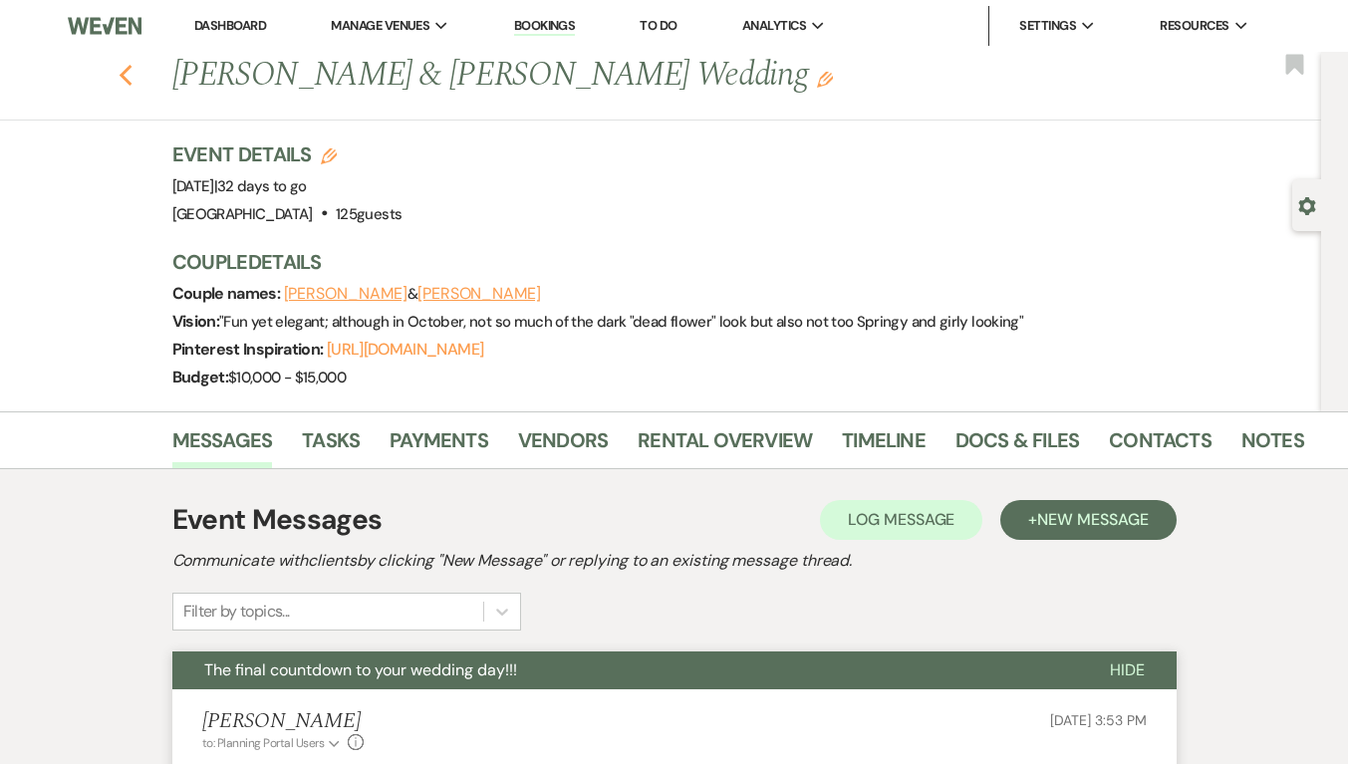
click at [131, 84] on use "button" at bounding box center [125, 76] width 13 height 22
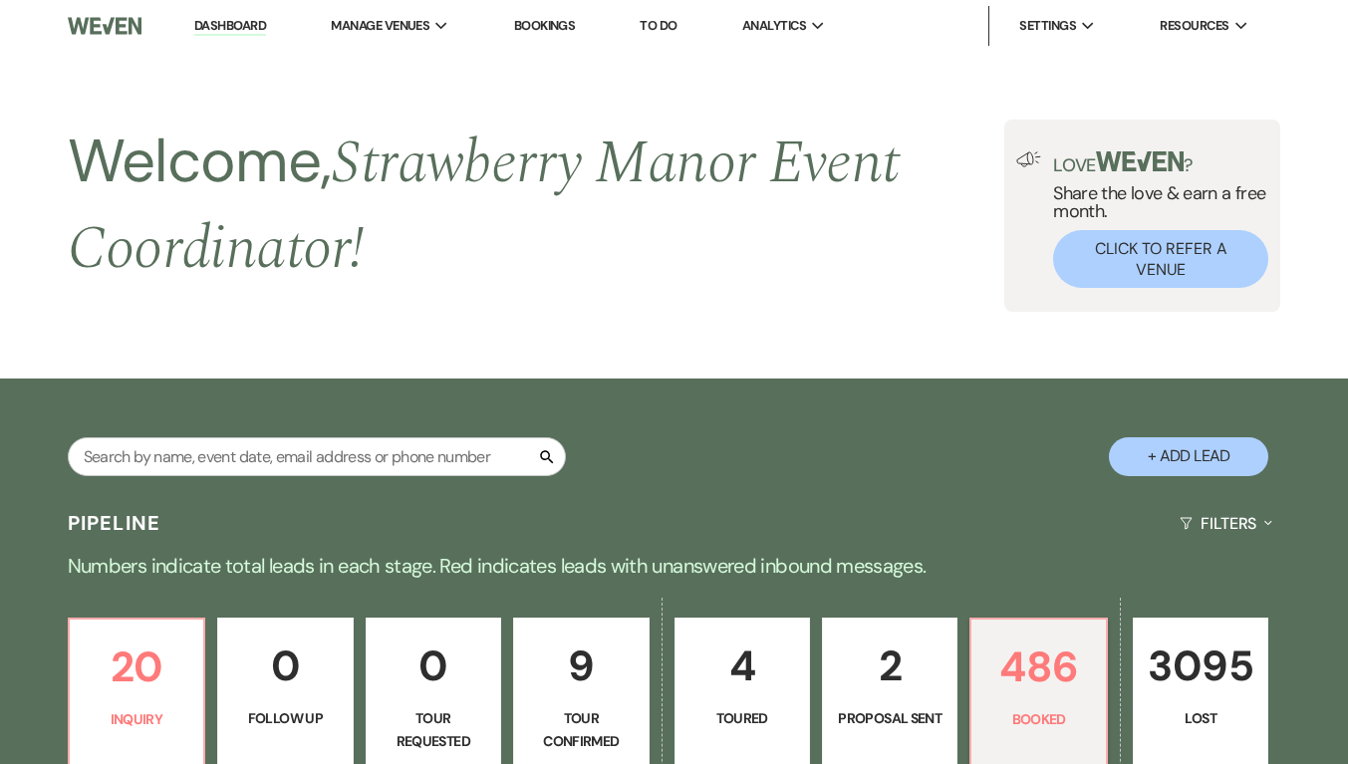
scroll to position [608, 0]
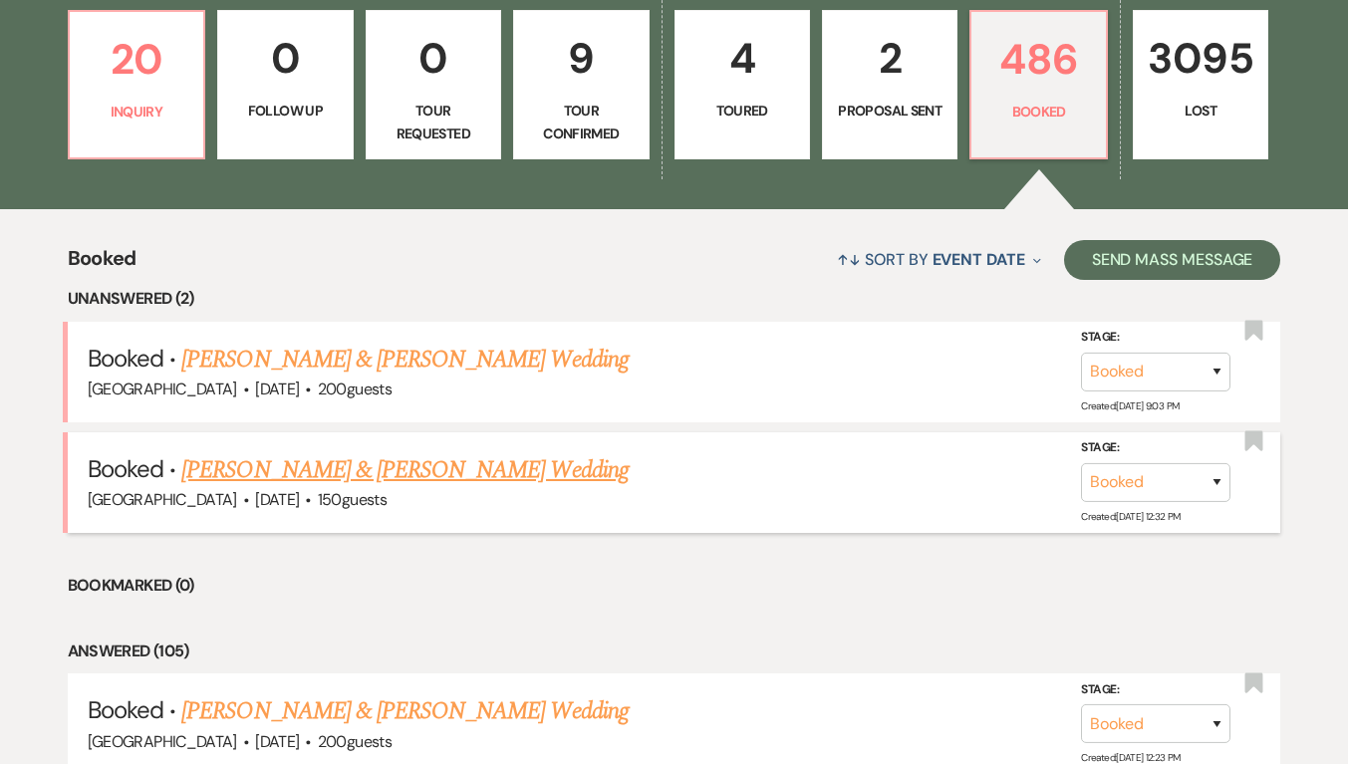
click at [426, 472] on link "[PERSON_NAME] & [PERSON_NAME] Wedding" at bounding box center [404, 470] width 446 height 36
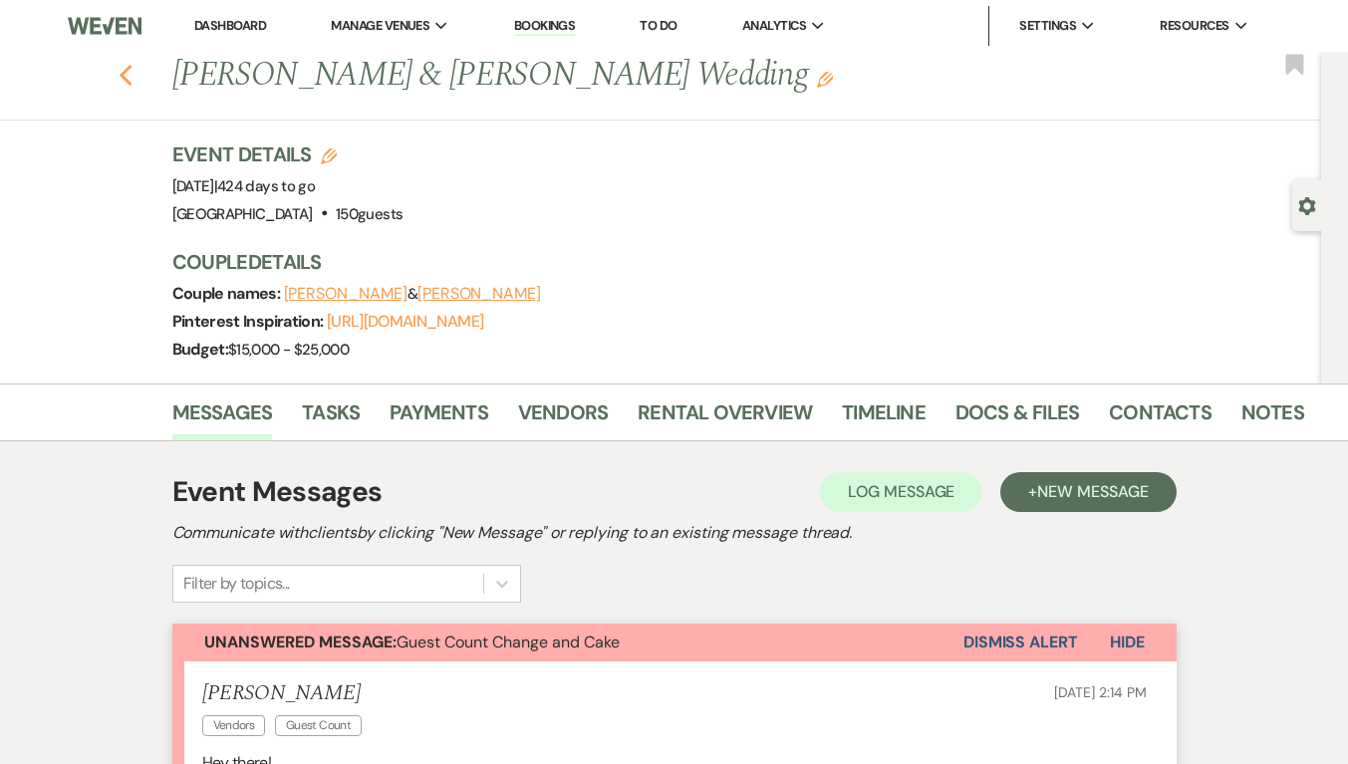
drag, startPoint x: 0, startPoint y: 0, endPoint x: 127, endPoint y: 72, distance: 146.3
click at [127, 72] on icon "Previous" at bounding box center [126, 76] width 15 height 24
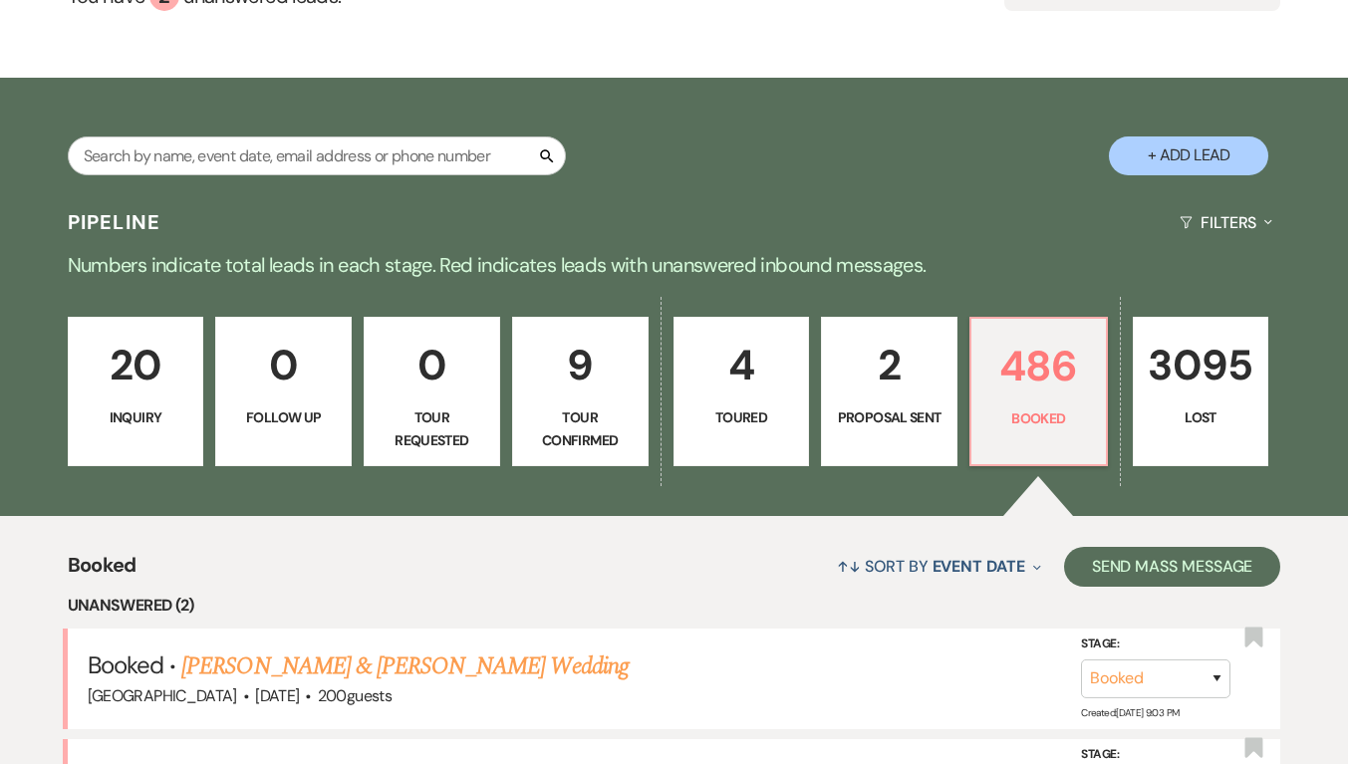
scroll to position [609, 0]
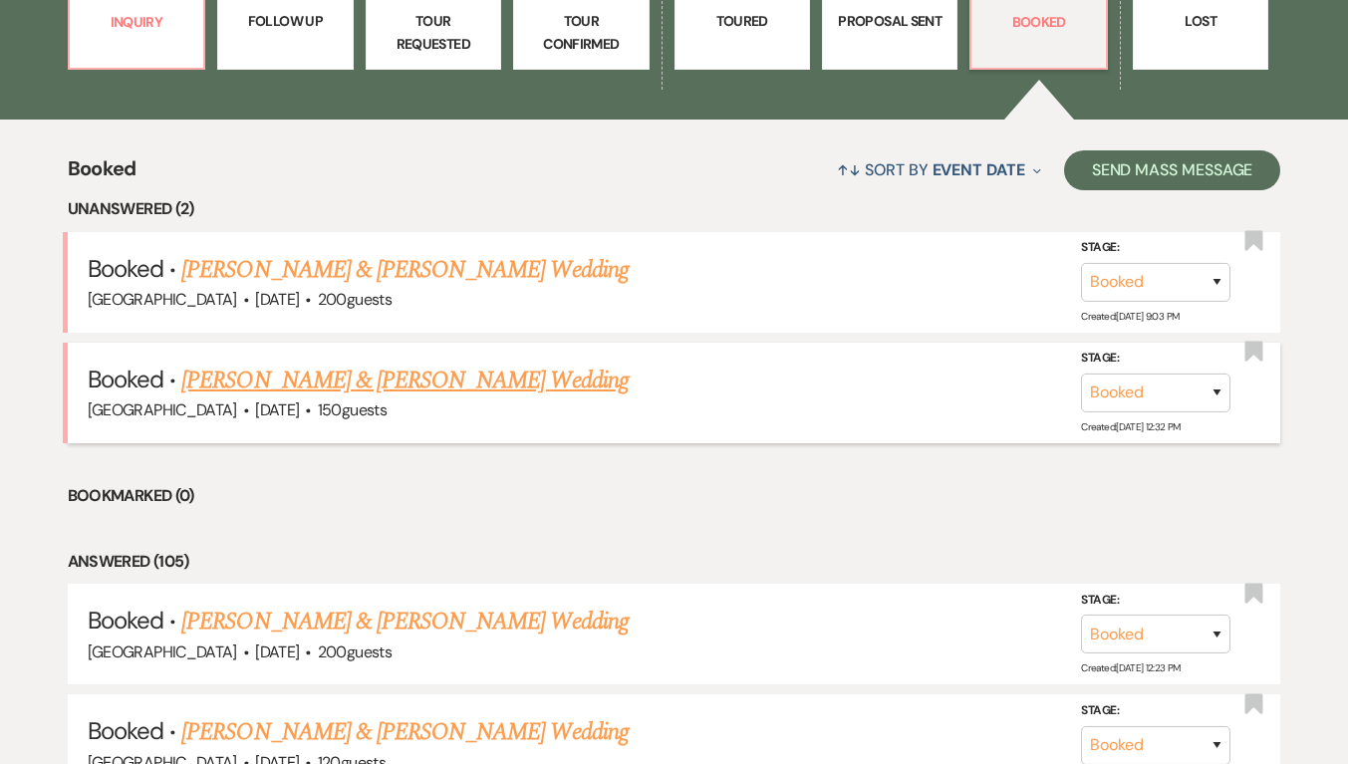
scroll to position [407, 0]
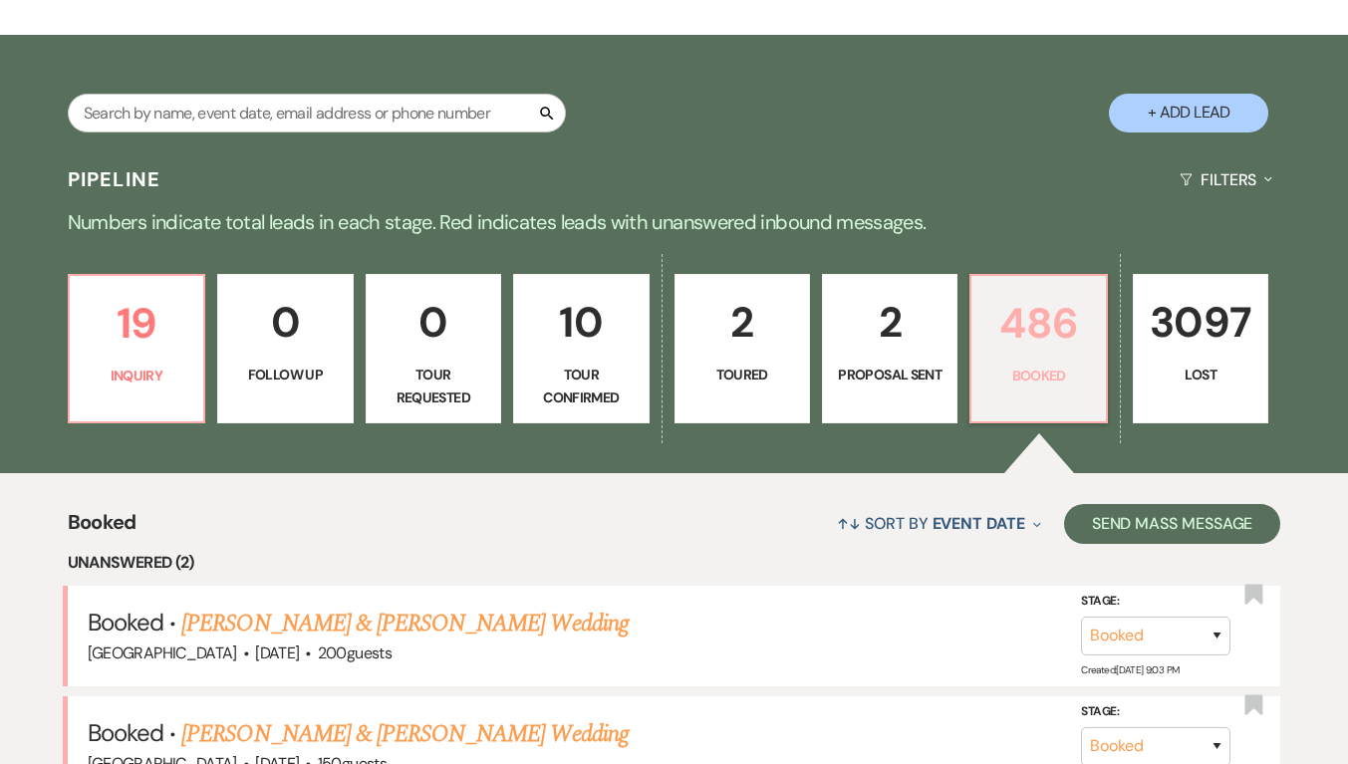
scroll to position [398, 0]
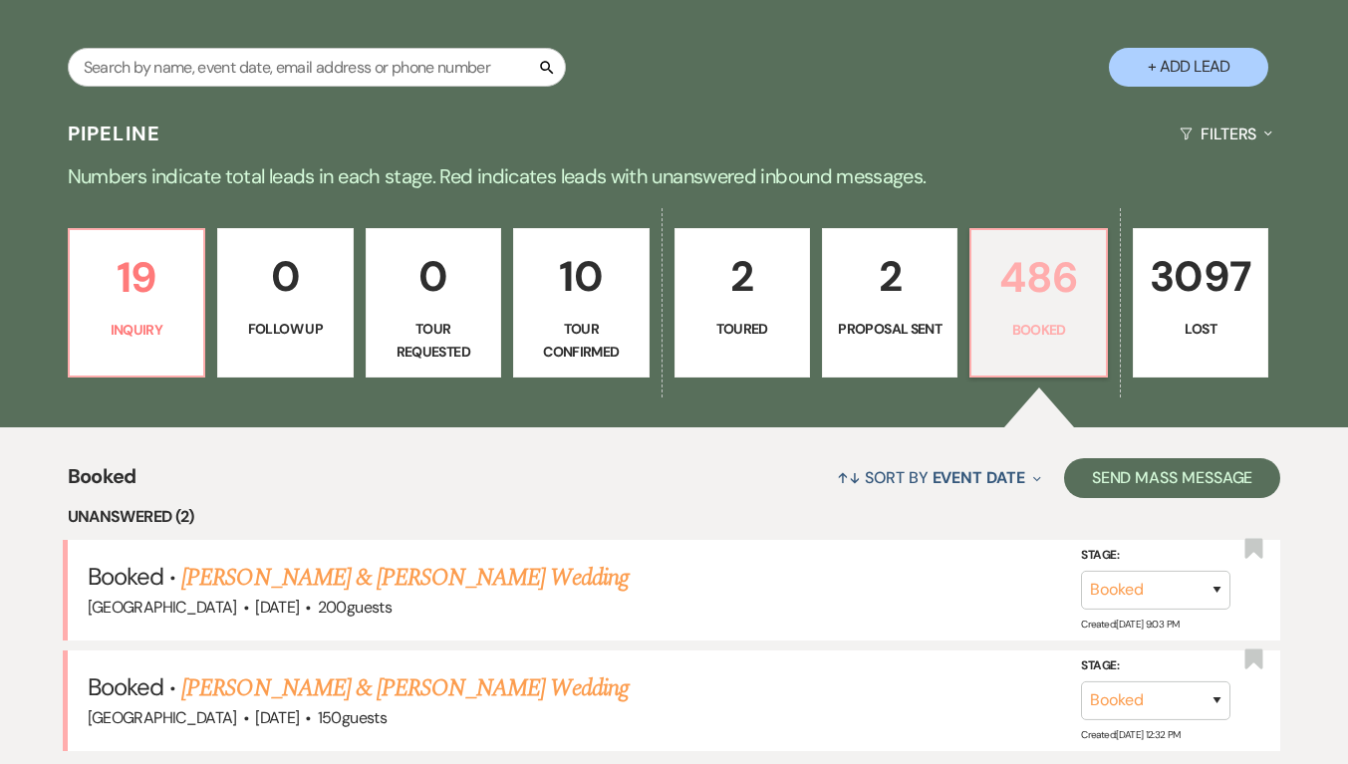
click at [1044, 306] on p "486" at bounding box center [1038, 277] width 110 height 67
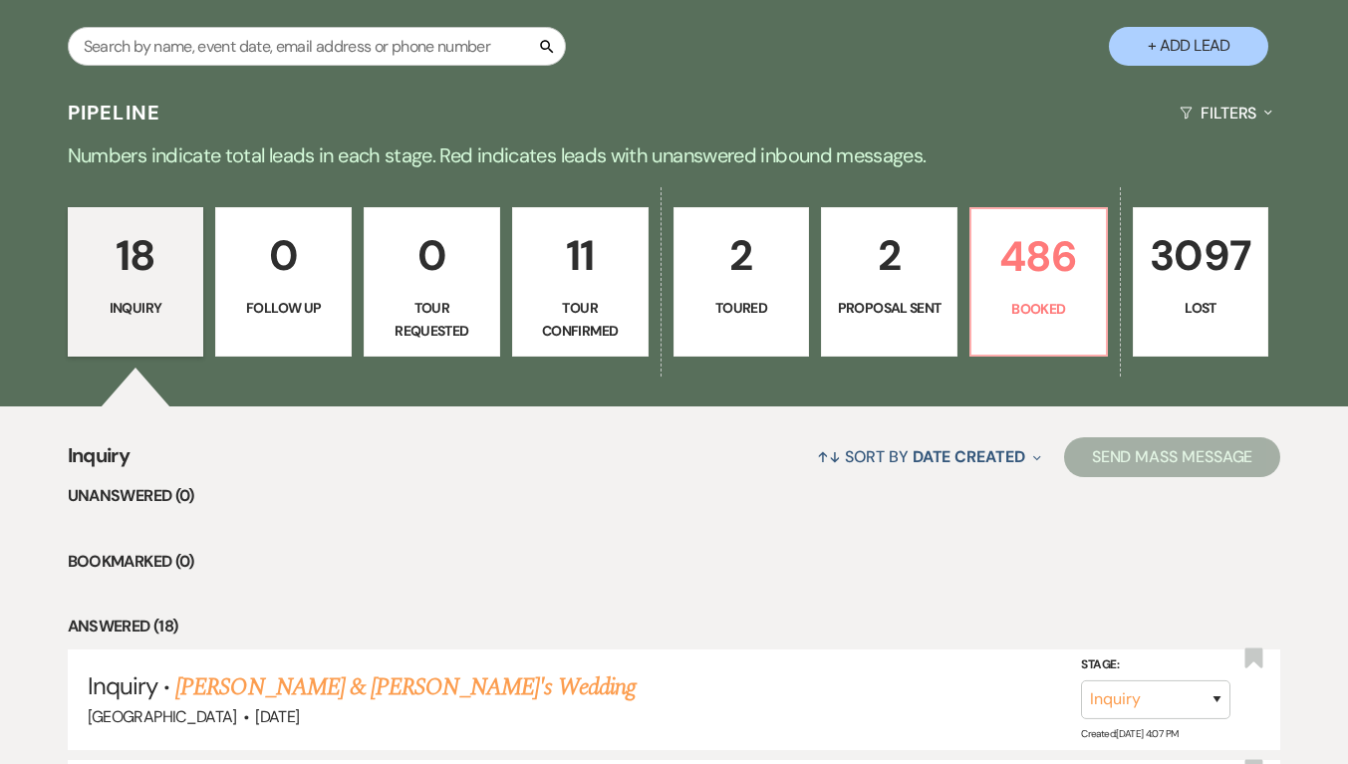
scroll to position [434, 0]
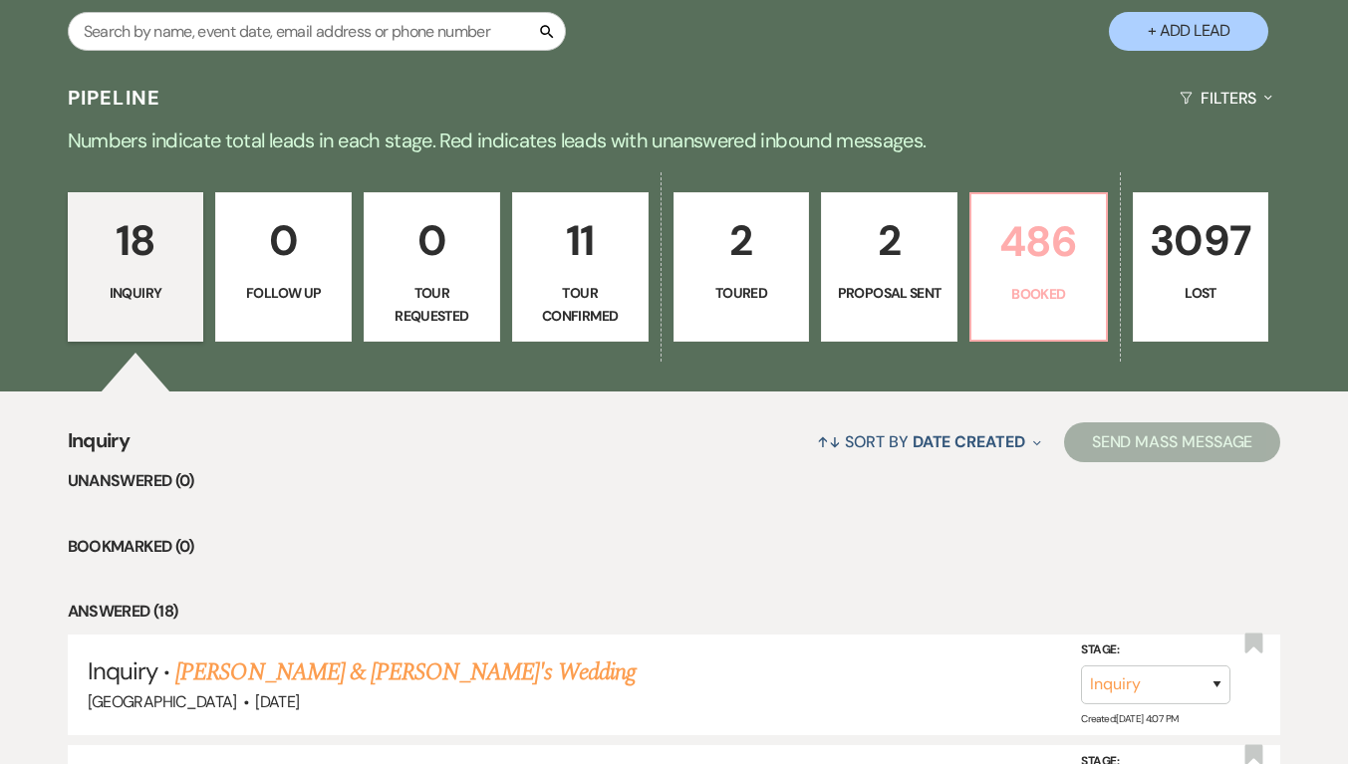
click at [1008, 272] on p "486" at bounding box center [1038, 241] width 111 height 67
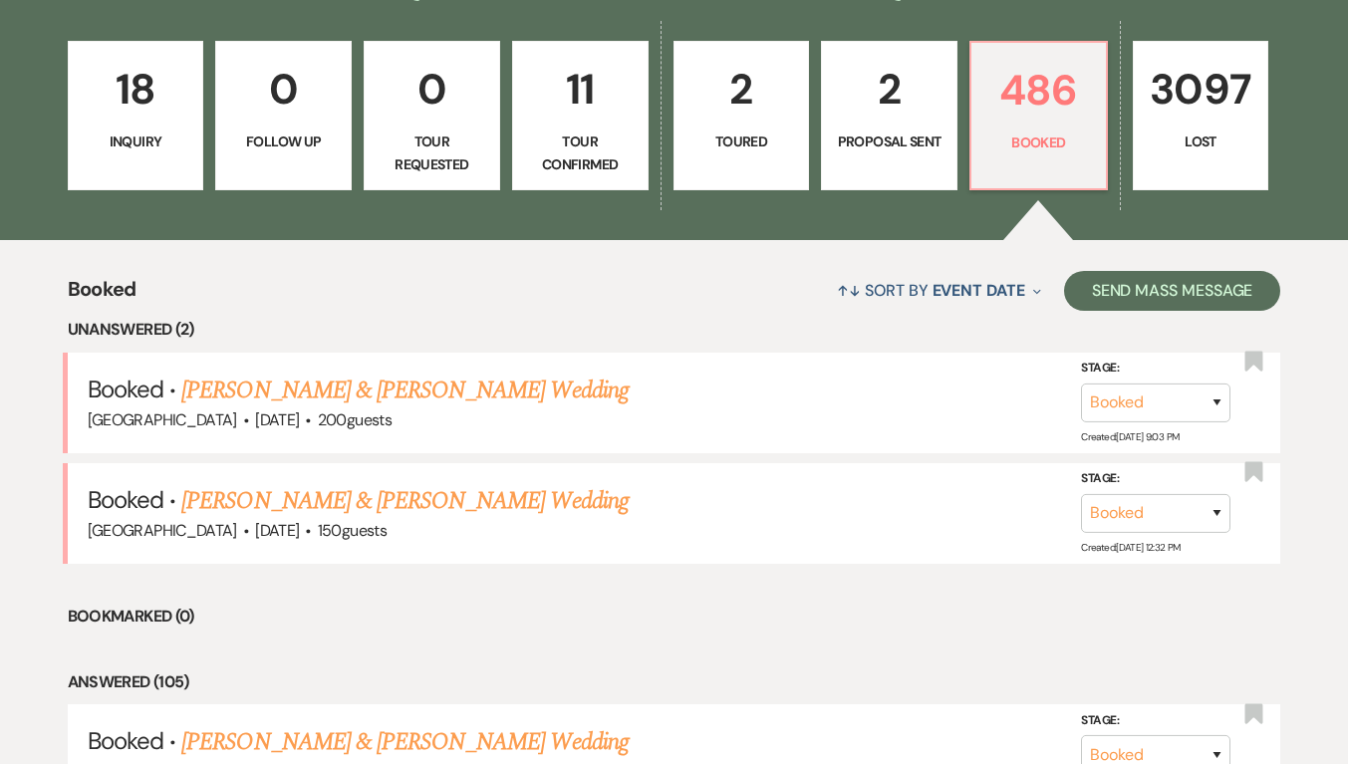
scroll to position [697, 0]
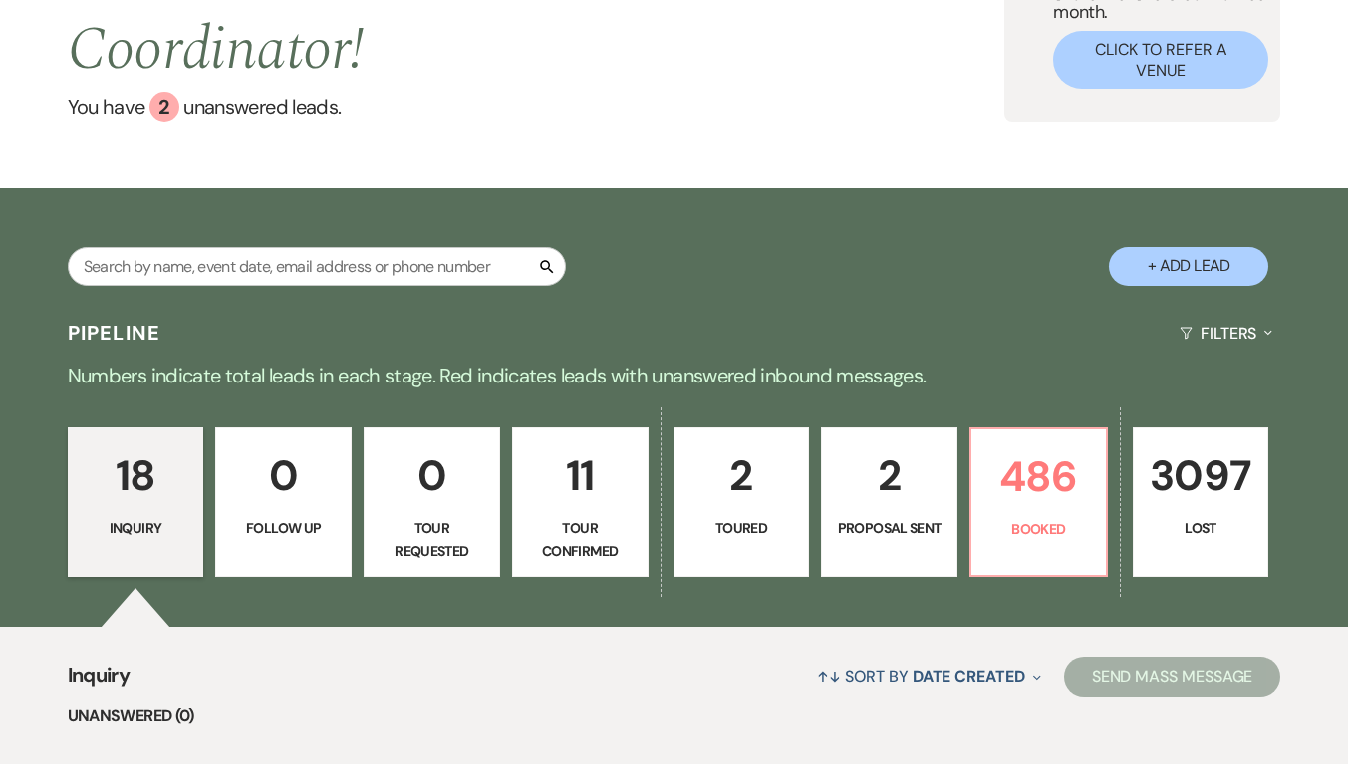
scroll to position [498, 0]
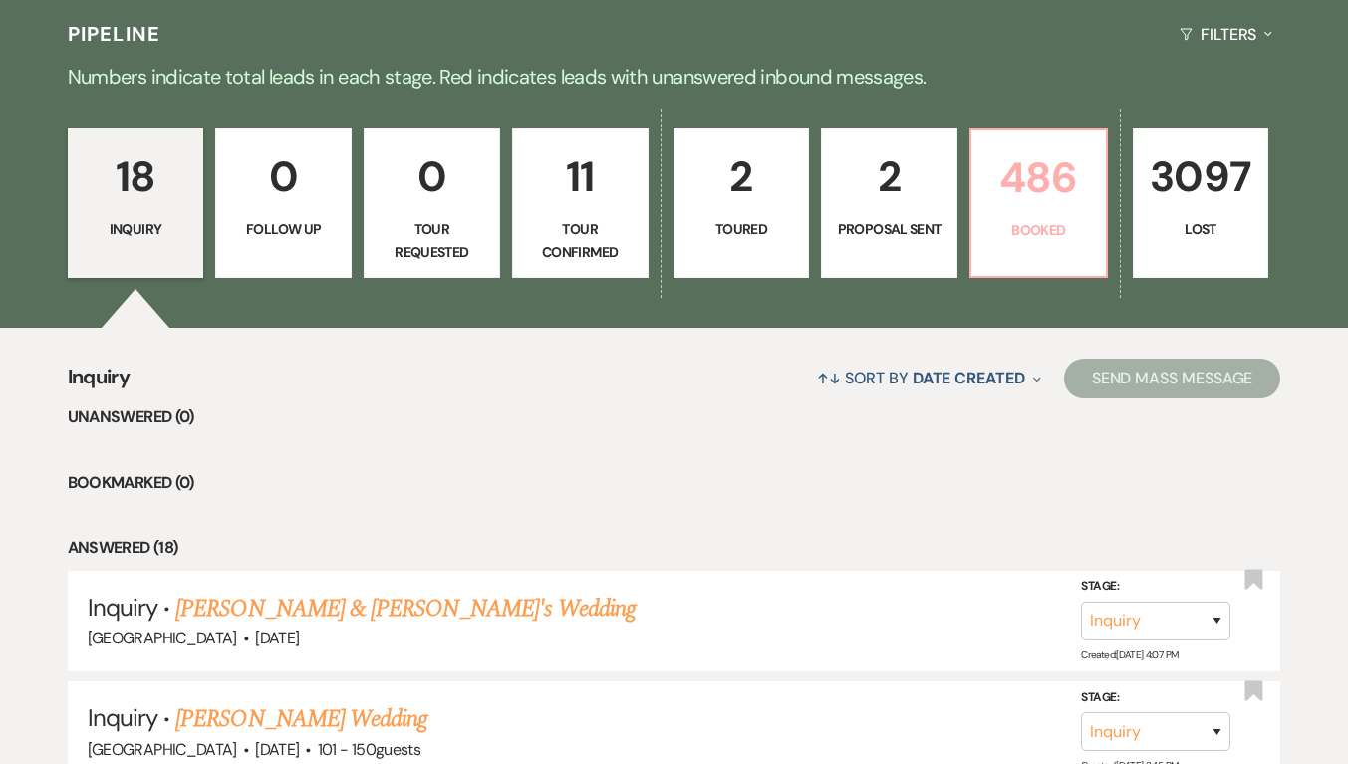
click at [1063, 202] on p "486" at bounding box center [1038, 177] width 111 height 67
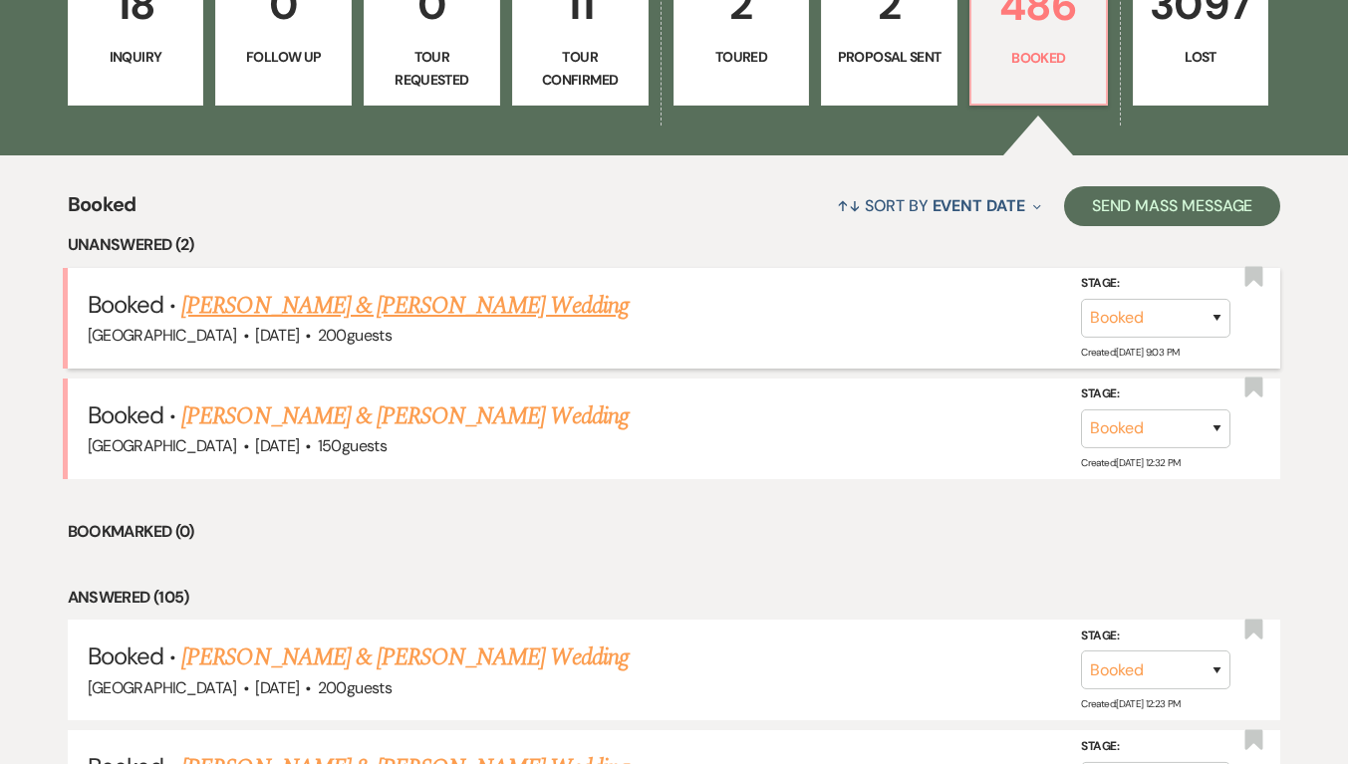
scroll to position [697, 0]
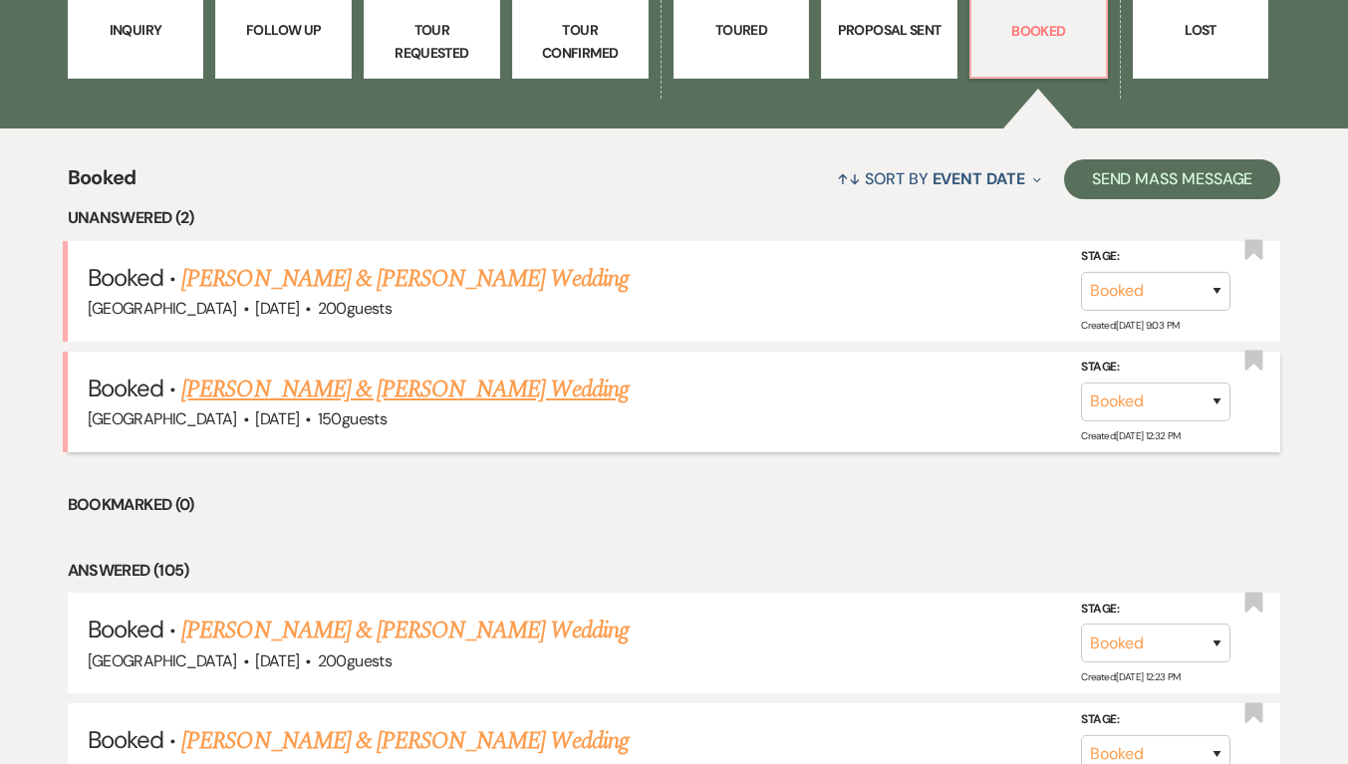
click at [479, 387] on link "[PERSON_NAME] & [PERSON_NAME] Wedding" at bounding box center [404, 390] width 446 height 36
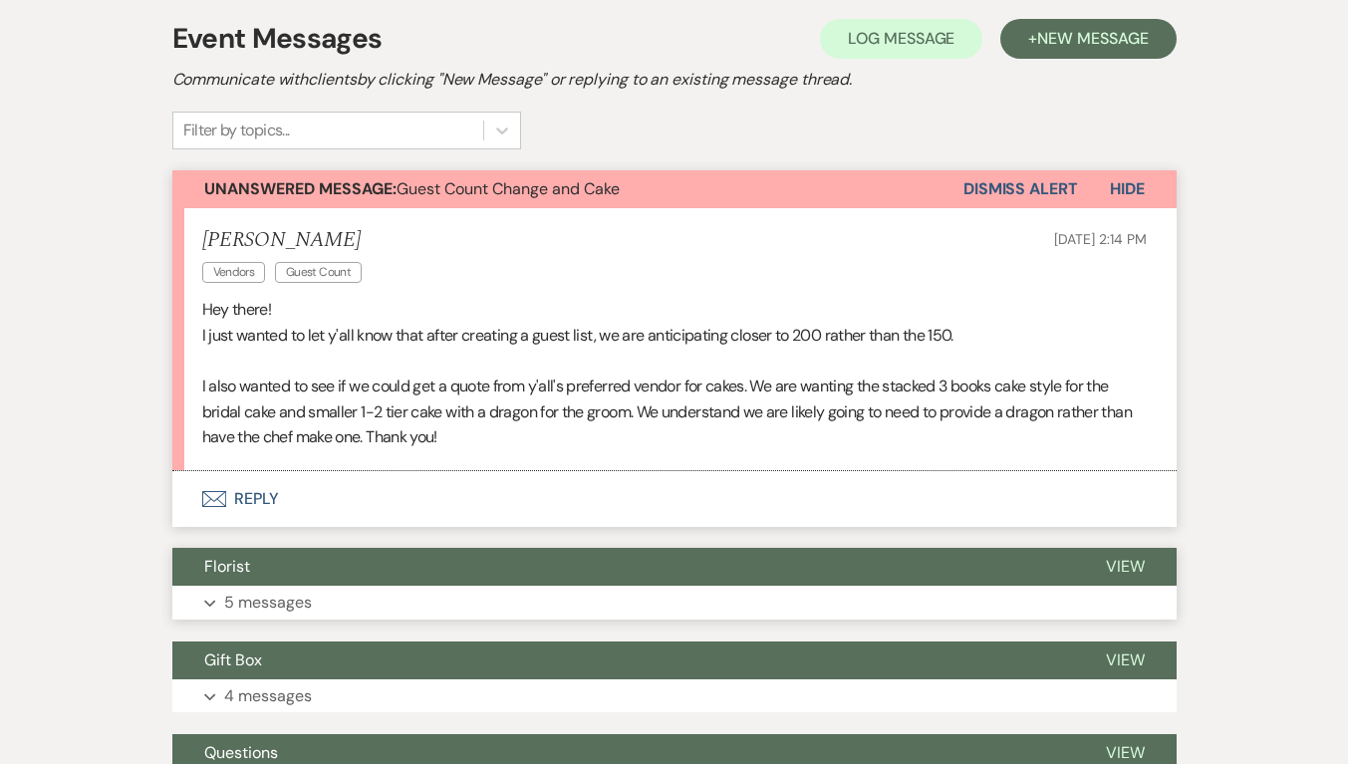
scroll to position [299, 0]
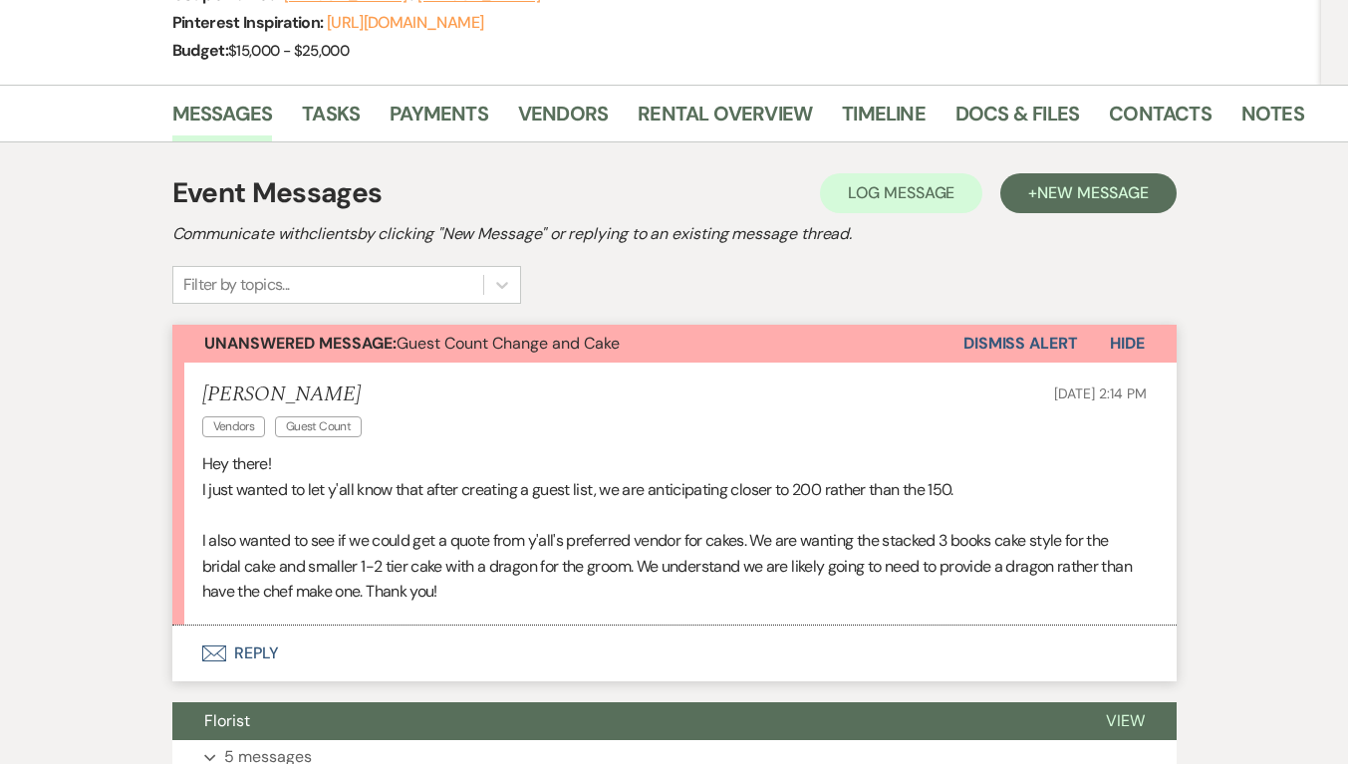
click at [1048, 342] on button "Dismiss Alert" at bounding box center [1020, 344] width 115 height 38
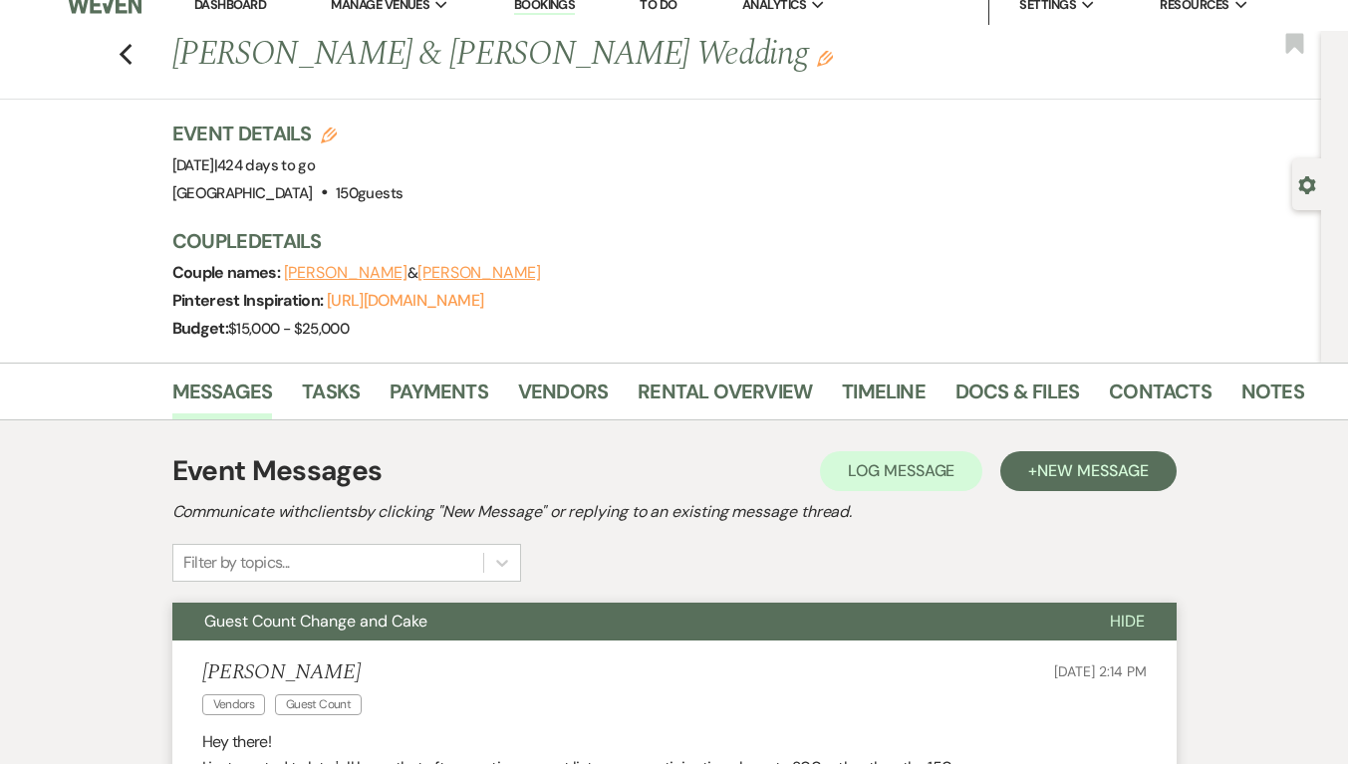
scroll to position [0, 0]
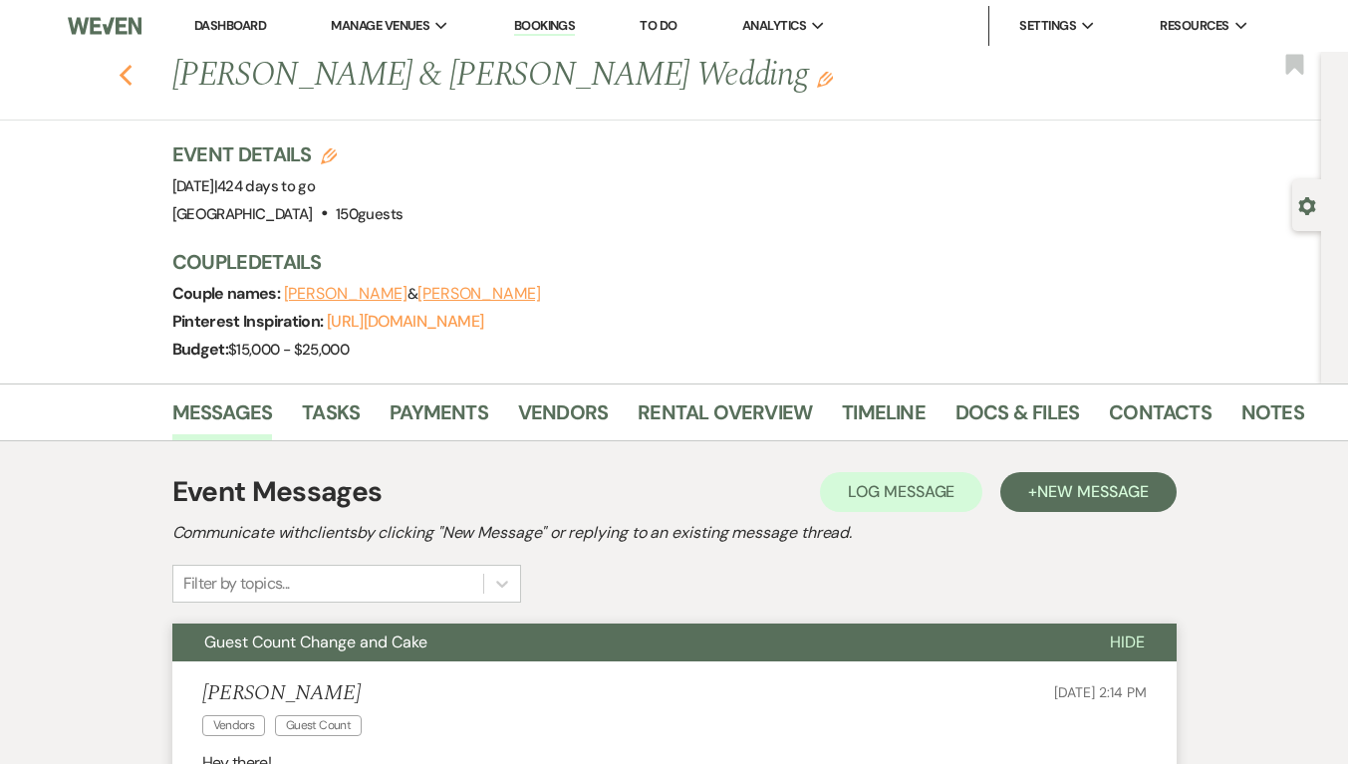
click at [133, 72] on icon "Previous" at bounding box center [126, 76] width 15 height 24
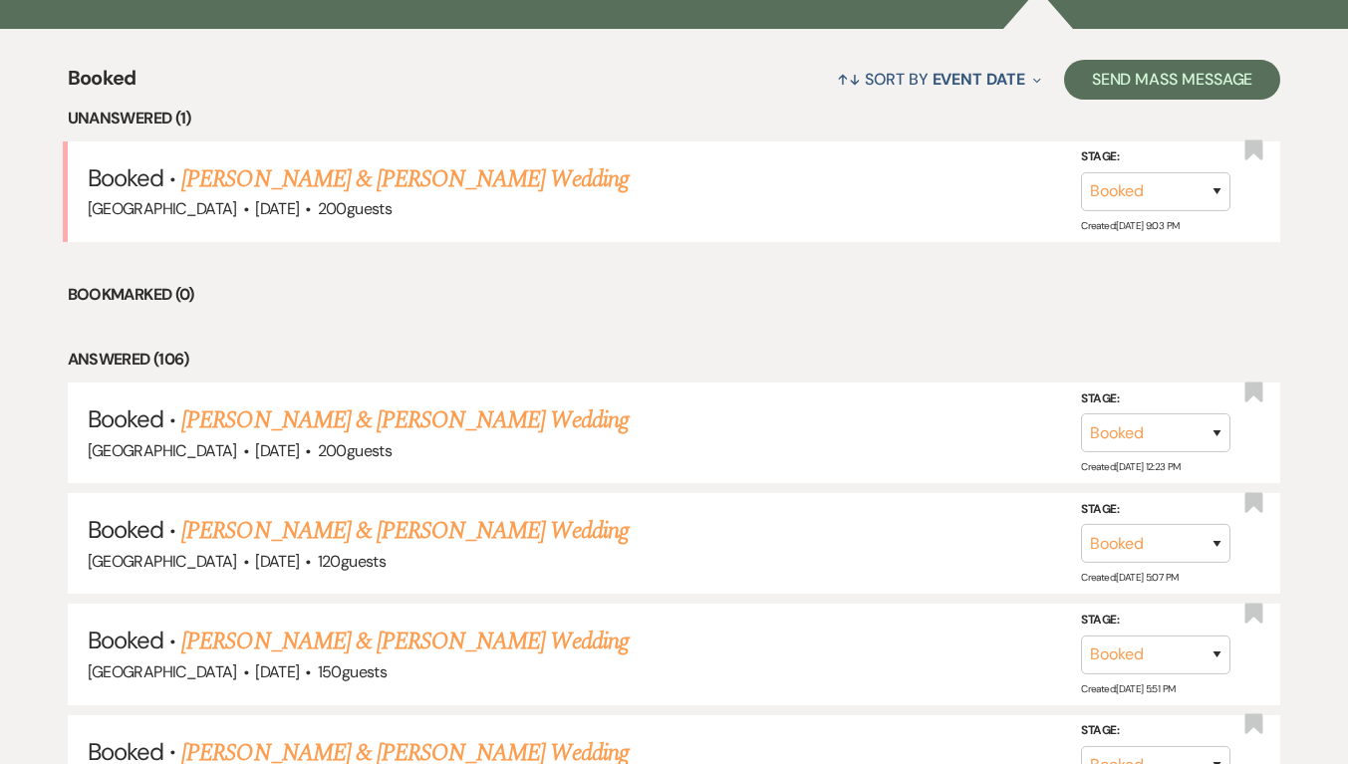
scroll to position [1195, 0]
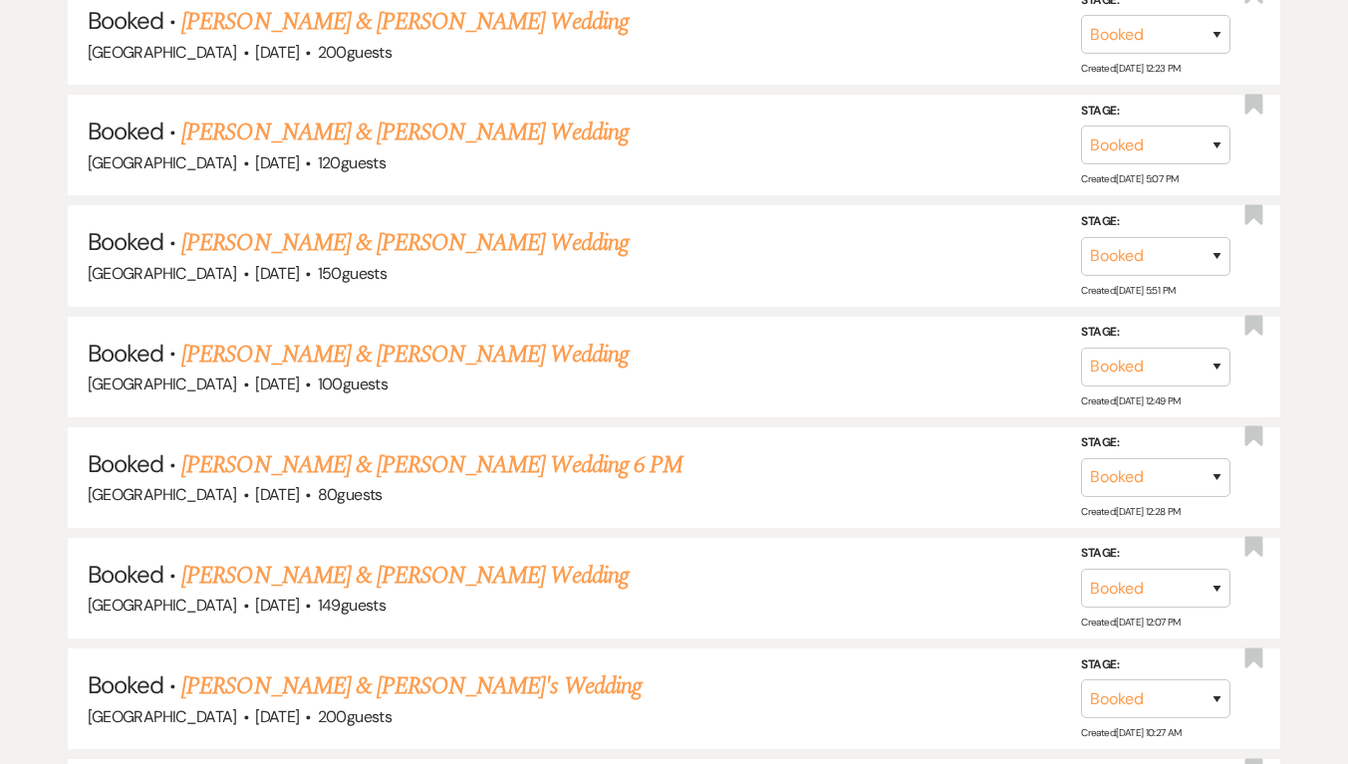
drag, startPoint x: 348, startPoint y: 140, endPoint x: 869, endPoint y: 165, distance: 521.5
click at [348, 140] on link "[PERSON_NAME] & [PERSON_NAME] Wedding" at bounding box center [404, 133] width 446 height 36
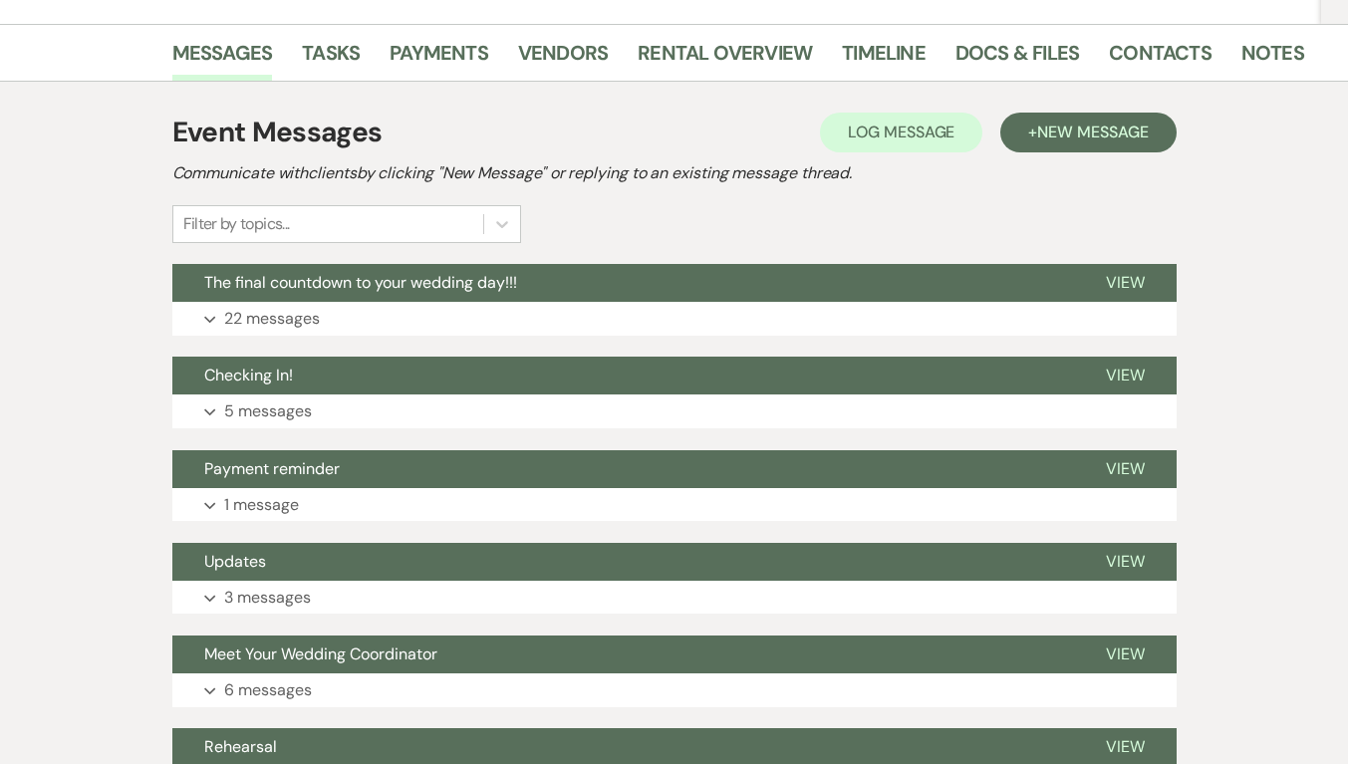
scroll to position [398, 0]
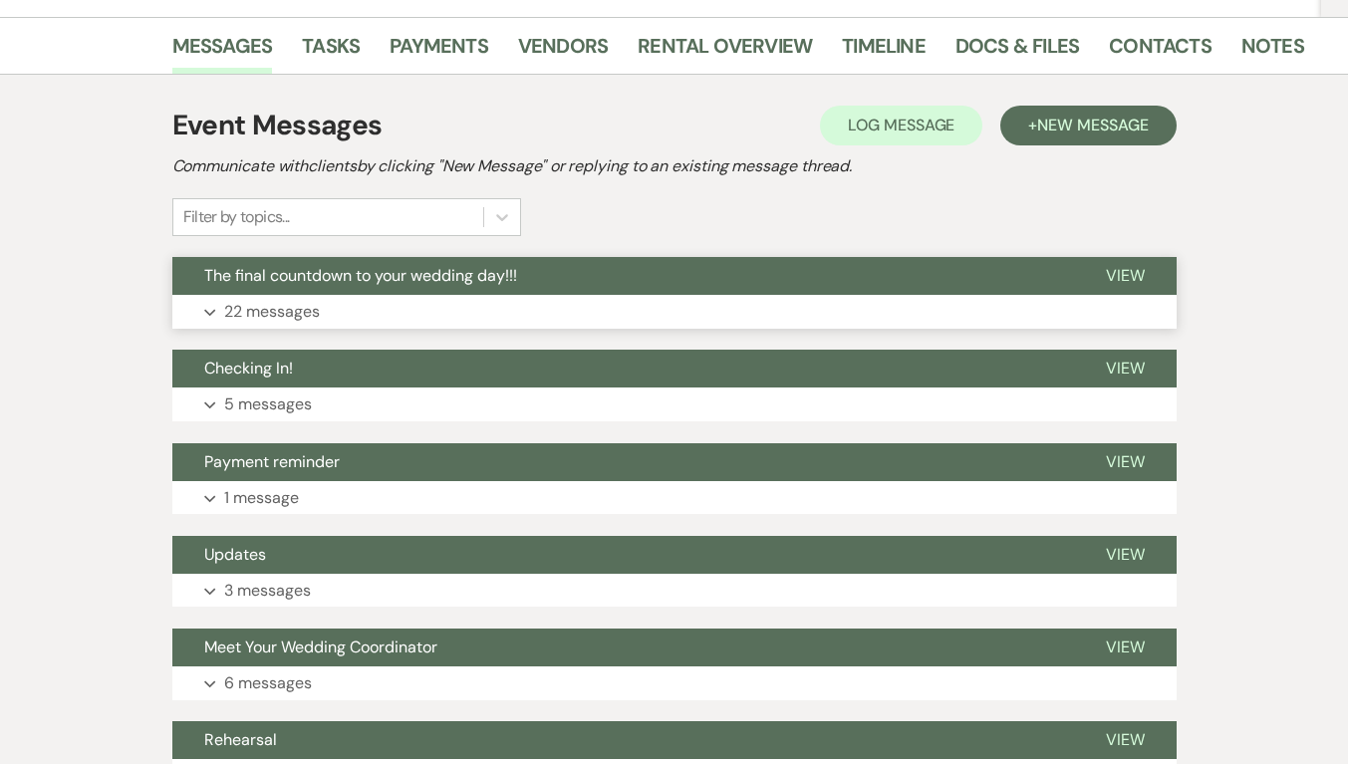
click at [579, 306] on button "Expand 22 messages" at bounding box center [674, 312] width 1004 height 34
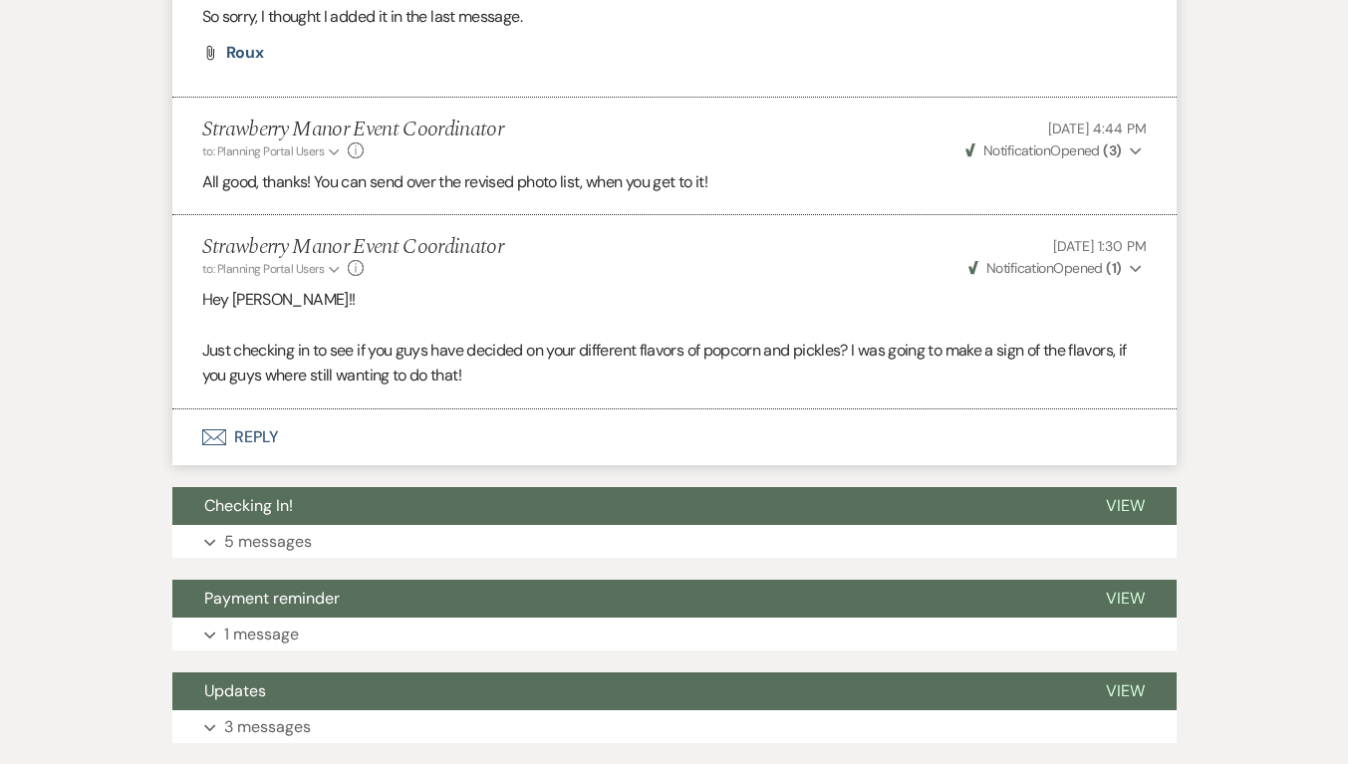
scroll to position [5279, 0]
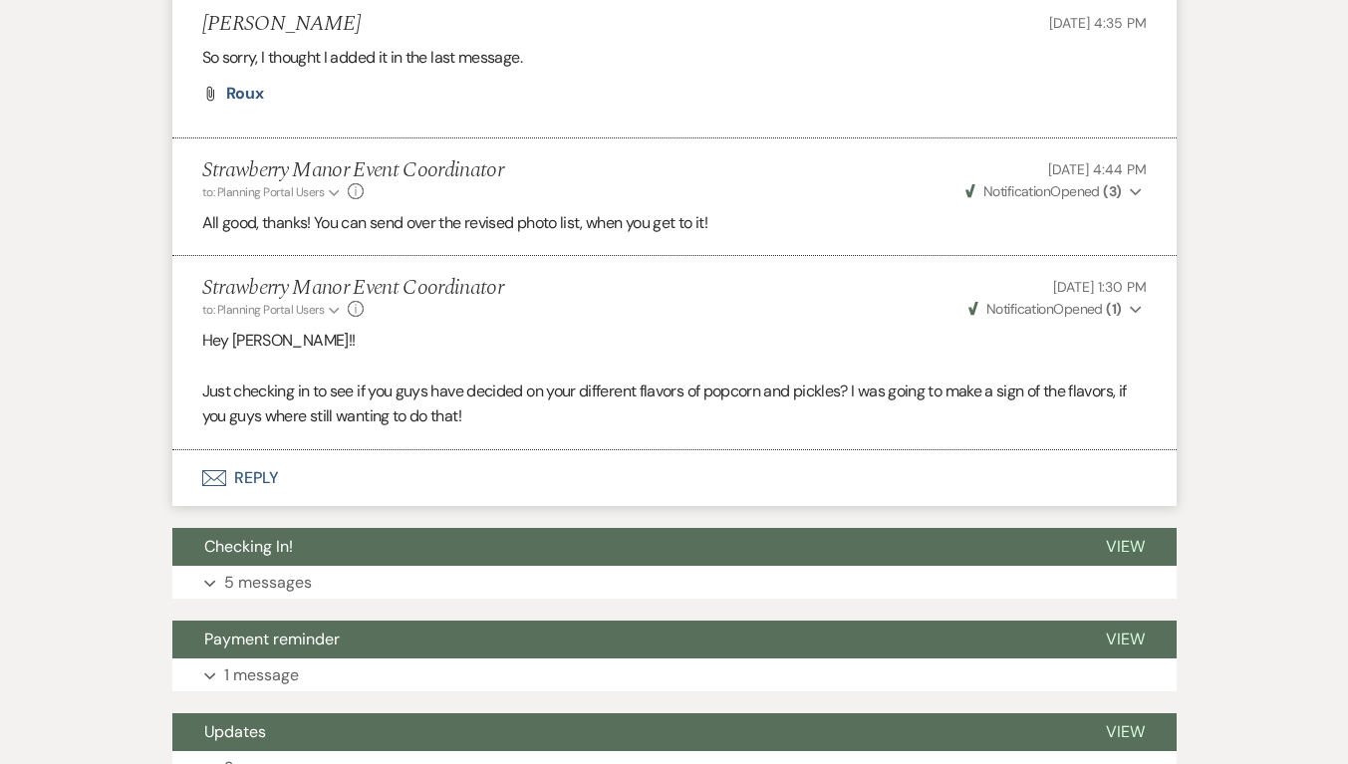
click at [1093, 318] on span "Weven Check Notification Opened ( 1 )" at bounding box center [1044, 309] width 153 height 18
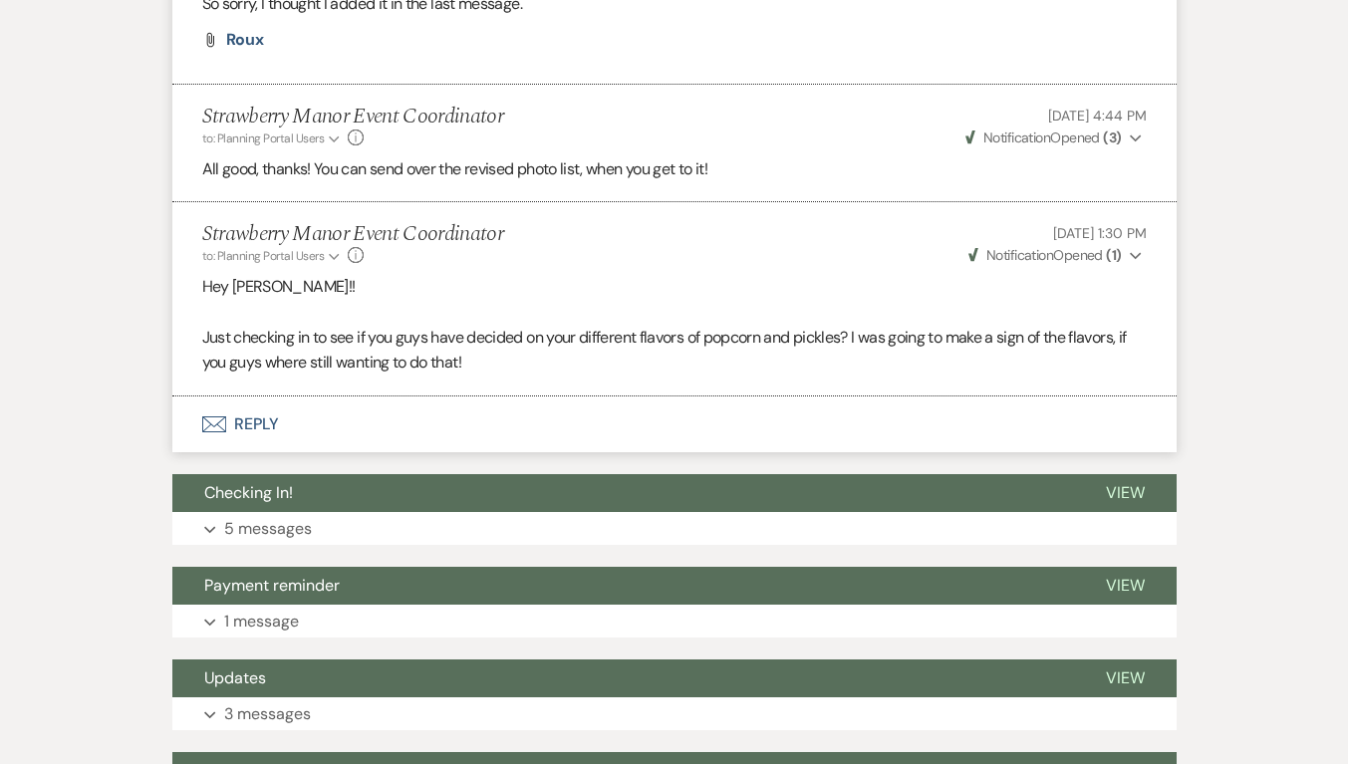
scroll to position [5379, 0]
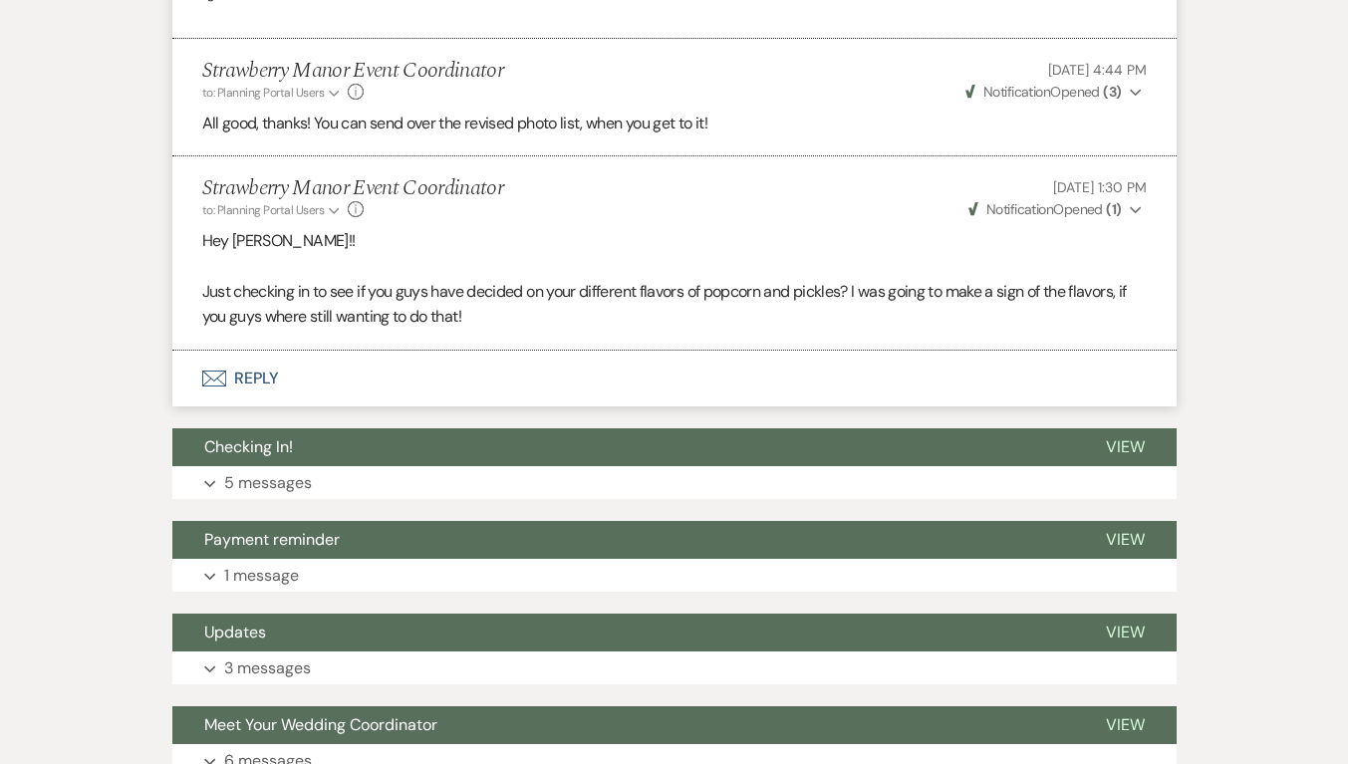
click at [1049, 101] on span "Notification" at bounding box center [1016, 92] width 67 height 18
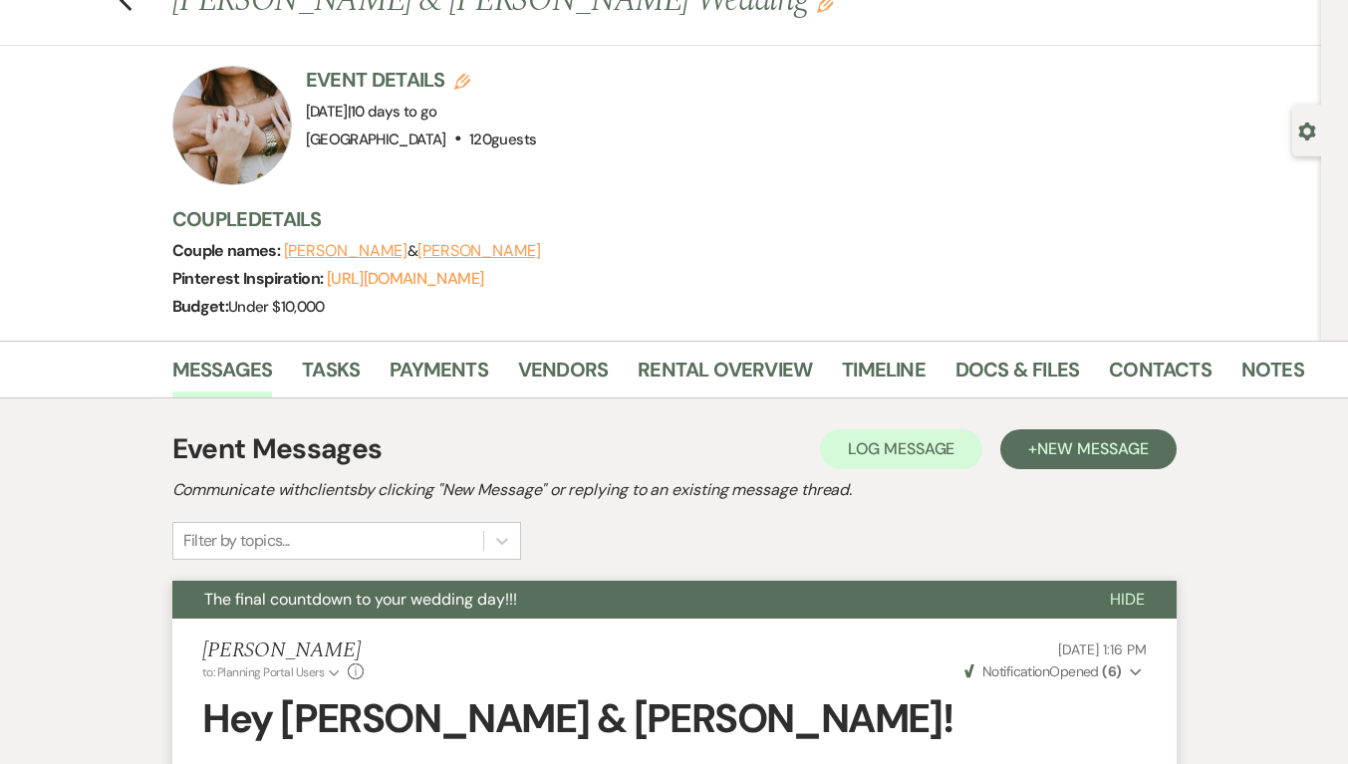
scroll to position [0, 0]
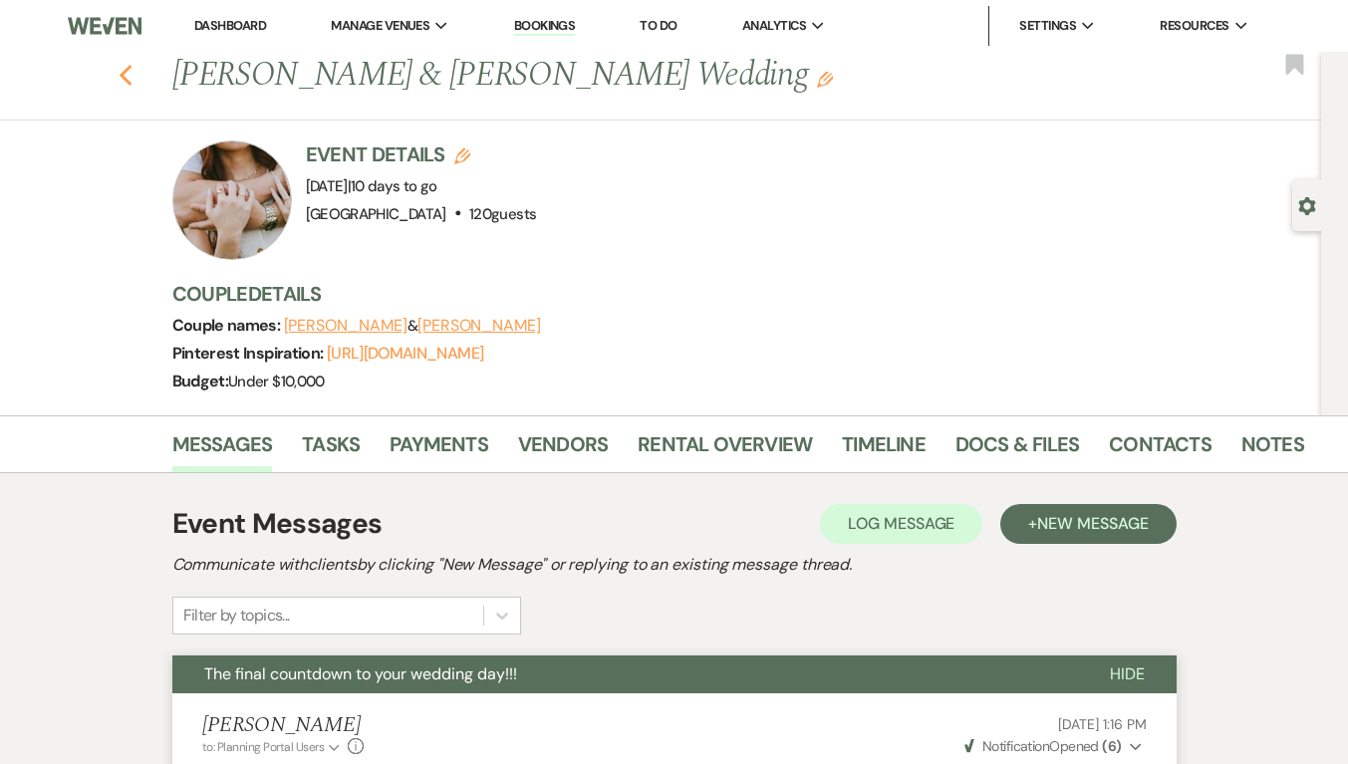
click at [133, 77] on icon "Previous" at bounding box center [126, 76] width 15 height 24
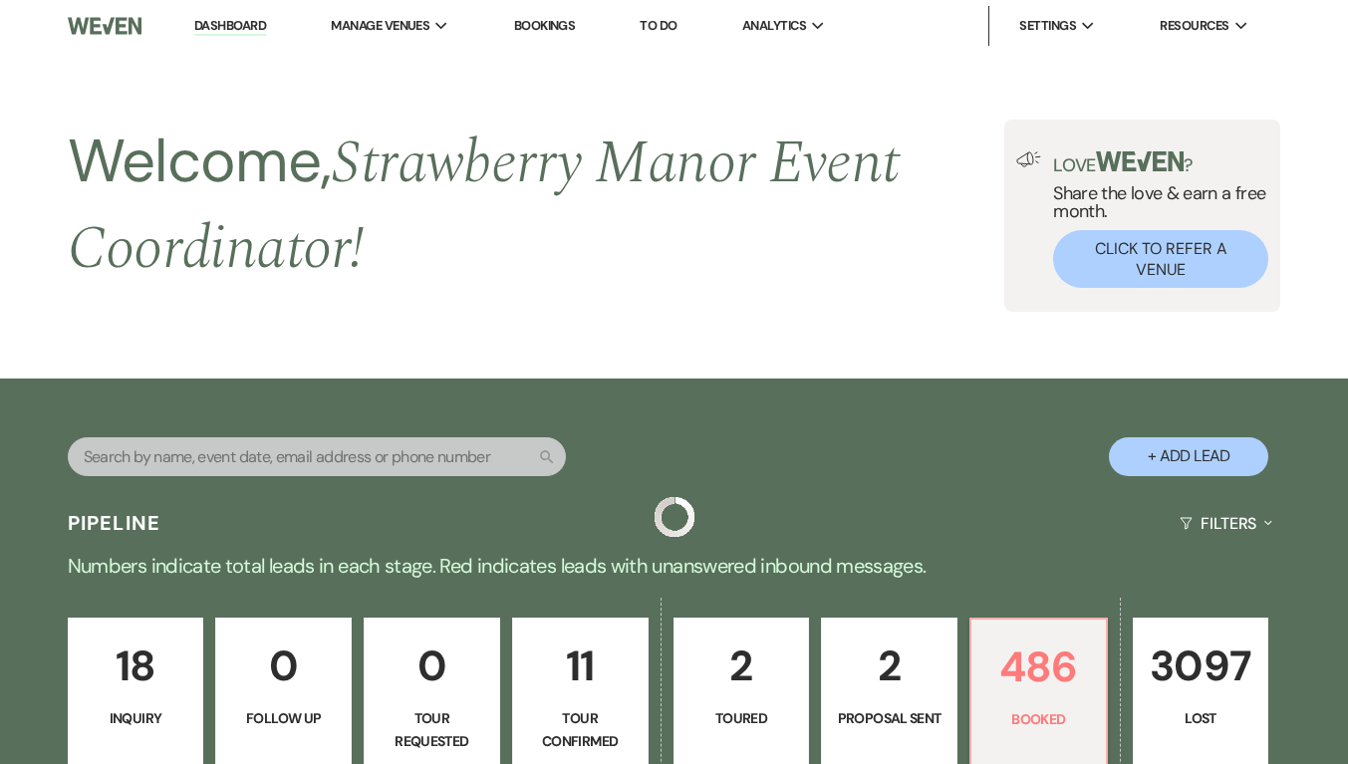
scroll to position [1195, 0]
